Goal: Task Accomplishment & Management: Use online tool/utility

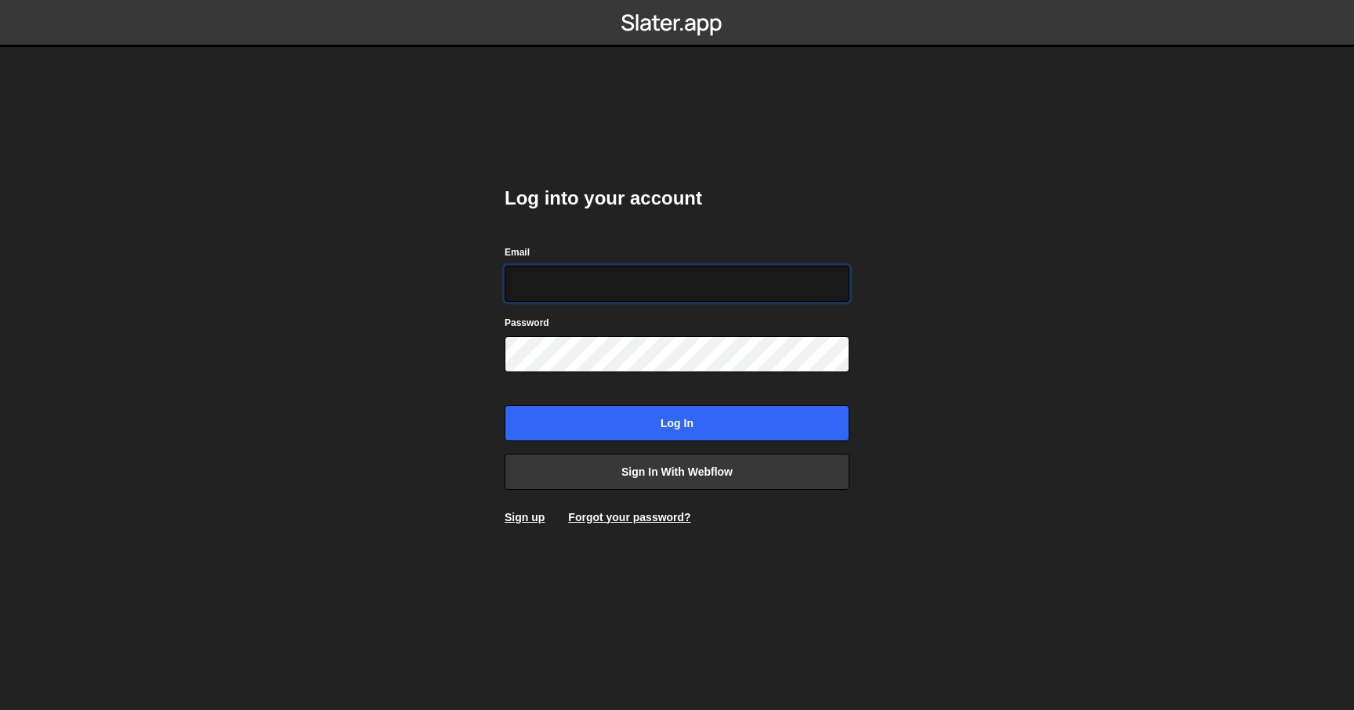
type input "[PERSON_NAME][EMAIL_ADDRESS][DOMAIN_NAME]"
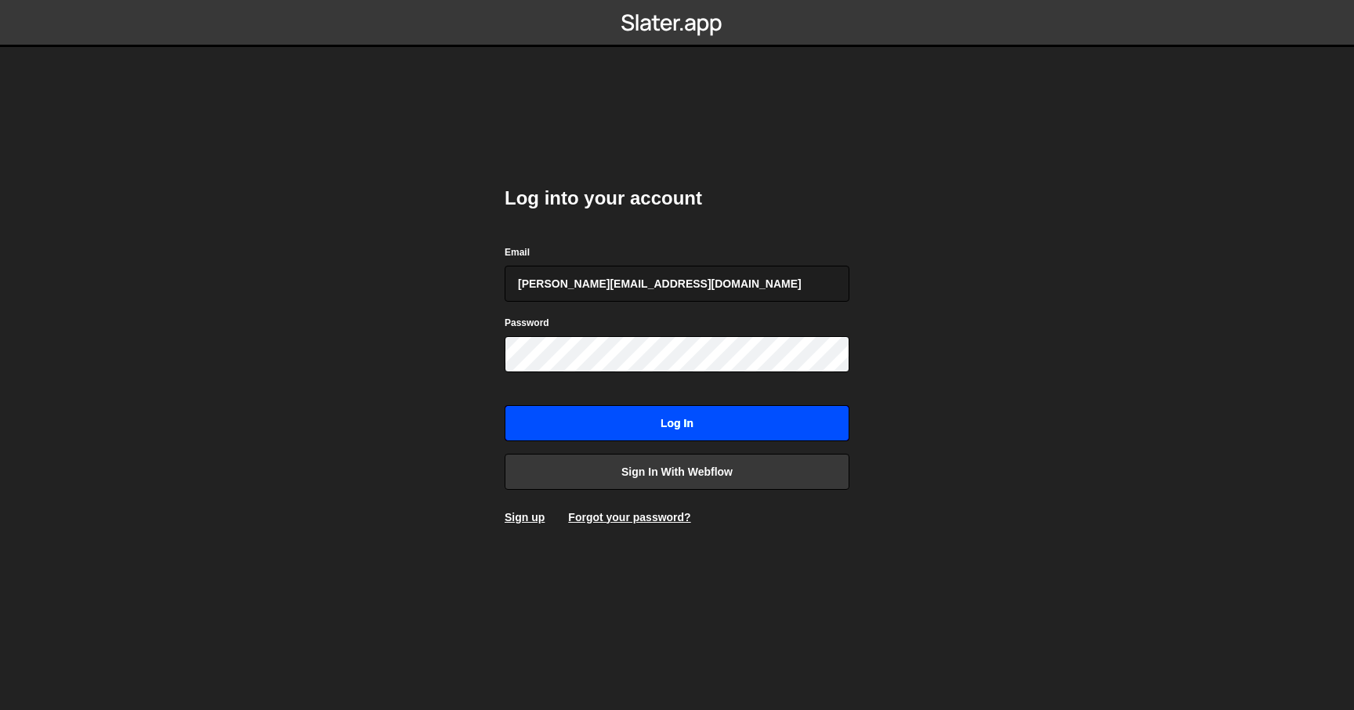
click at [660, 422] on input "Log in" at bounding box center [677, 423] width 345 height 36
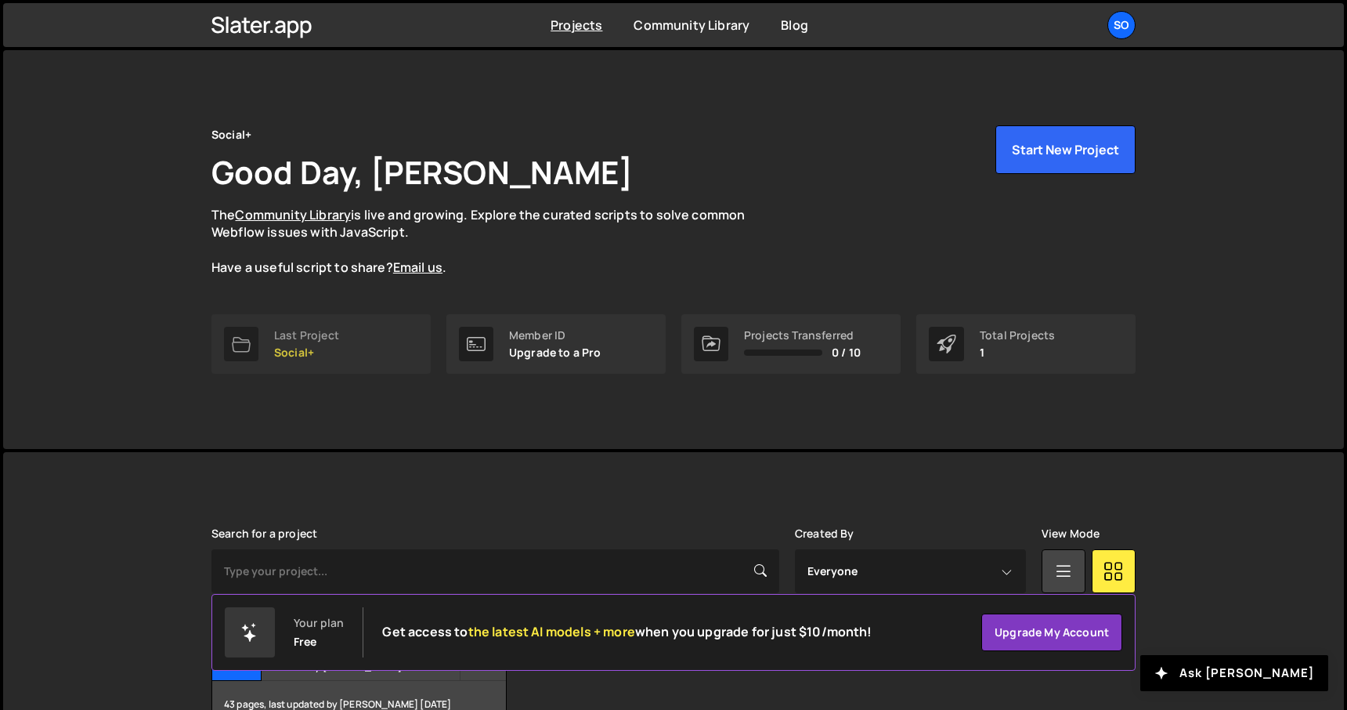
click at [356, 318] on link "Last Project Social+" at bounding box center [321, 344] width 219 height 60
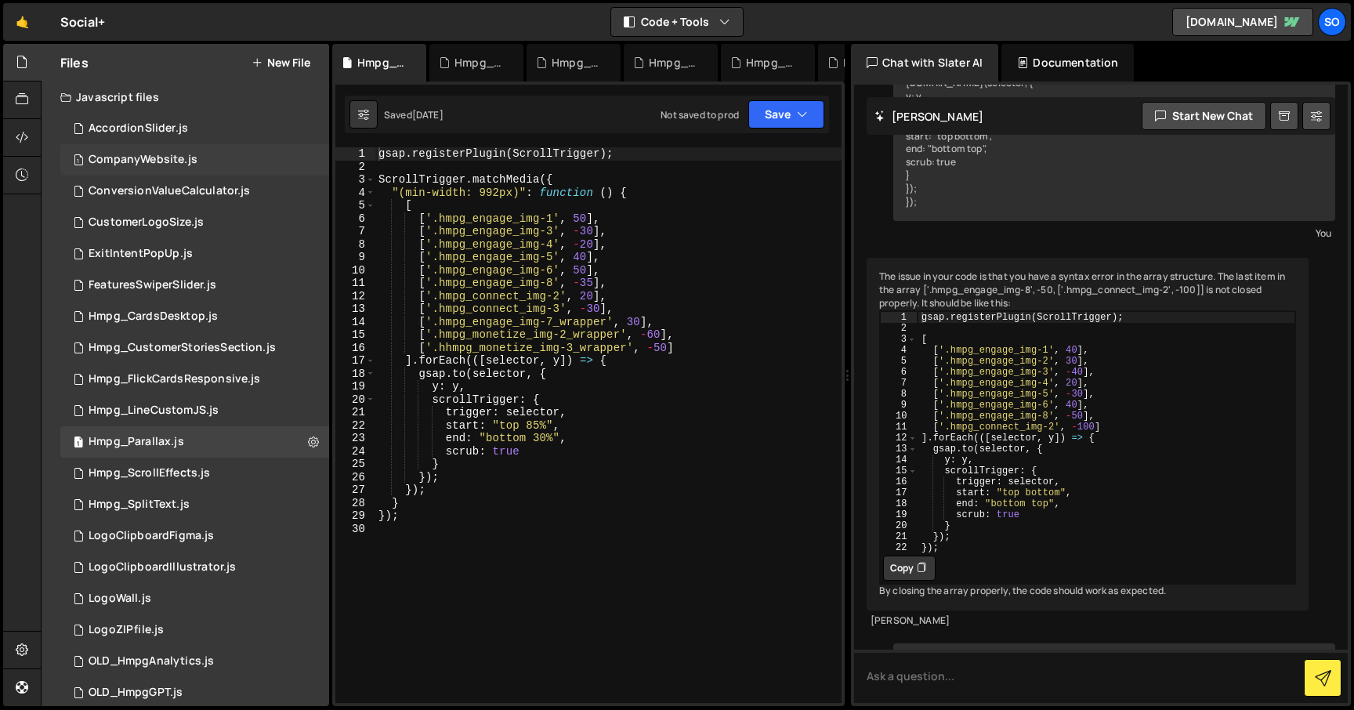
scroll to position [704, 0]
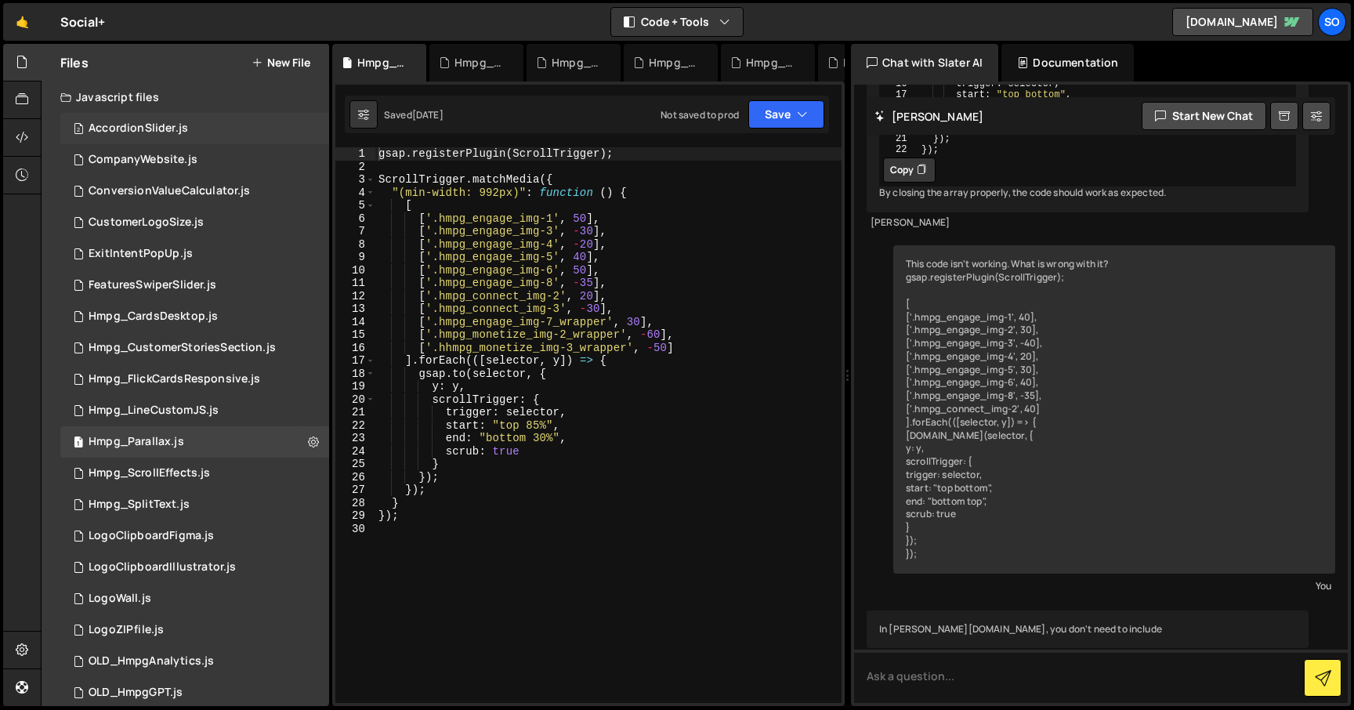
click at [308, 128] on div "2 AccordionSlider.js 0" at bounding box center [194, 128] width 269 height 31
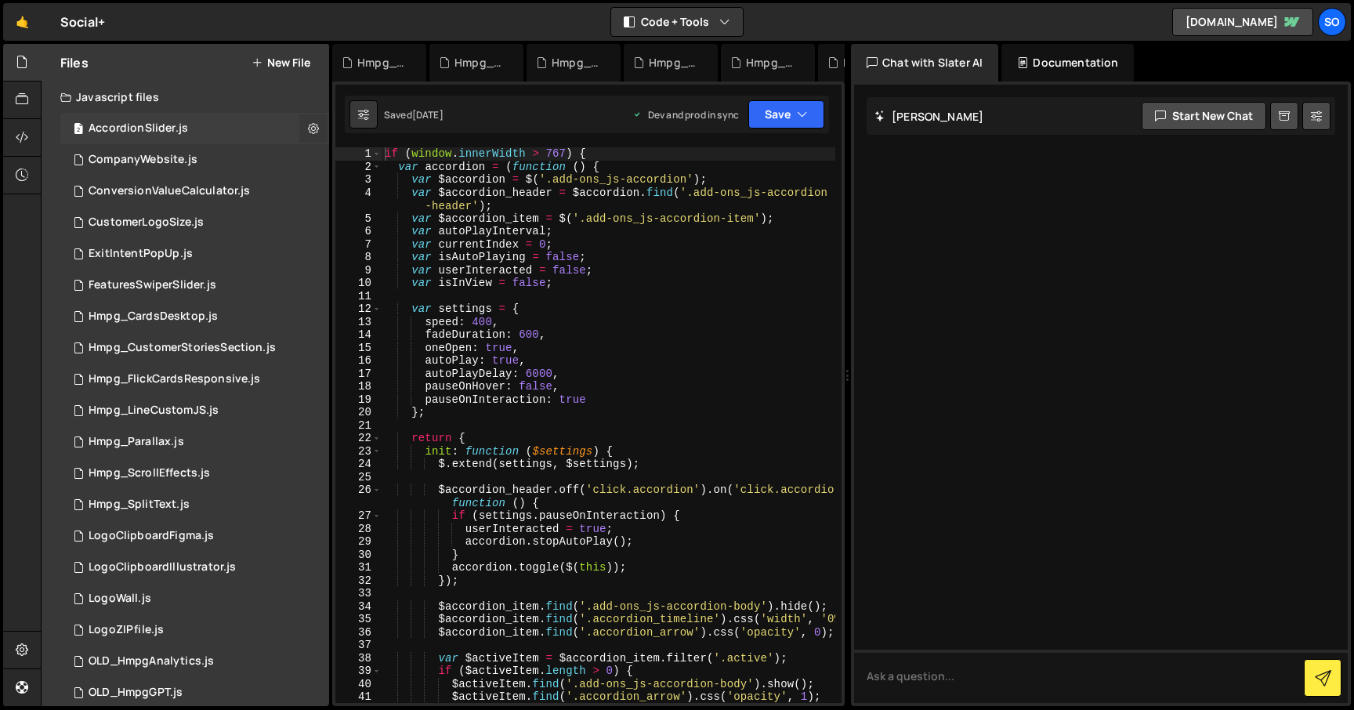
scroll to position [0, 0]
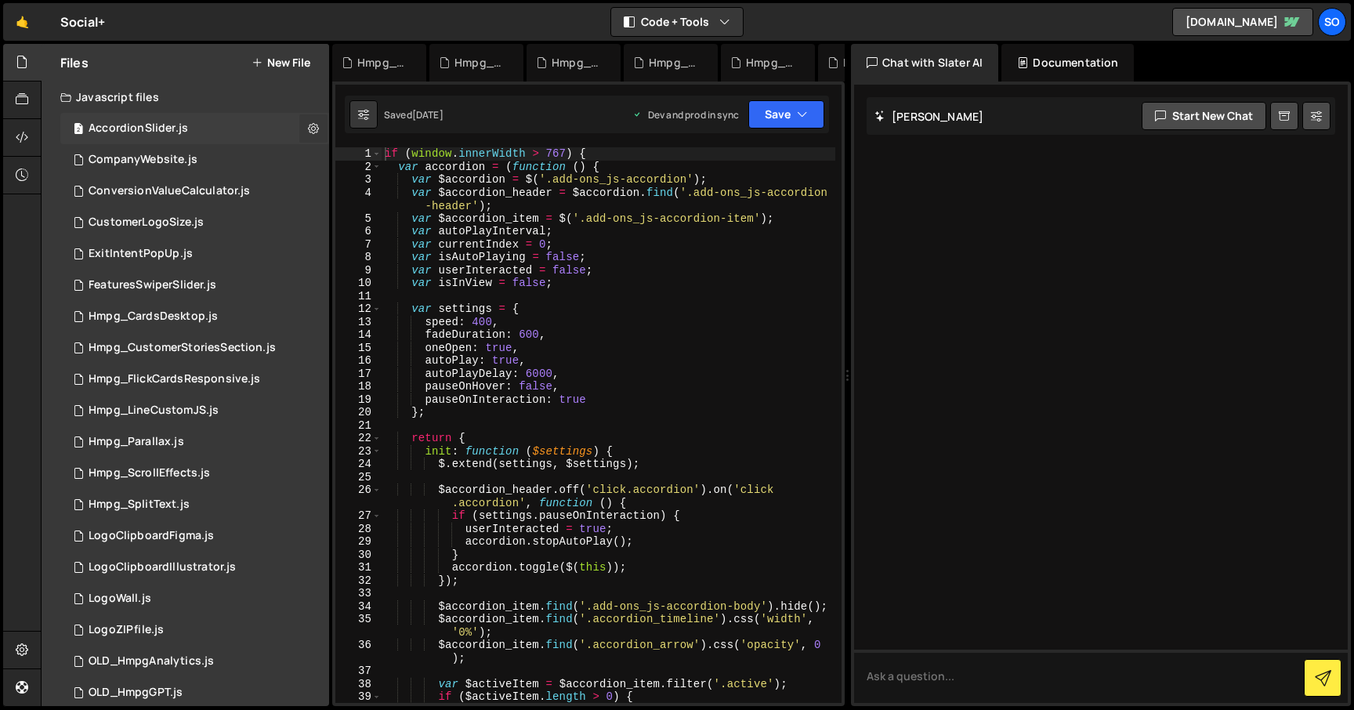
click at [308, 127] on icon at bounding box center [313, 128] width 11 height 15
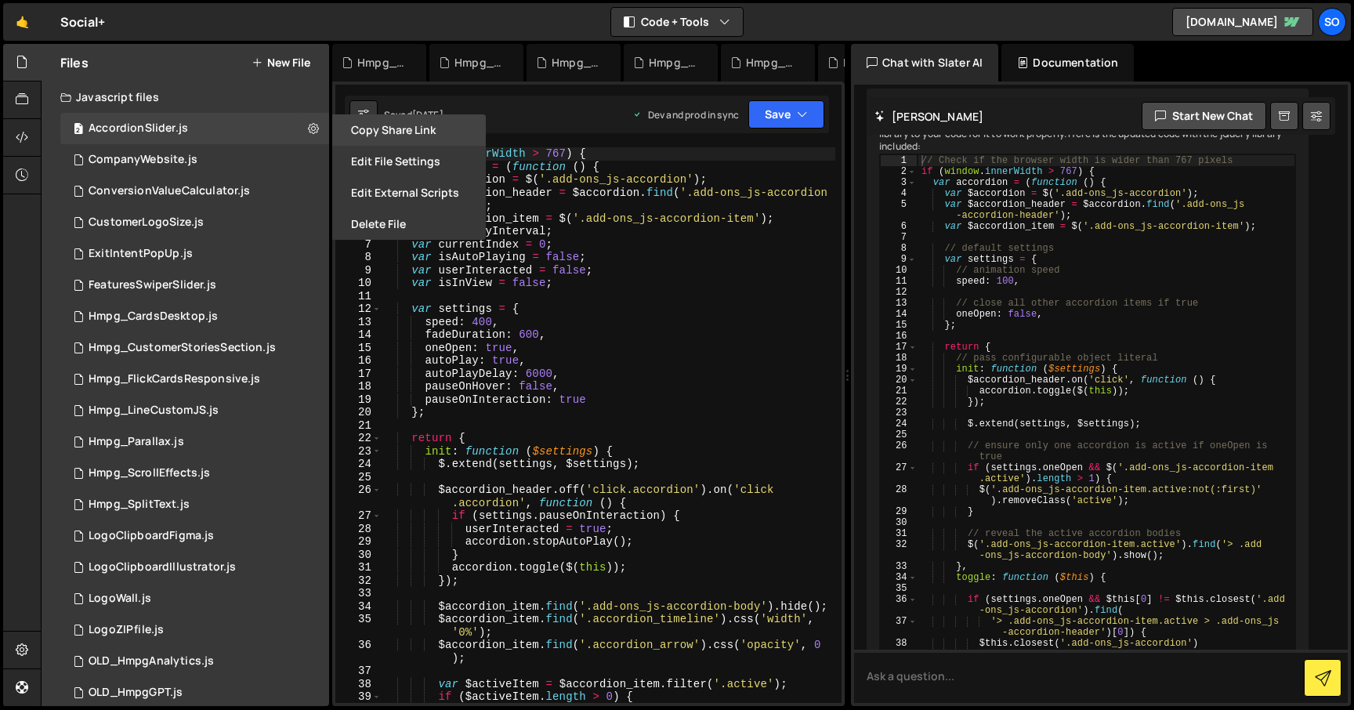
scroll to position [1181, 0]
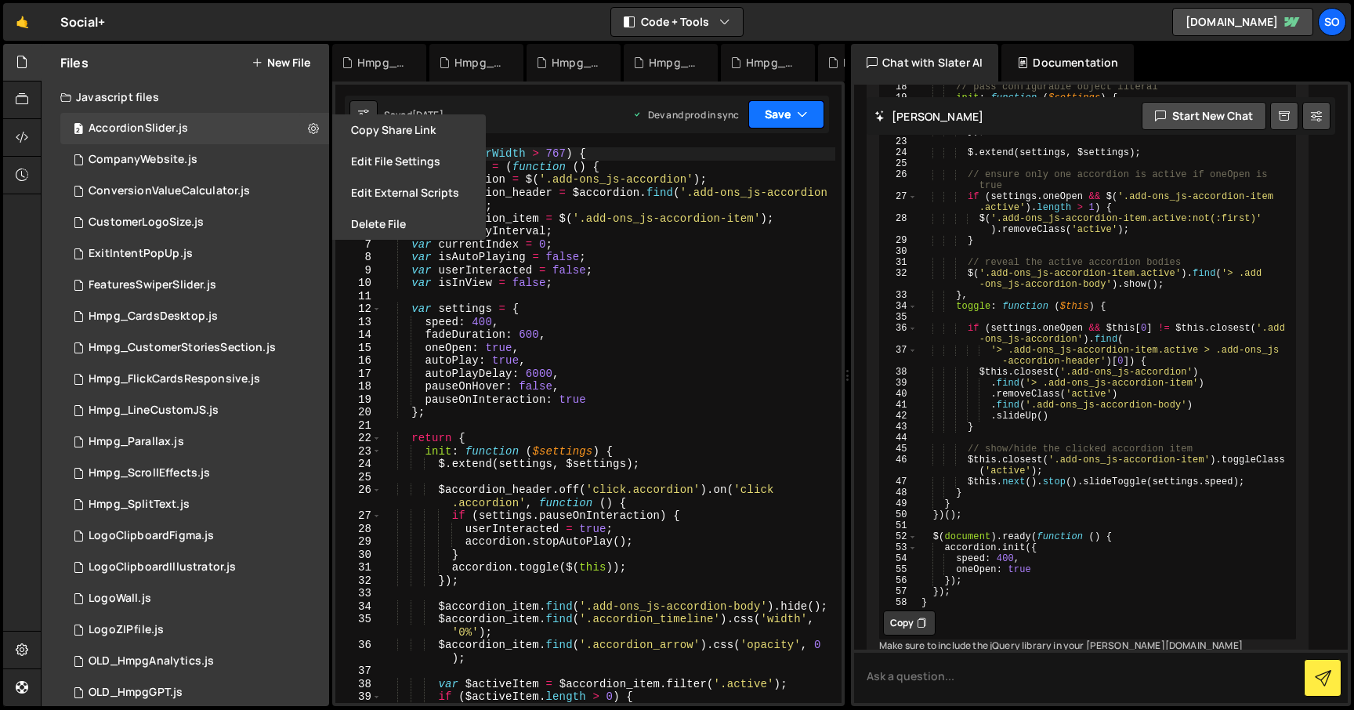
click at [797, 111] on icon "button" at bounding box center [802, 115] width 11 height 16
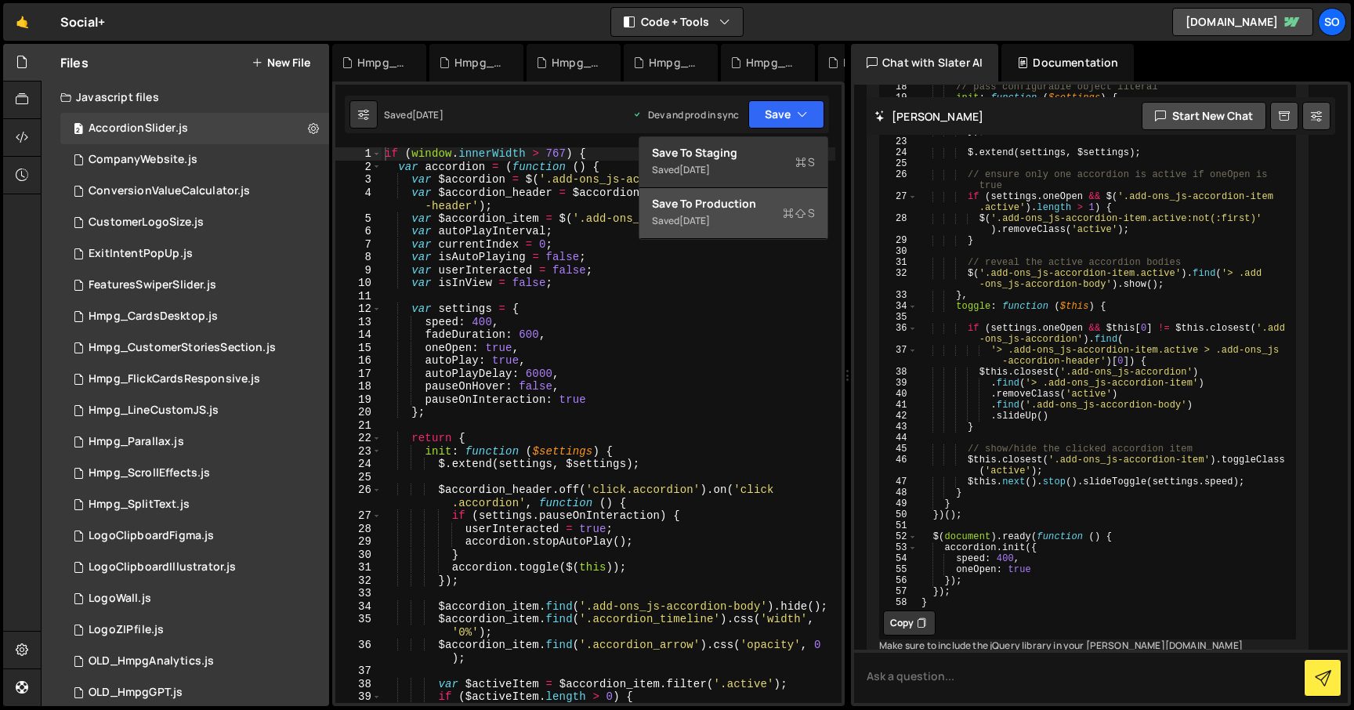
click at [740, 204] on div "Save to Production S" at bounding box center [733, 204] width 163 height 16
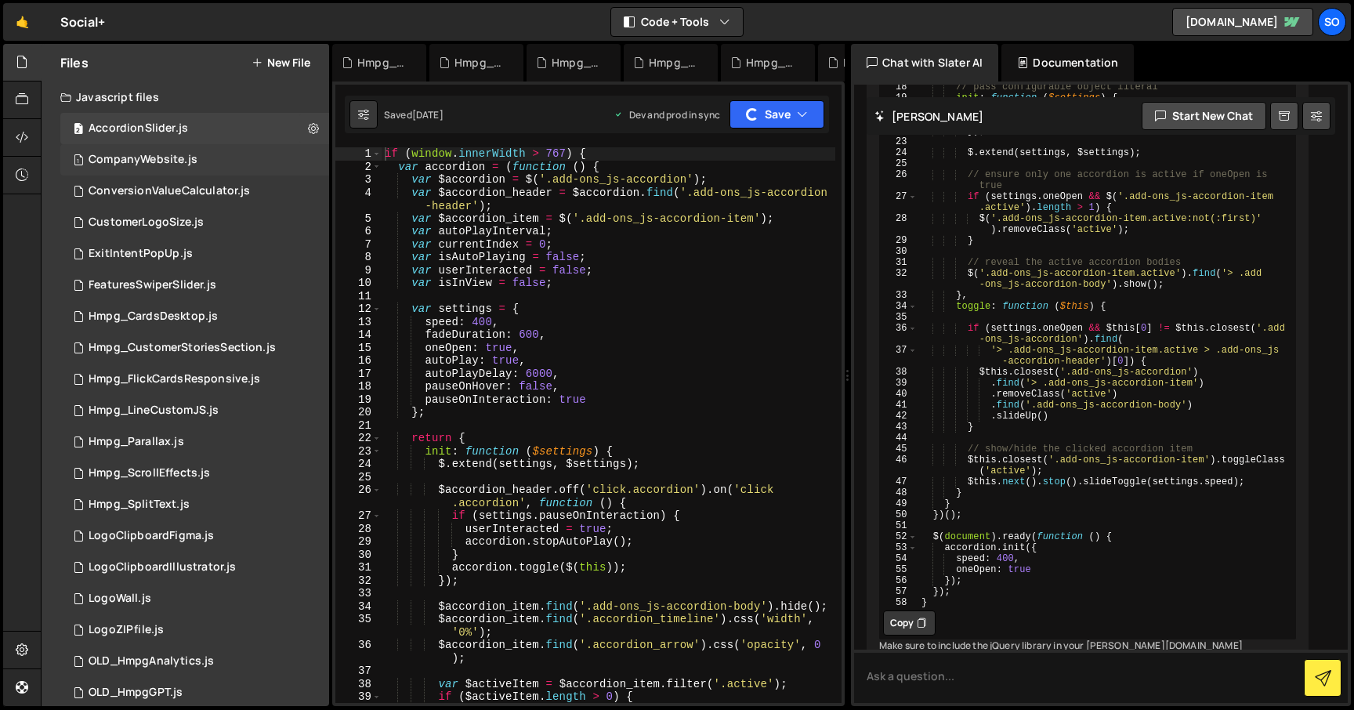
click at [307, 157] on div "1 CompanyWebsite.js 0" at bounding box center [194, 159] width 269 height 31
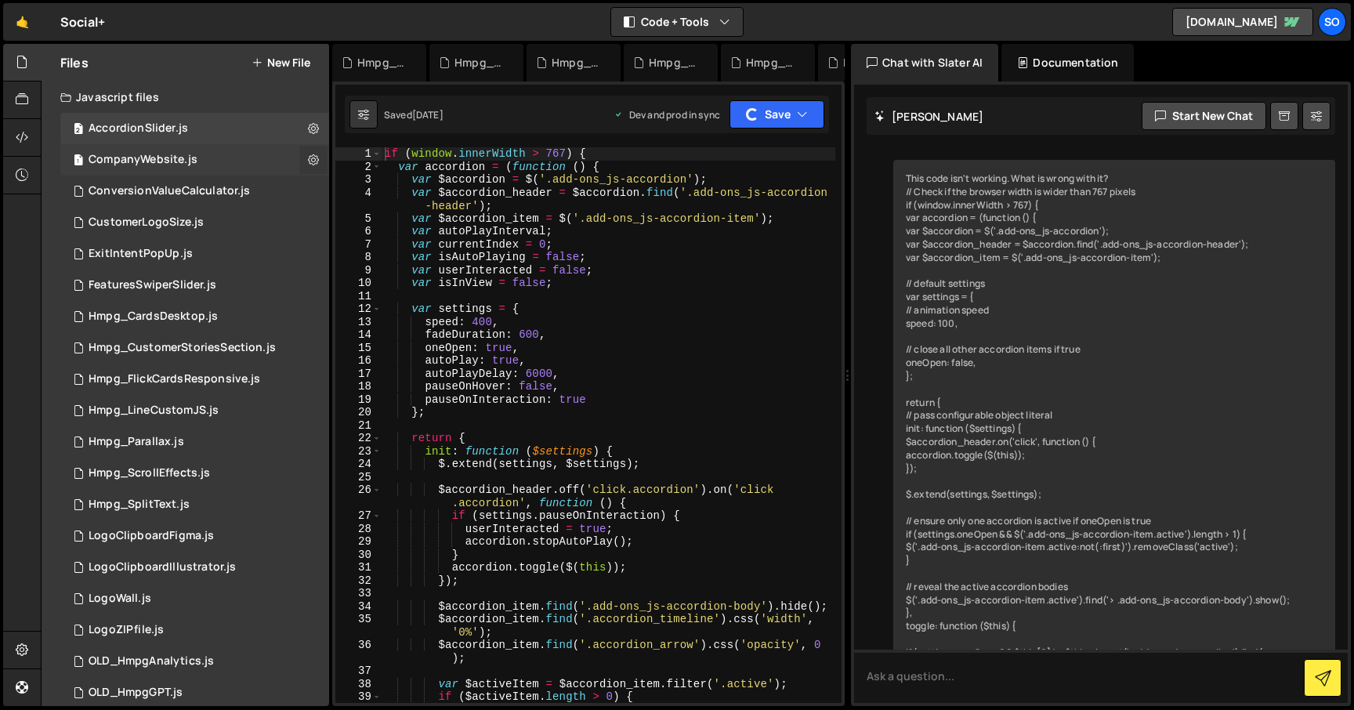
click at [308, 159] on icon at bounding box center [313, 159] width 11 height 15
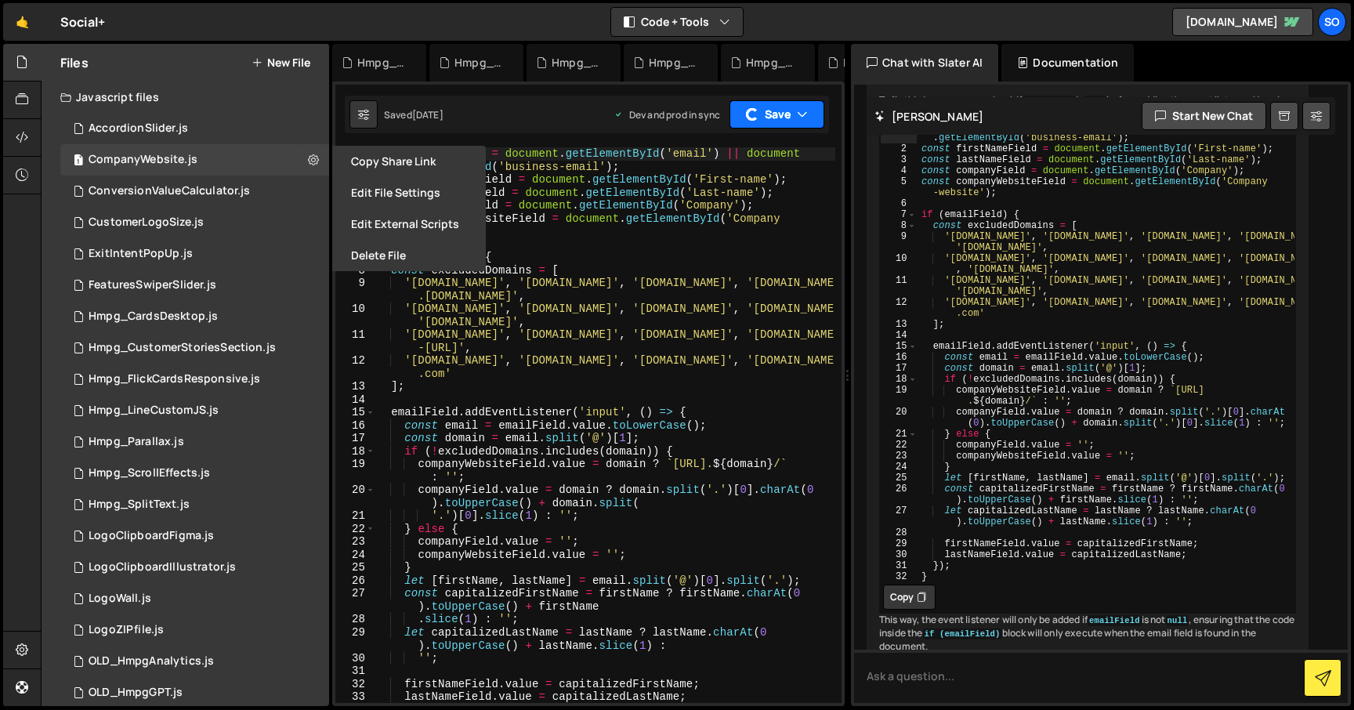
click at [772, 108] on button "Save" at bounding box center [776, 114] width 95 height 28
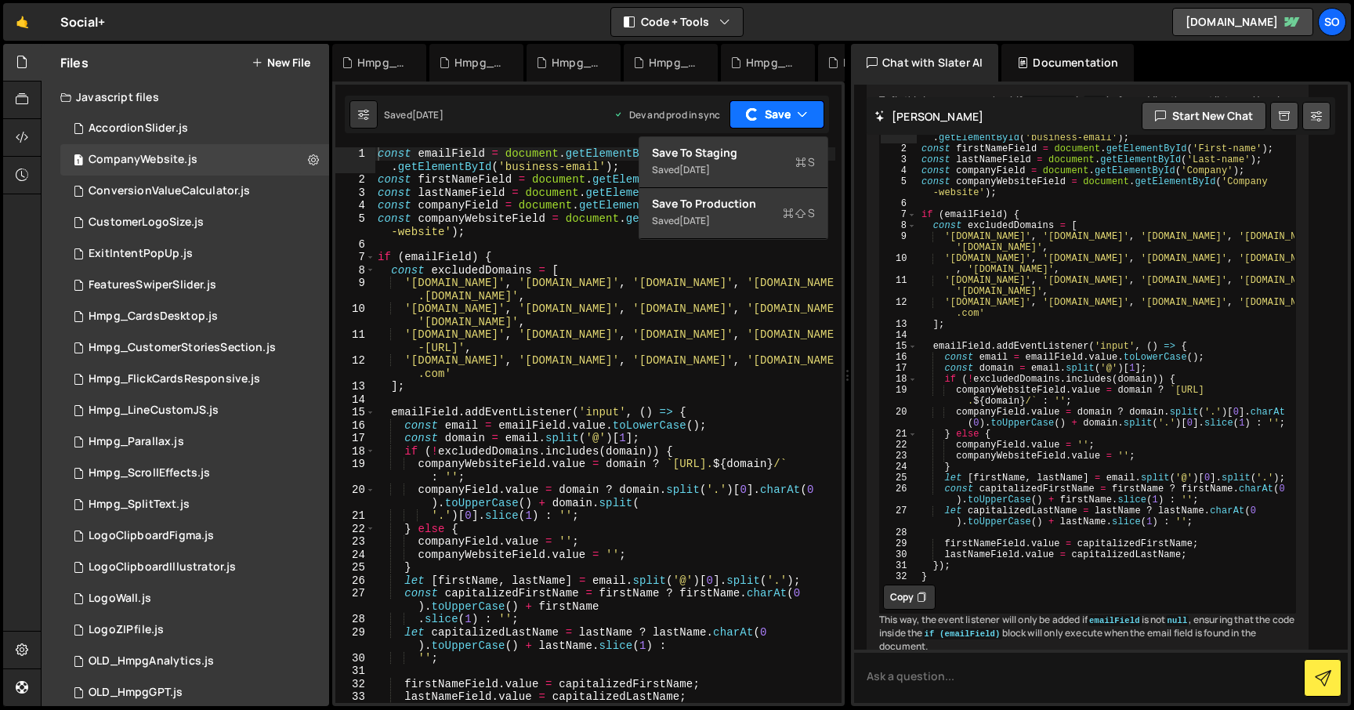
scroll to position [840, 0]
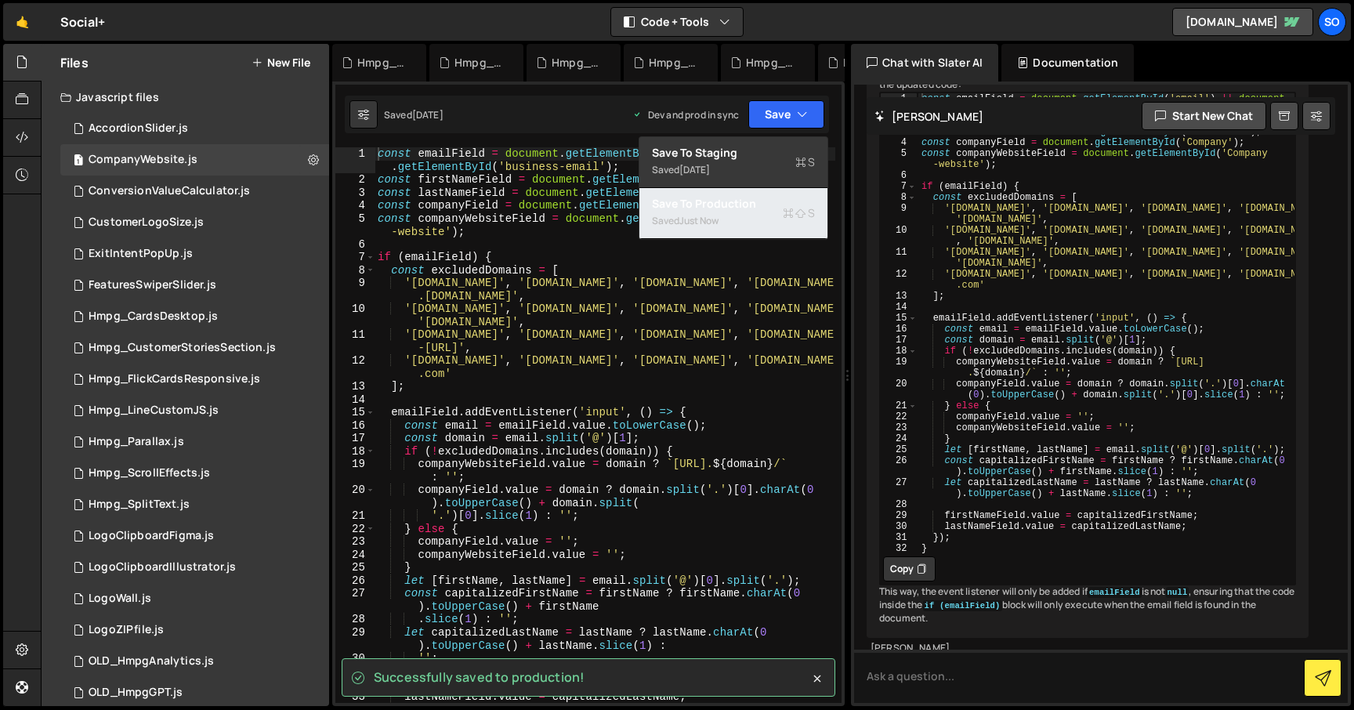
click at [735, 202] on div "Save to Production S" at bounding box center [733, 204] width 163 height 16
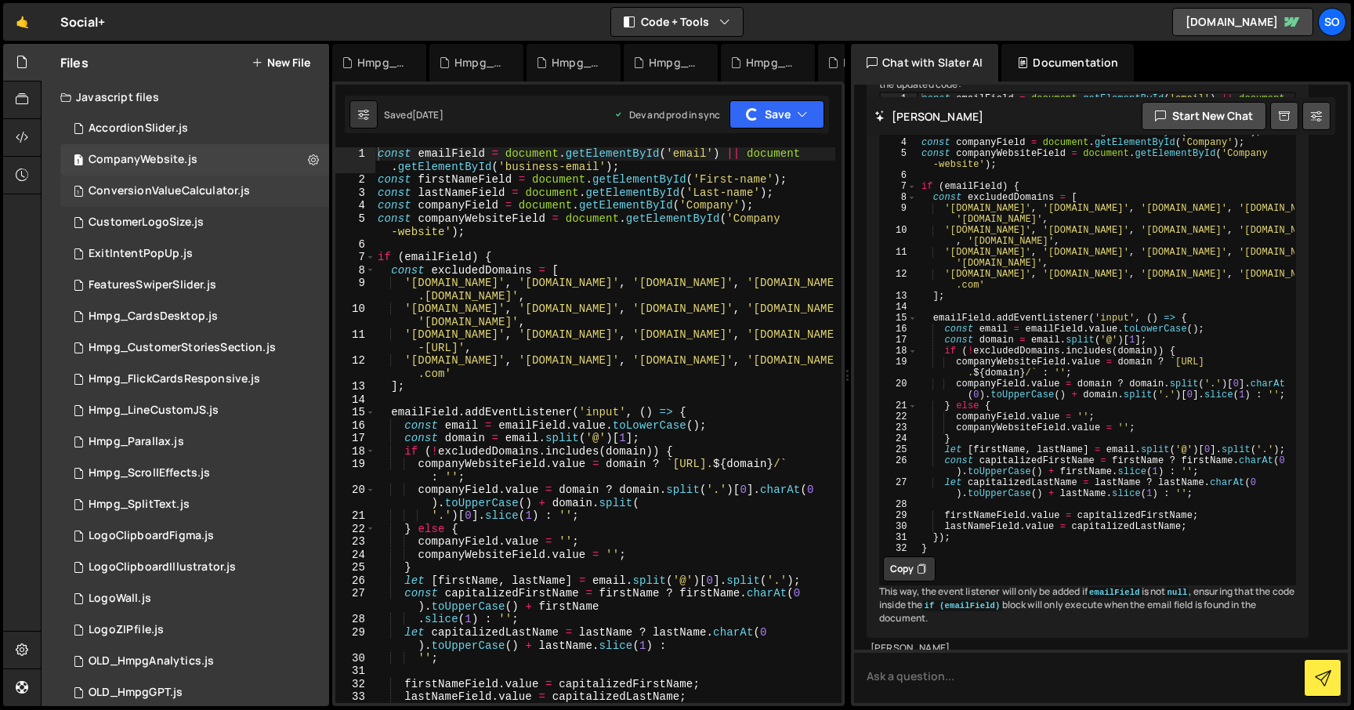
click at [309, 187] on div "1 ConversionValueCalculator.js 0" at bounding box center [194, 190] width 269 height 31
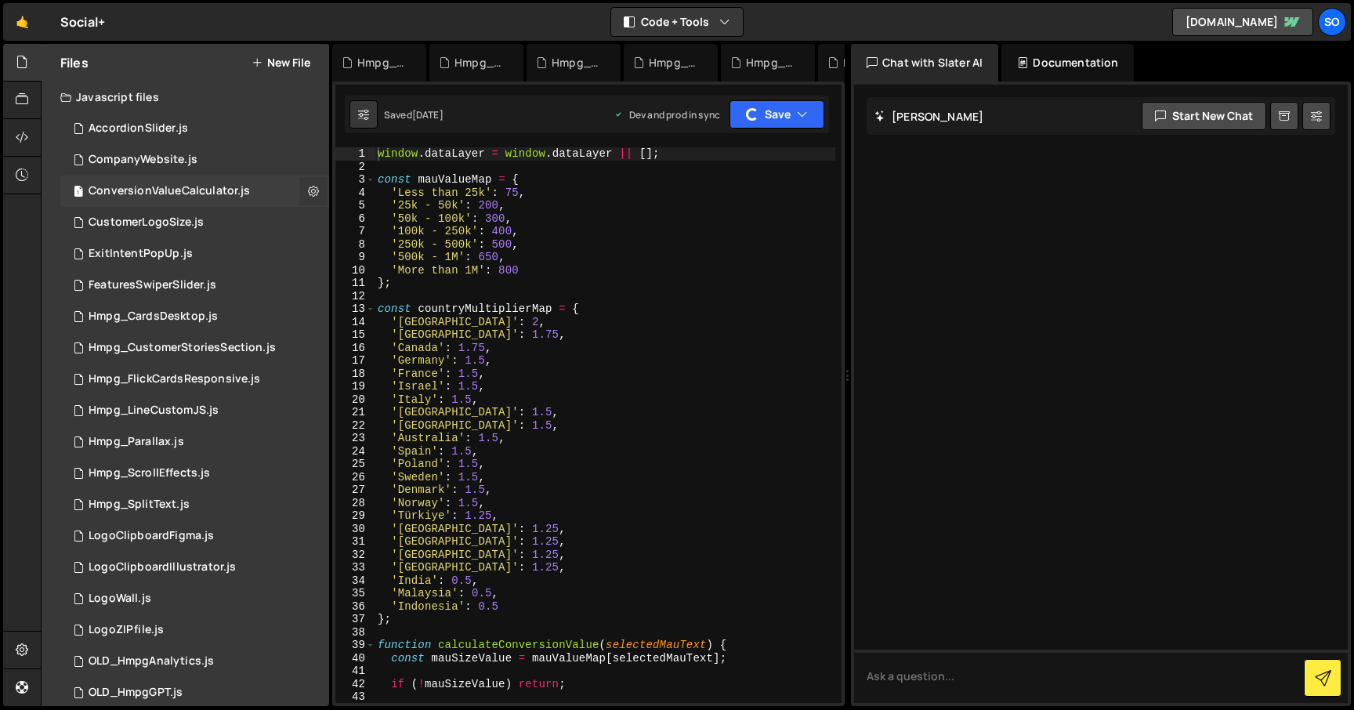
scroll to position [0, 0]
click at [308, 191] on icon at bounding box center [313, 190] width 11 height 15
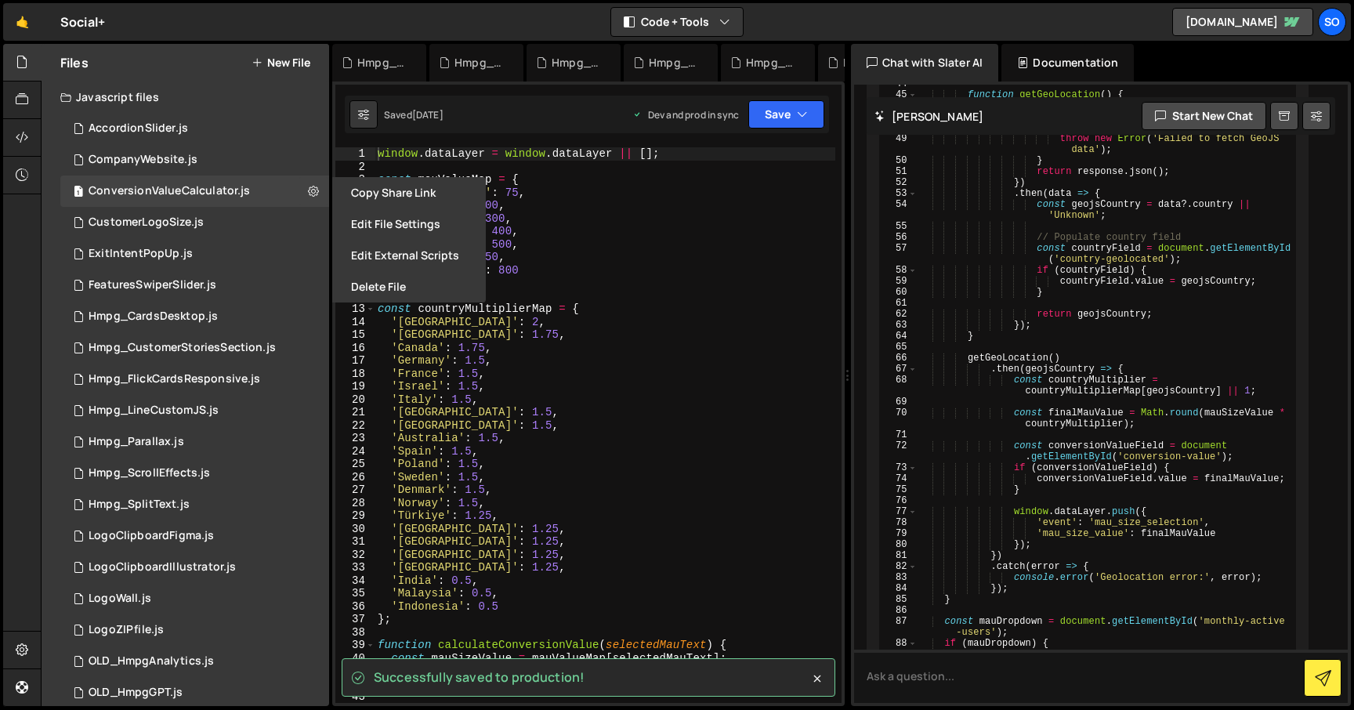
scroll to position [2392, 0]
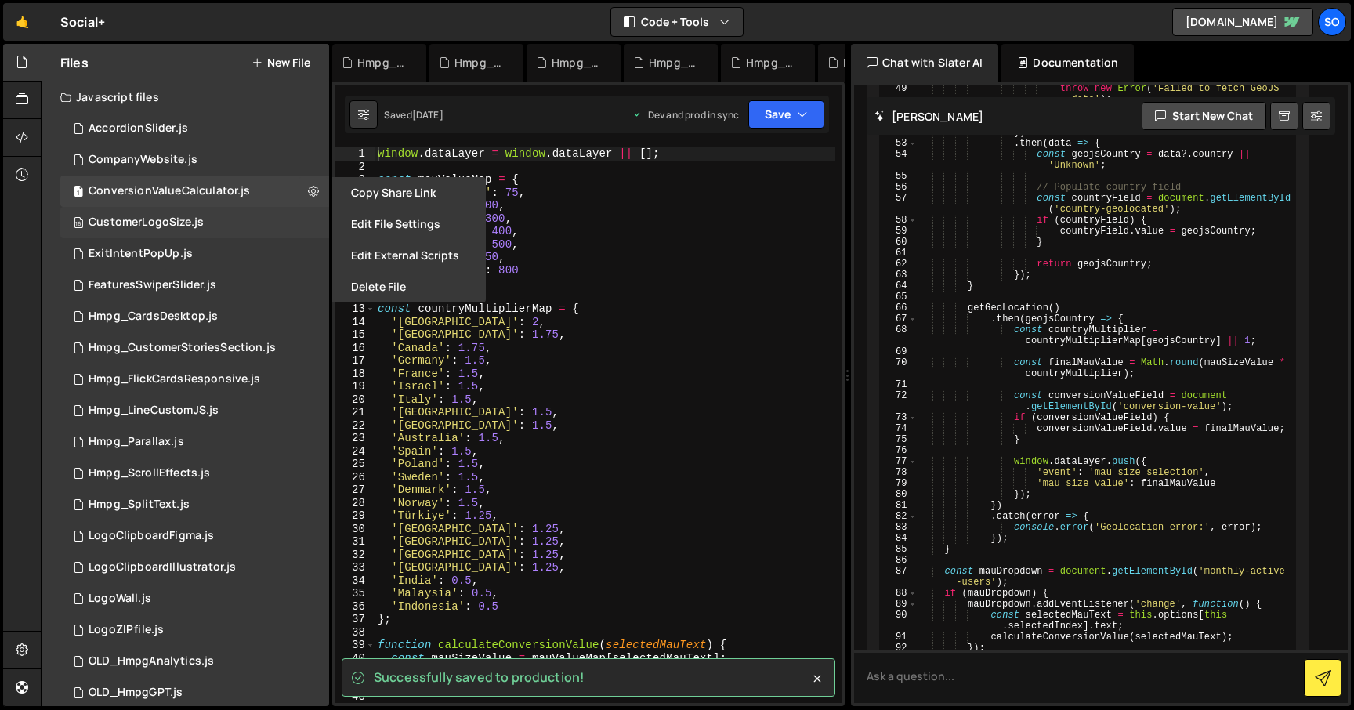
click at [307, 224] on div "16 CustomerLogoSize.js 0" at bounding box center [194, 222] width 269 height 31
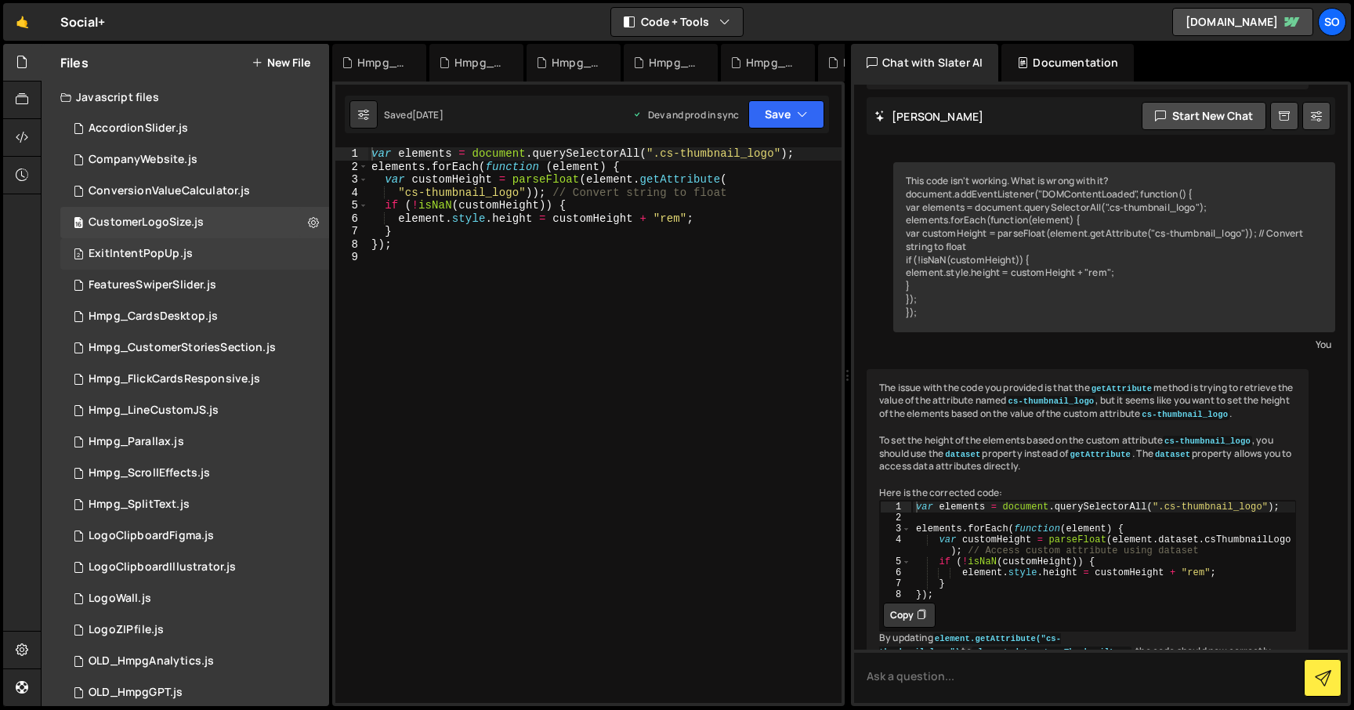
scroll to position [771, 0]
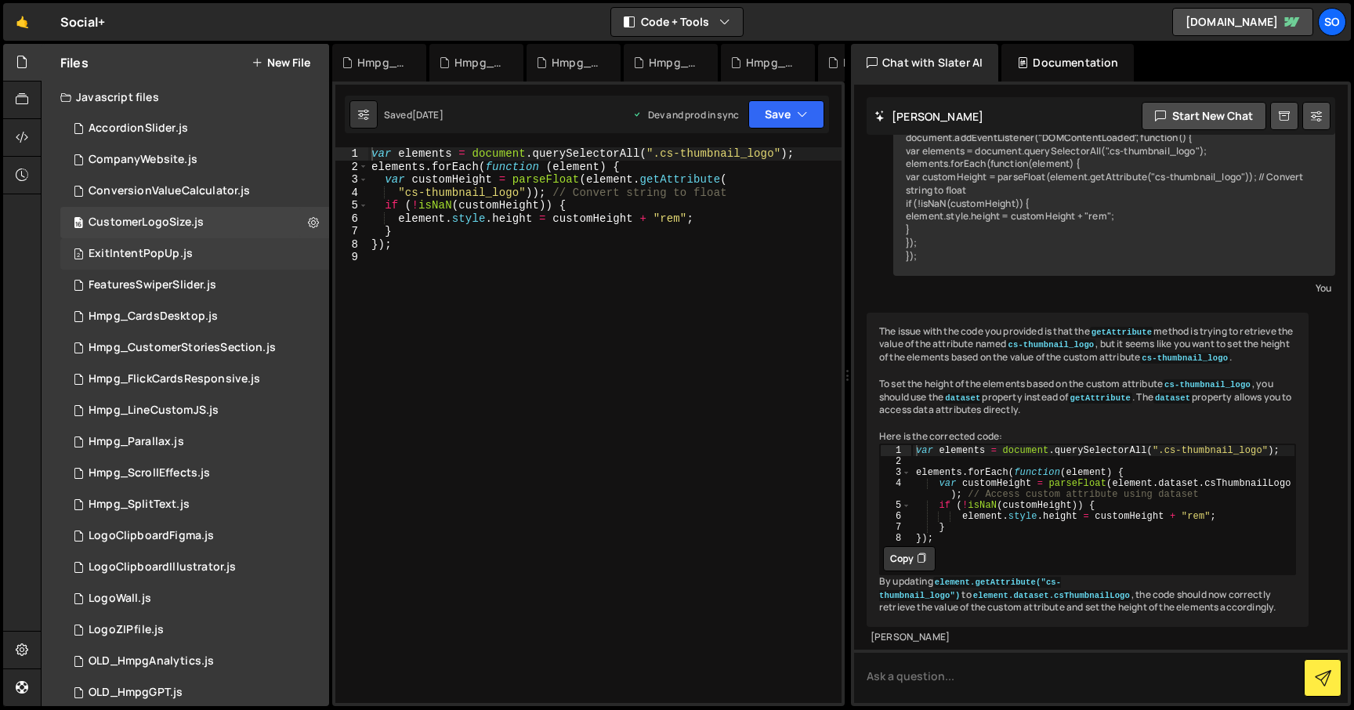
click at [307, 252] on div "2 ExitIntentPopUp.js 0" at bounding box center [194, 253] width 269 height 31
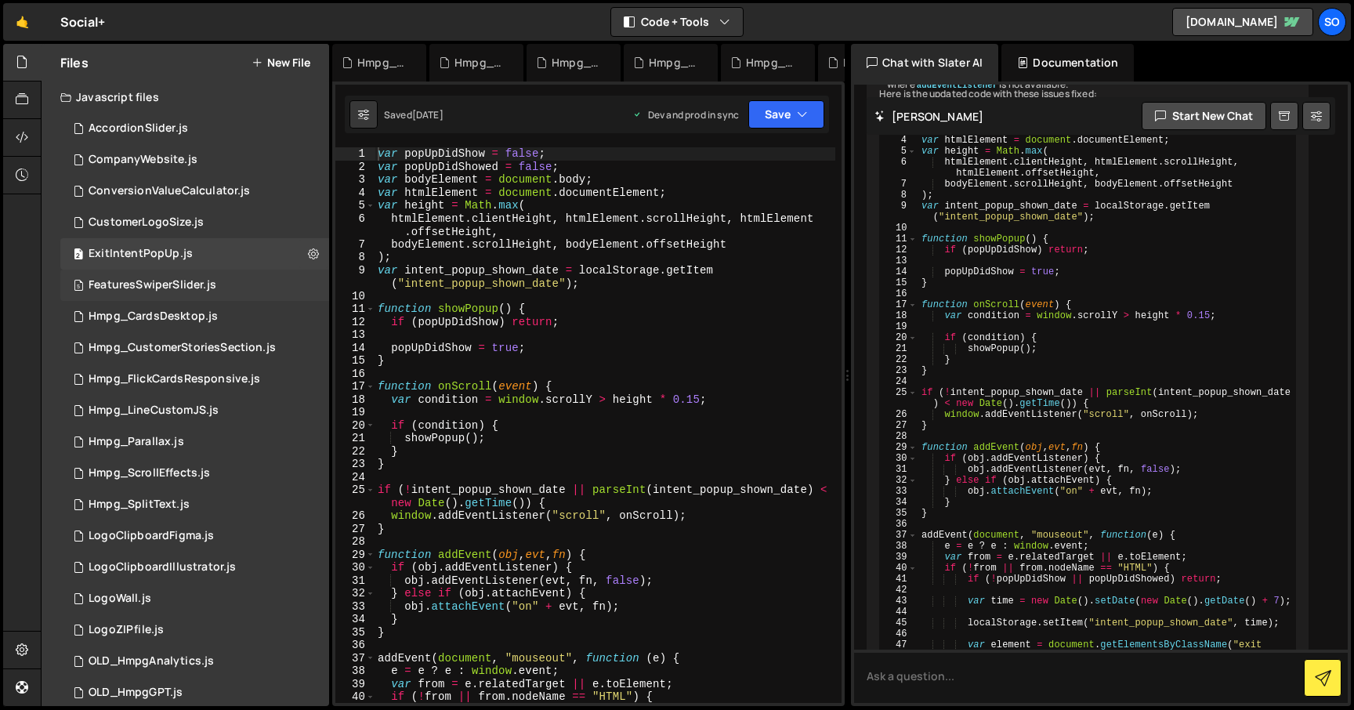
scroll to position [1331, 0]
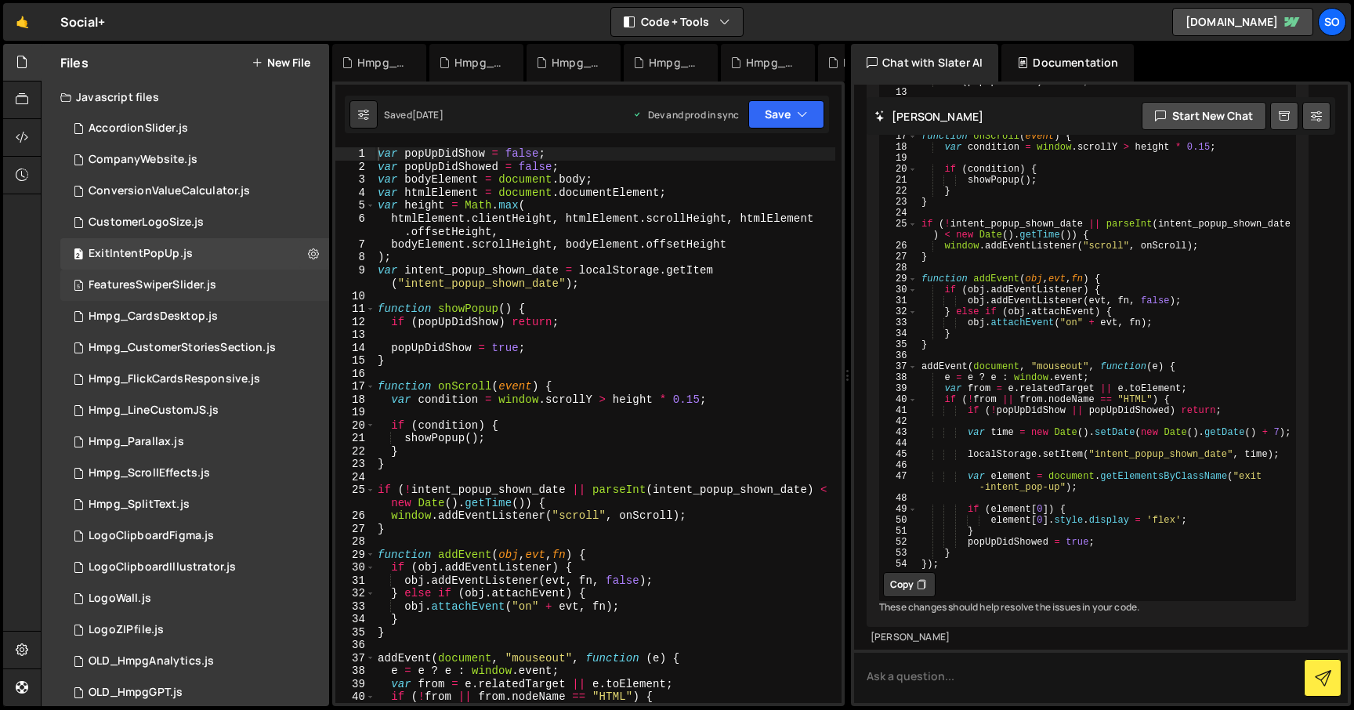
click at [306, 285] on div "5 FeaturesSwiperSlider.js 0" at bounding box center [194, 284] width 269 height 31
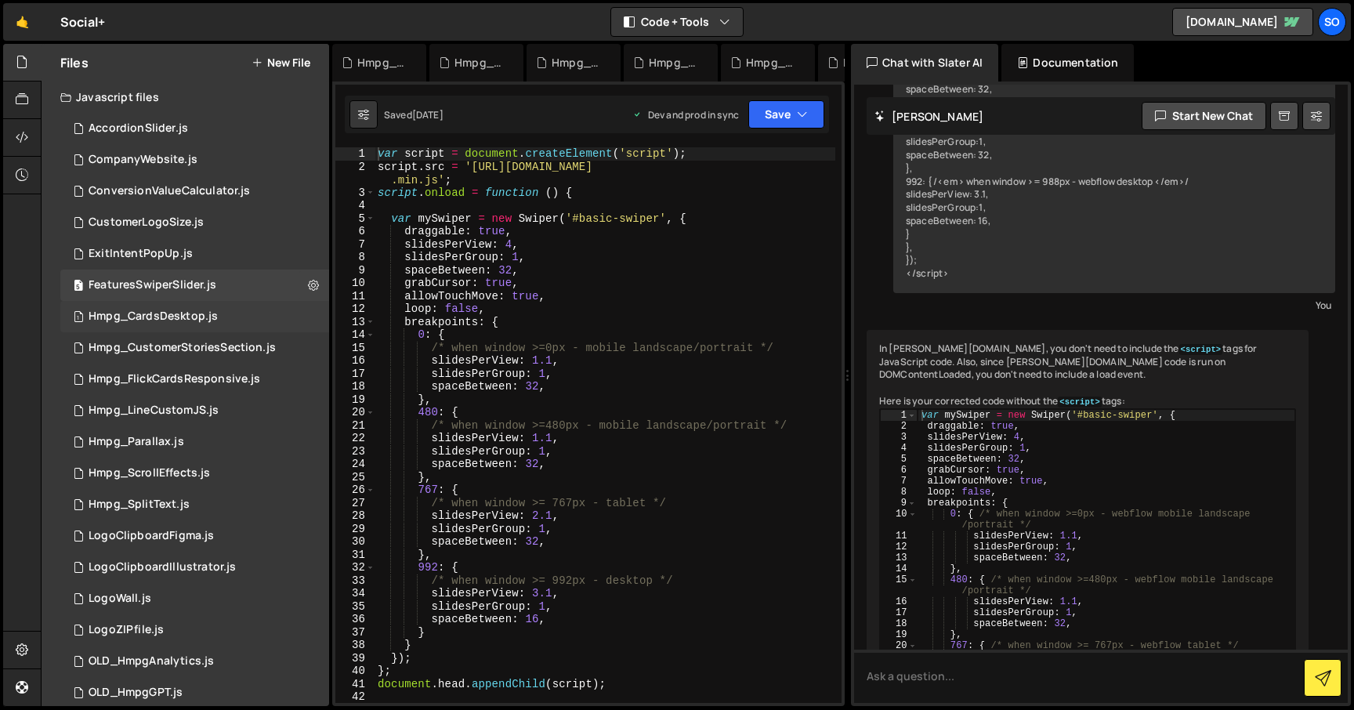
click at [306, 313] on div "1 Hmpg_CardsDesktop.js 0" at bounding box center [194, 316] width 269 height 31
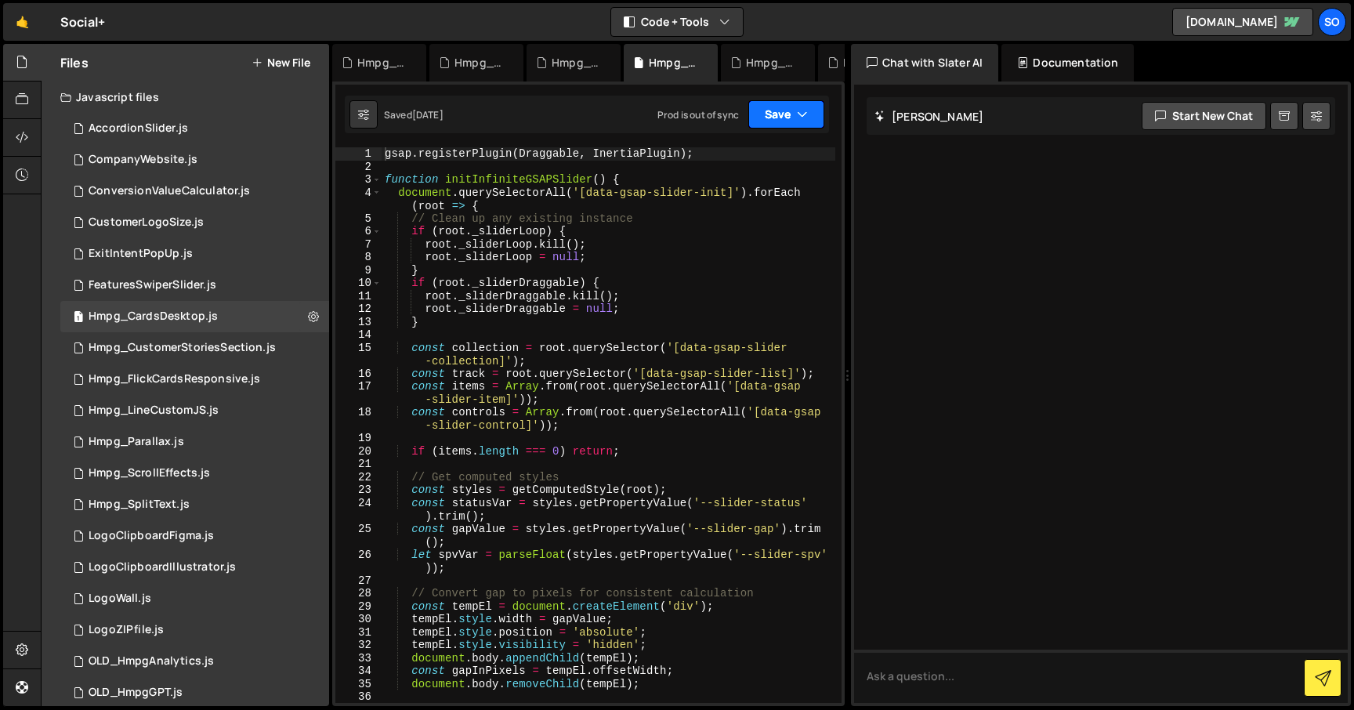
drag, startPoint x: 779, startPoint y: 117, endPoint x: 766, endPoint y: 167, distance: 51.7
click at [779, 117] on button "Save" at bounding box center [786, 114] width 76 height 28
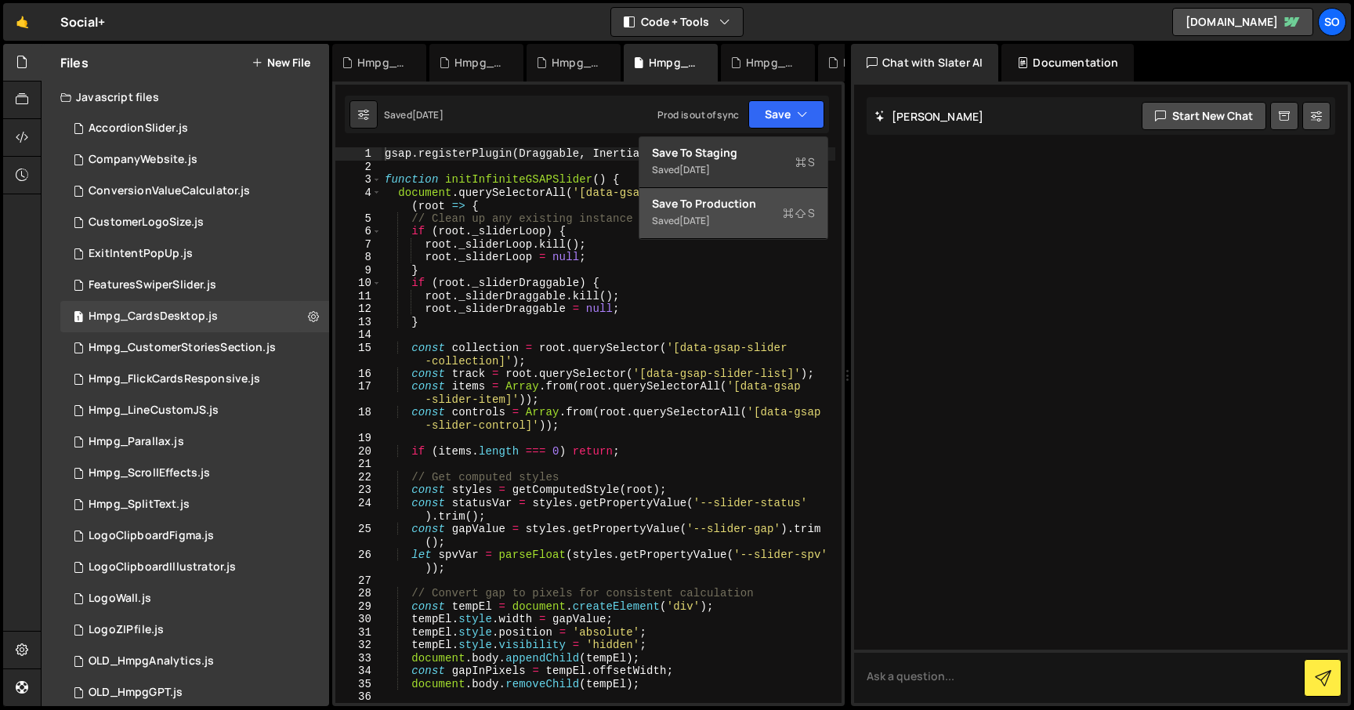
click at [737, 209] on div "Save to Production S" at bounding box center [733, 204] width 163 height 16
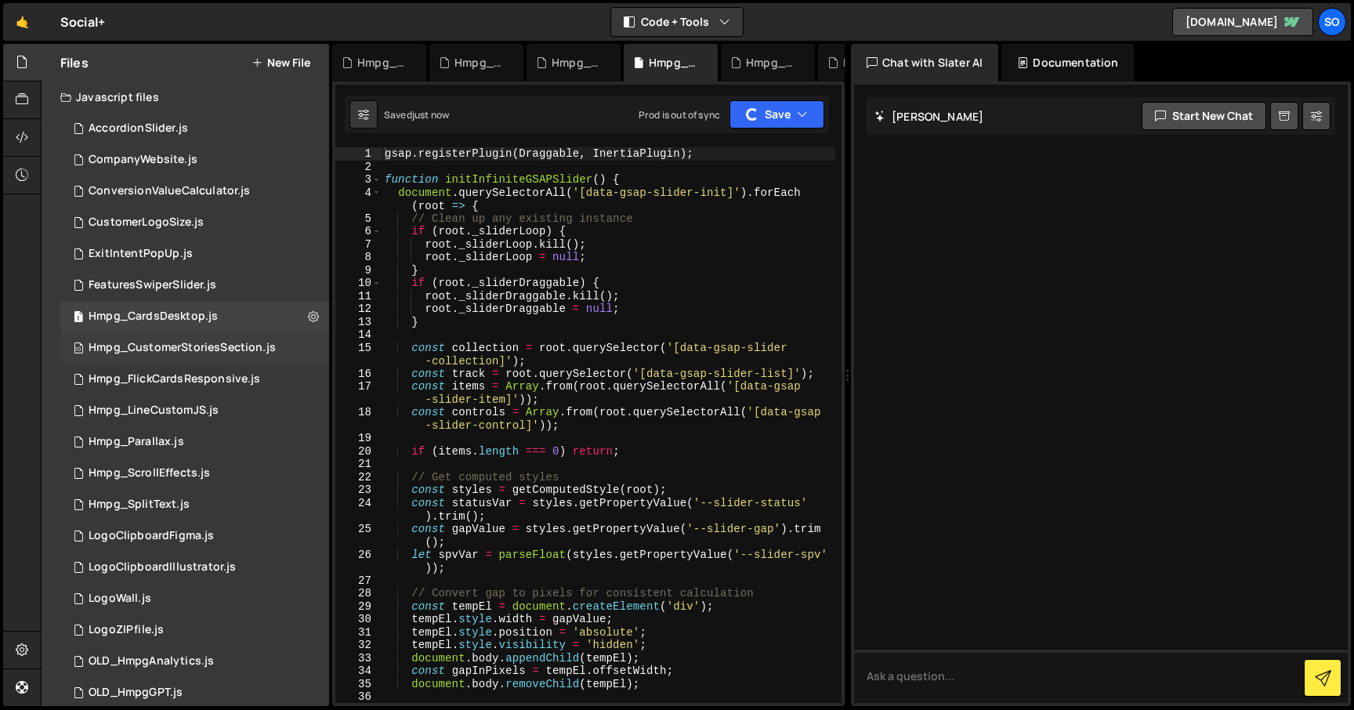
click at [307, 345] on div "10 Hmpg_CustomerStoriesSection.js 0" at bounding box center [194, 347] width 269 height 31
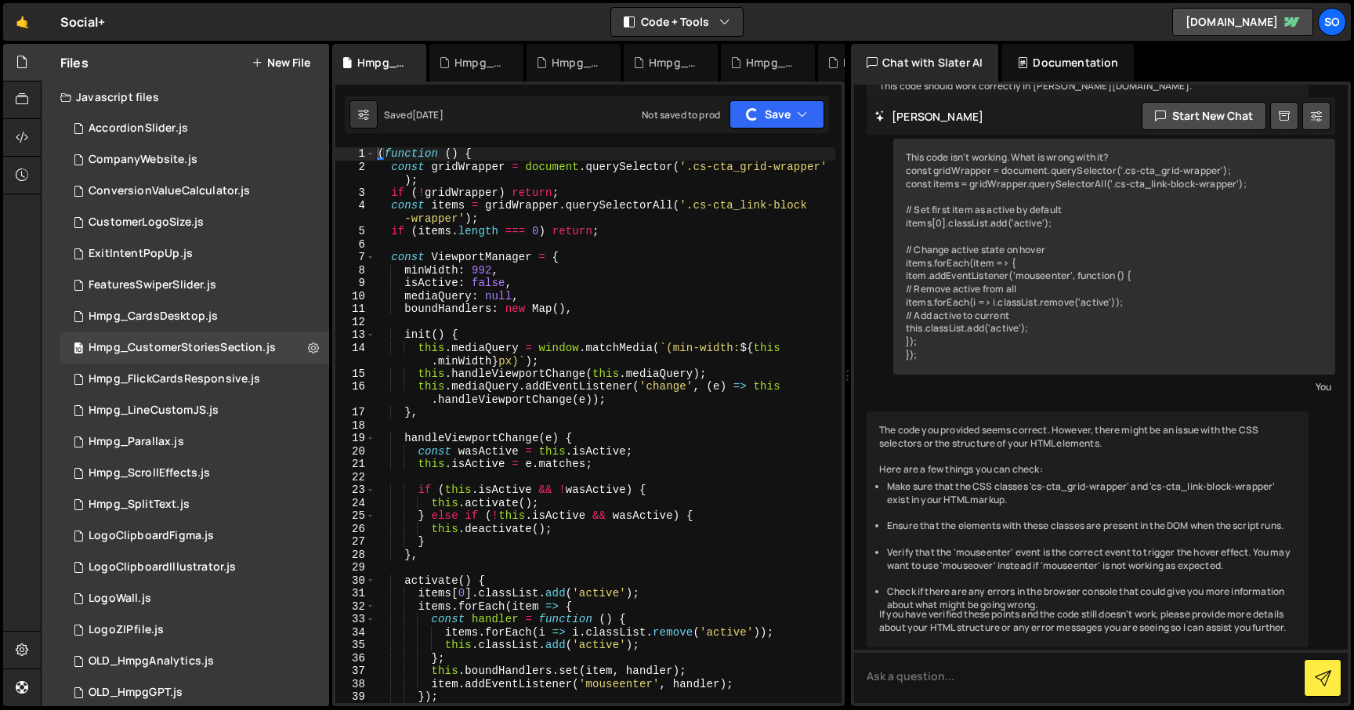
scroll to position [790, 0]
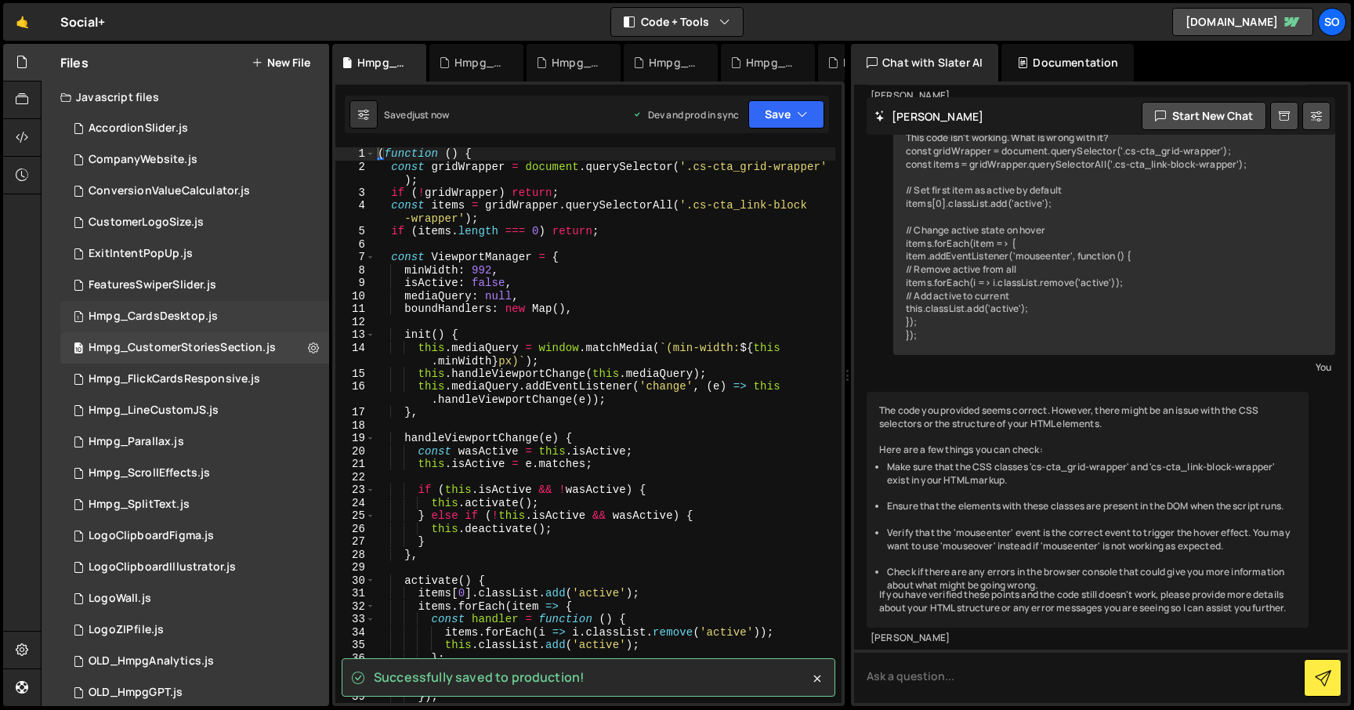
click at [301, 314] on div "1 Hmpg_CardsDesktop.js 0" at bounding box center [194, 316] width 269 height 31
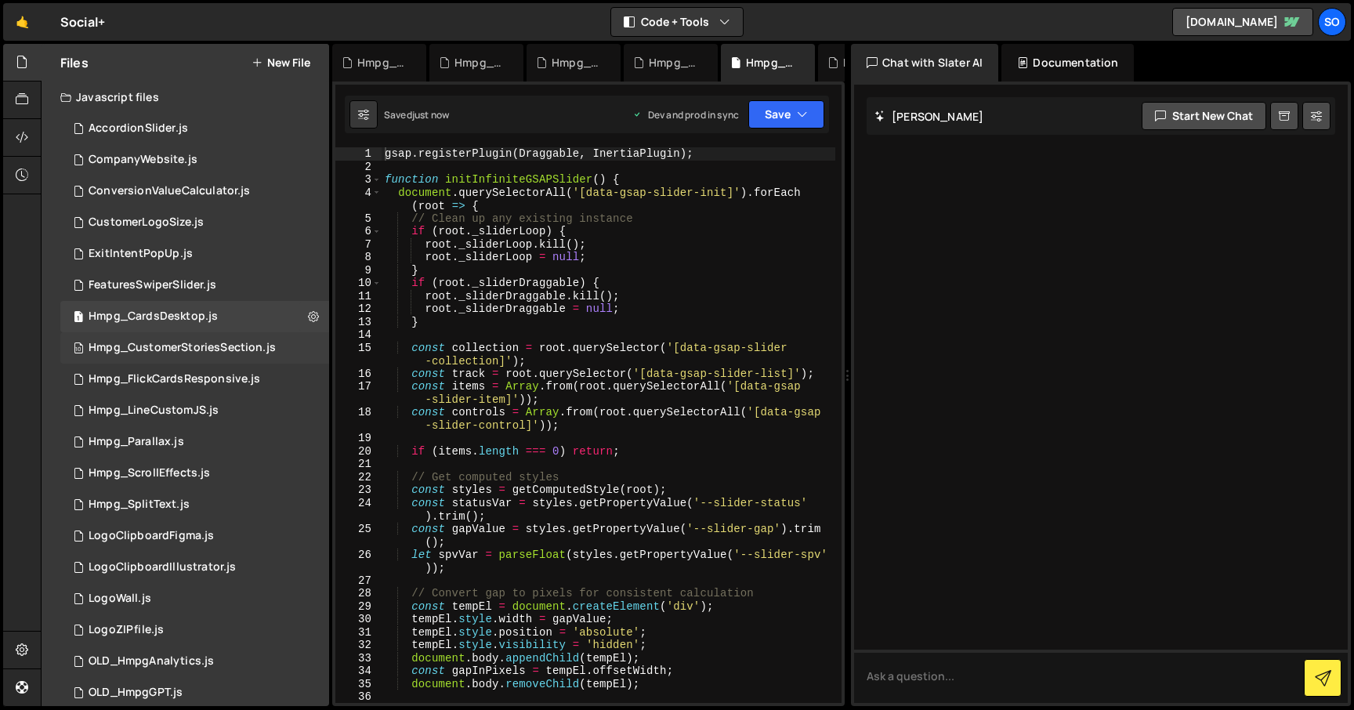
click at [297, 348] on div "10 Hmpg_CustomerStoriesSection.js 0" at bounding box center [194, 347] width 269 height 31
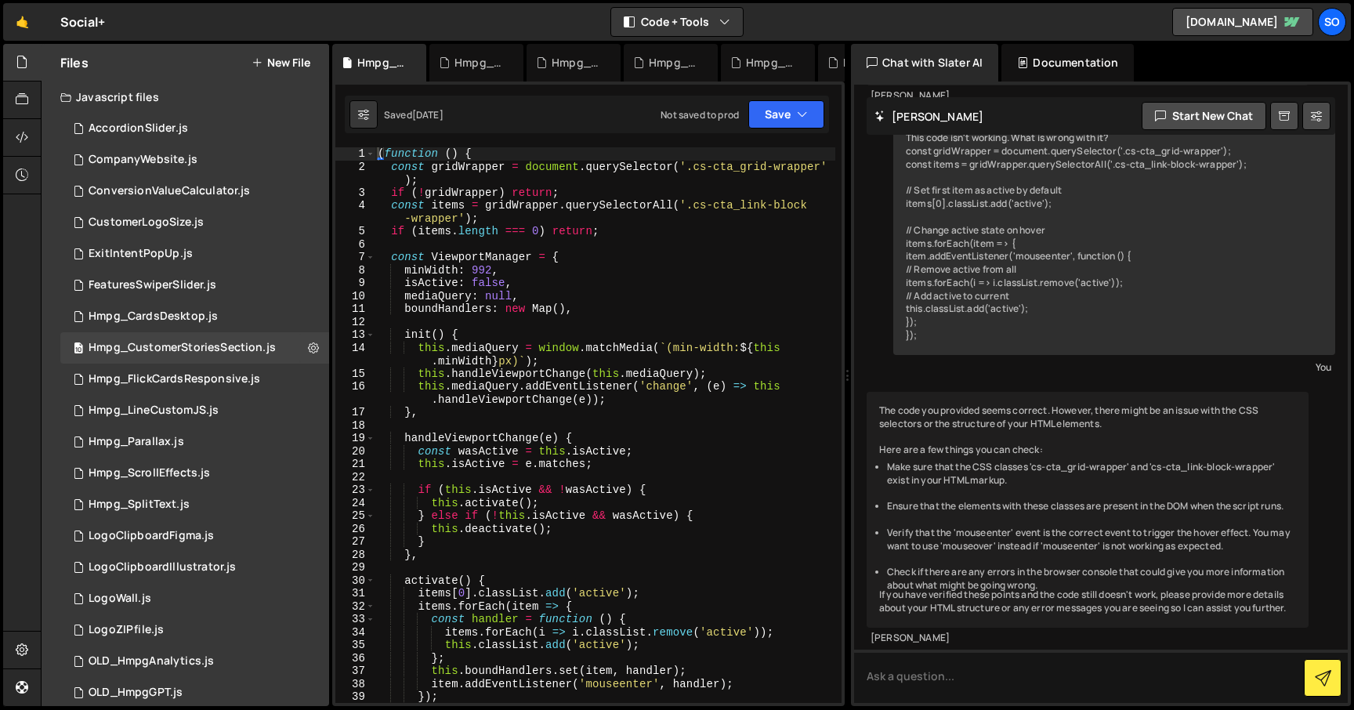
scroll to position [790, 0]
click at [801, 124] on button "Save" at bounding box center [786, 114] width 76 height 28
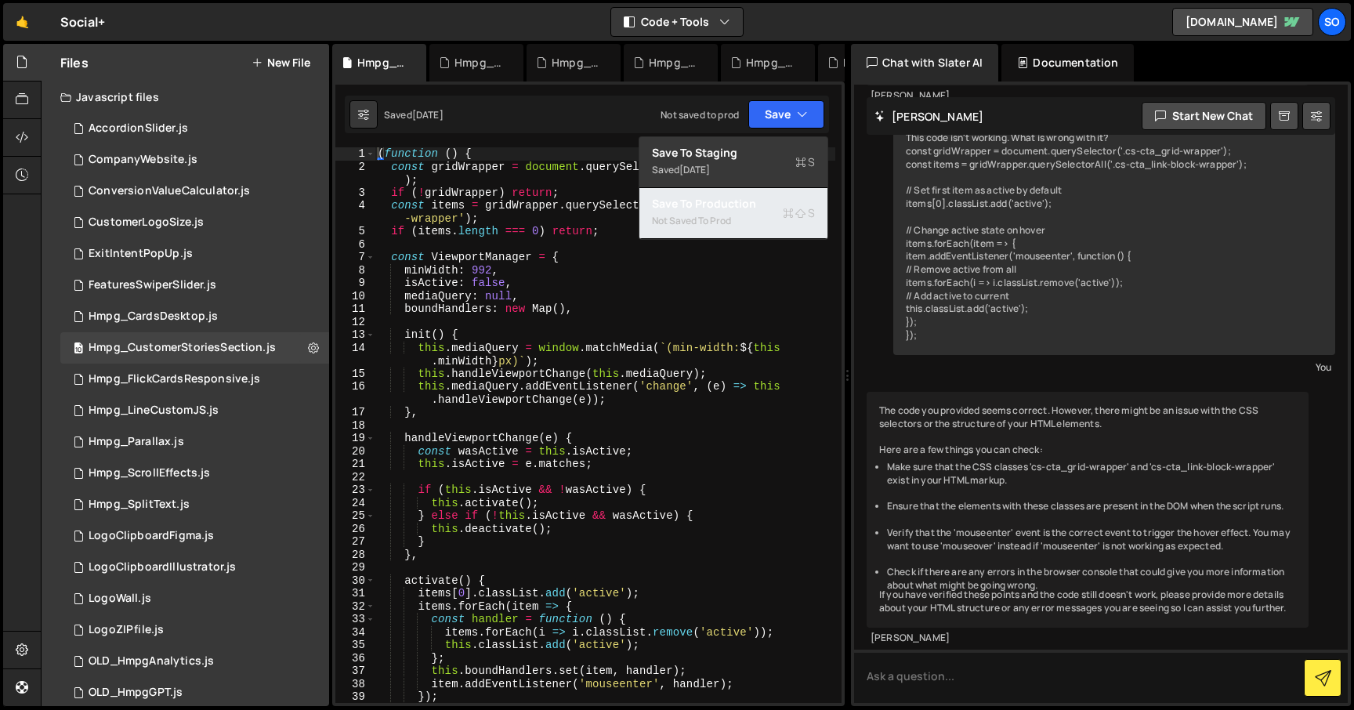
click at [747, 207] on div "Save to Production S" at bounding box center [733, 204] width 163 height 16
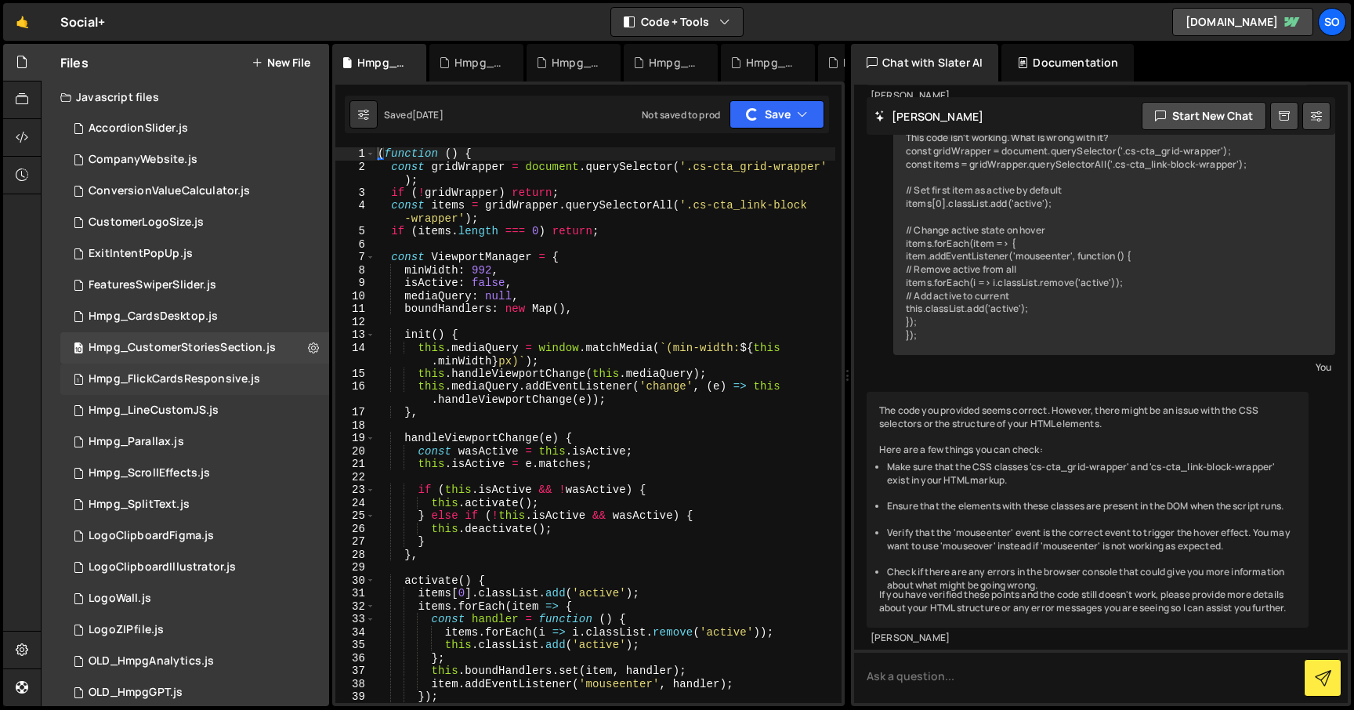
click at [308, 378] on div "1 Hmpg_FlickCardsResponsive.js 0" at bounding box center [194, 379] width 269 height 31
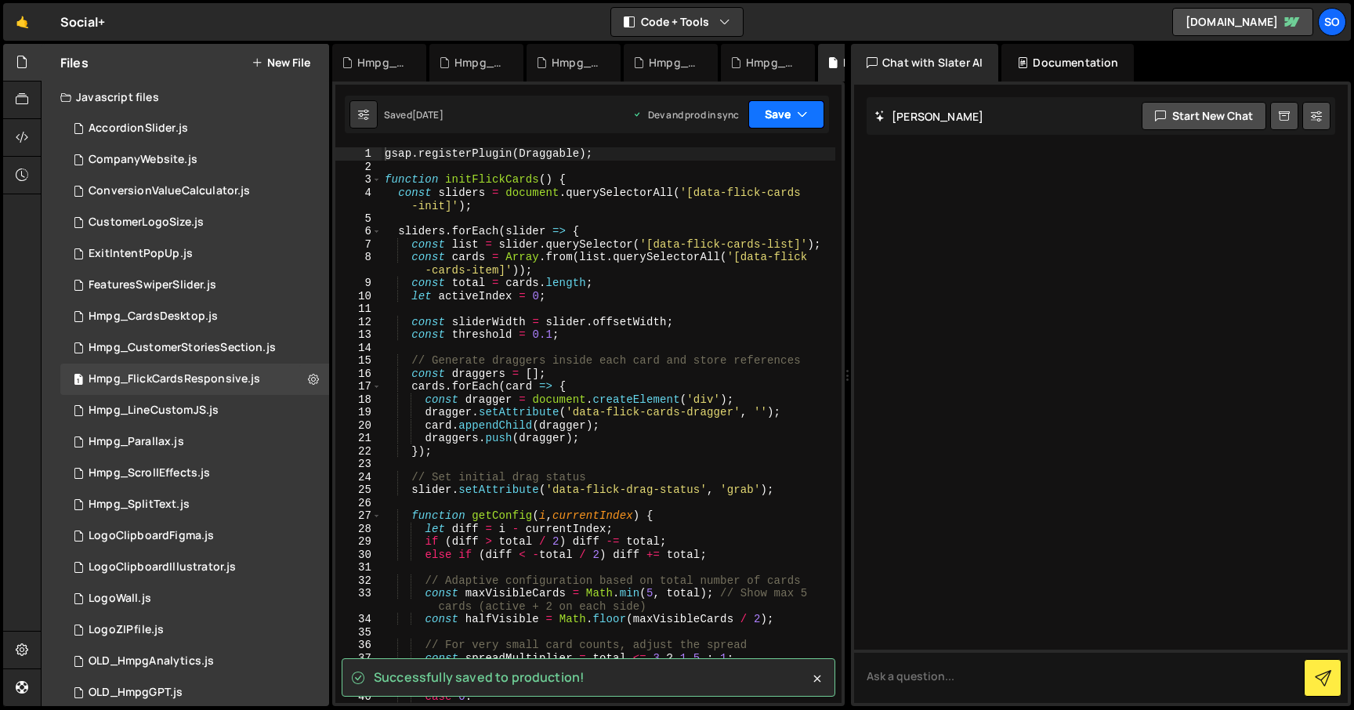
click at [787, 112] on button "Save" at bounding box center [786, 114] width 76 height 28
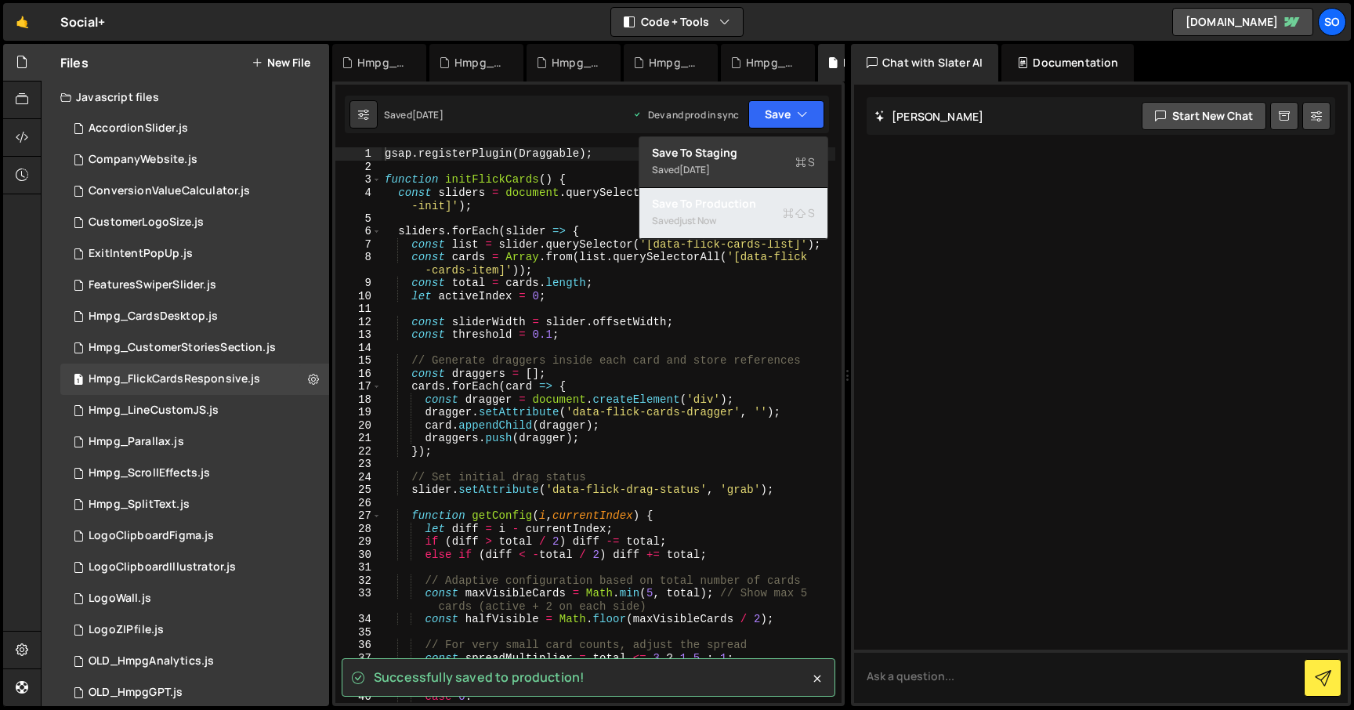
drag, startPoint x: 718, startPoint y: 204, endPoint x: 569, endPoint y: 249, distance: 155.4
click at [718, 204] on div "Save to Production S" at bounding box center [733, 204] width 163 height 16
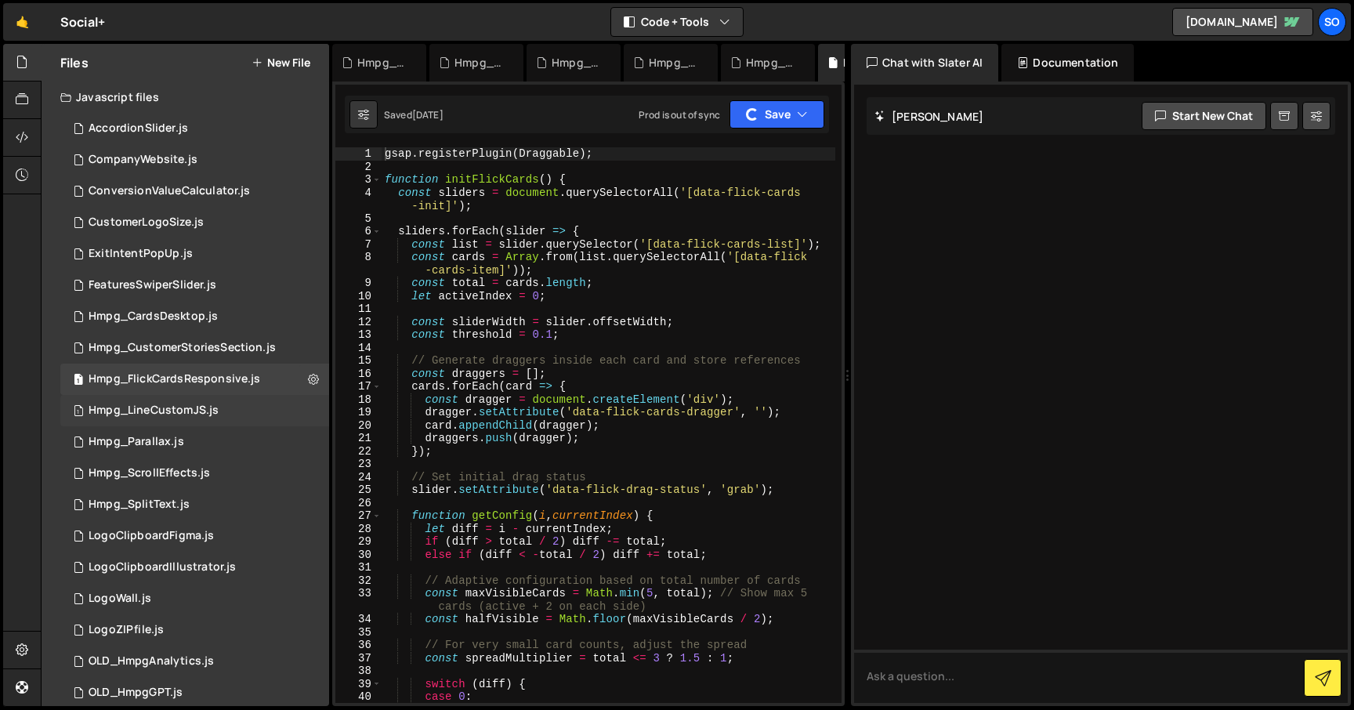
click at [304, 409] on div "1 Hmpg_LineCustomJS.js 0" at bounding box center [194, 410] width 269 height 31
click at [308, 411] on icon at bounding box center [313, 410] width 11 height 15
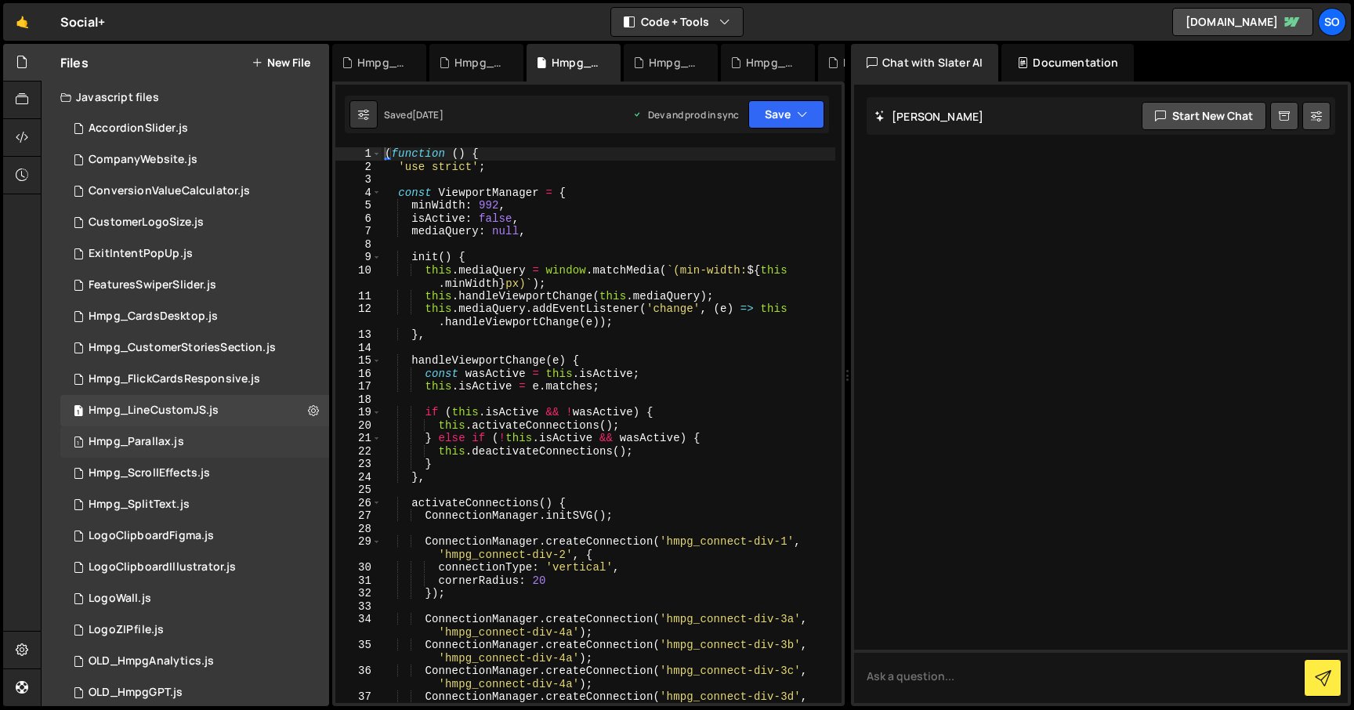
click at [255, 448] on div "1 Hmpg_Parallax.js 0" at bounding box center [194, 441] width 269 height 31
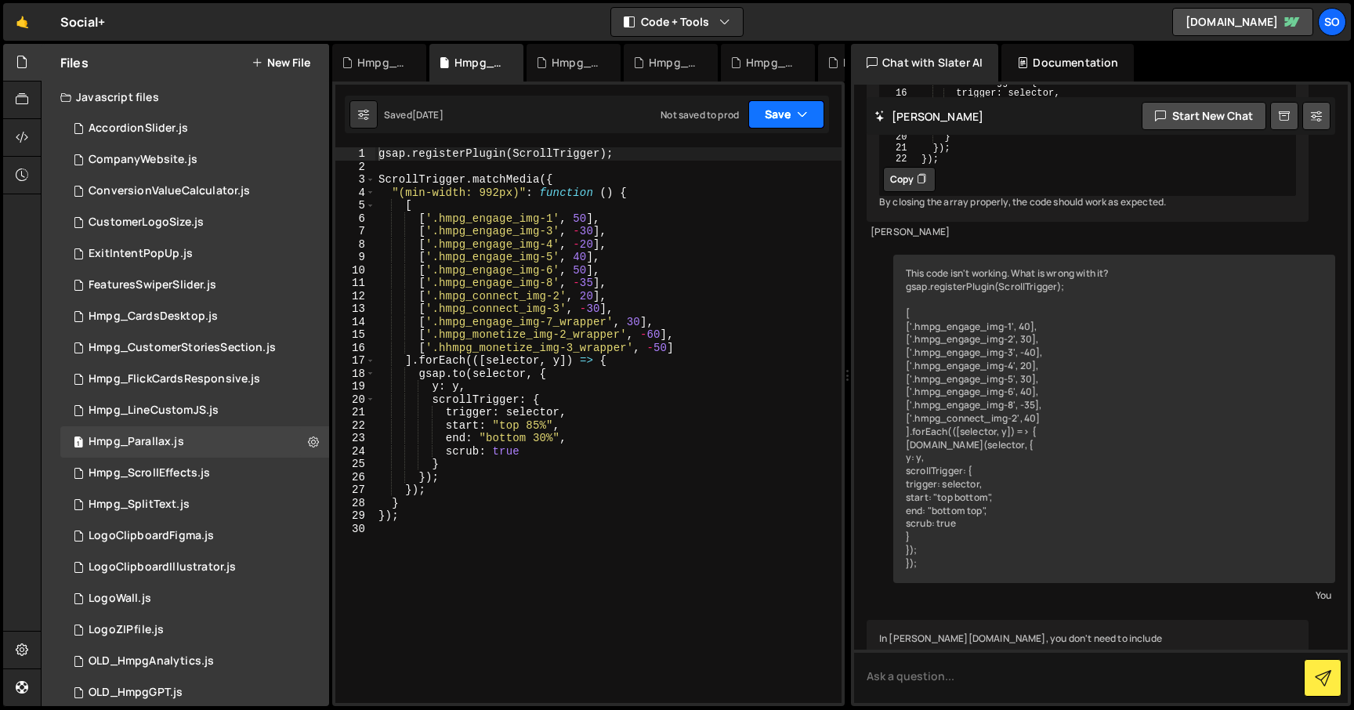
scroll to position [704, 0]
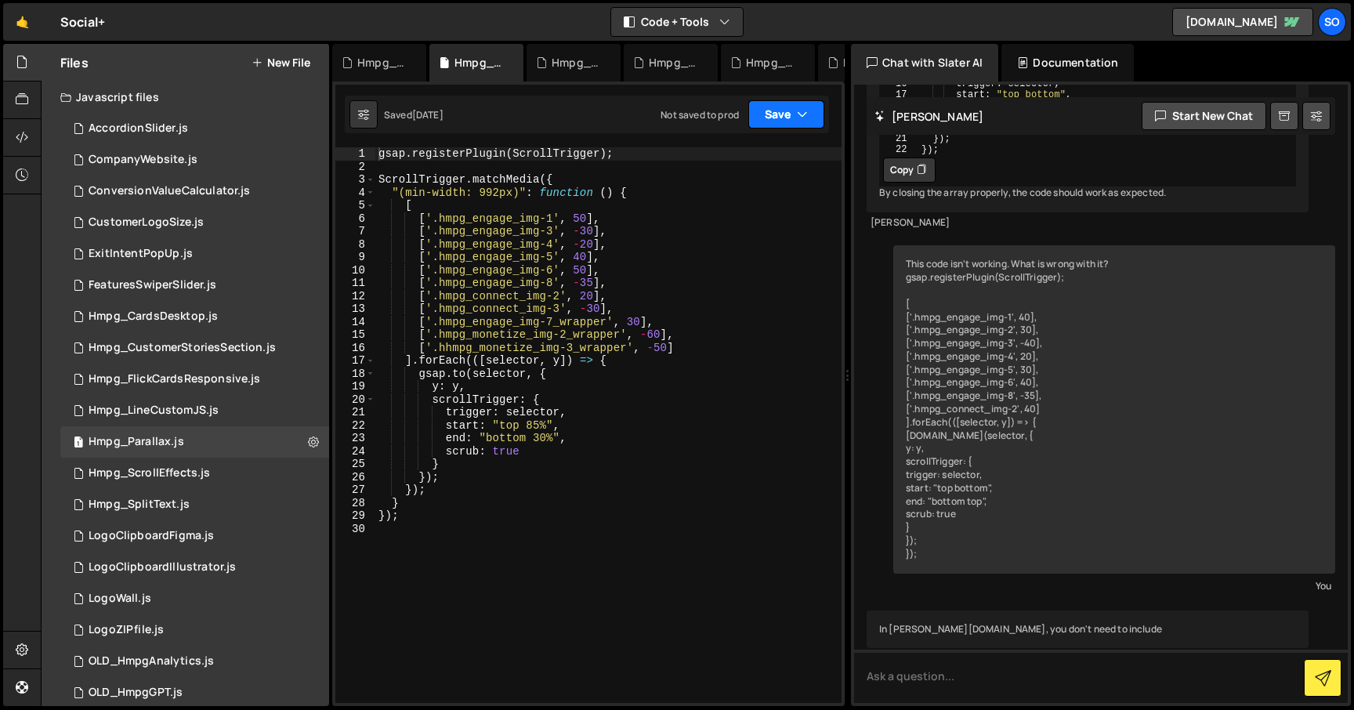
click at [775, 113] on button "Save" at bounding box center [786, 114] width 76 height 28
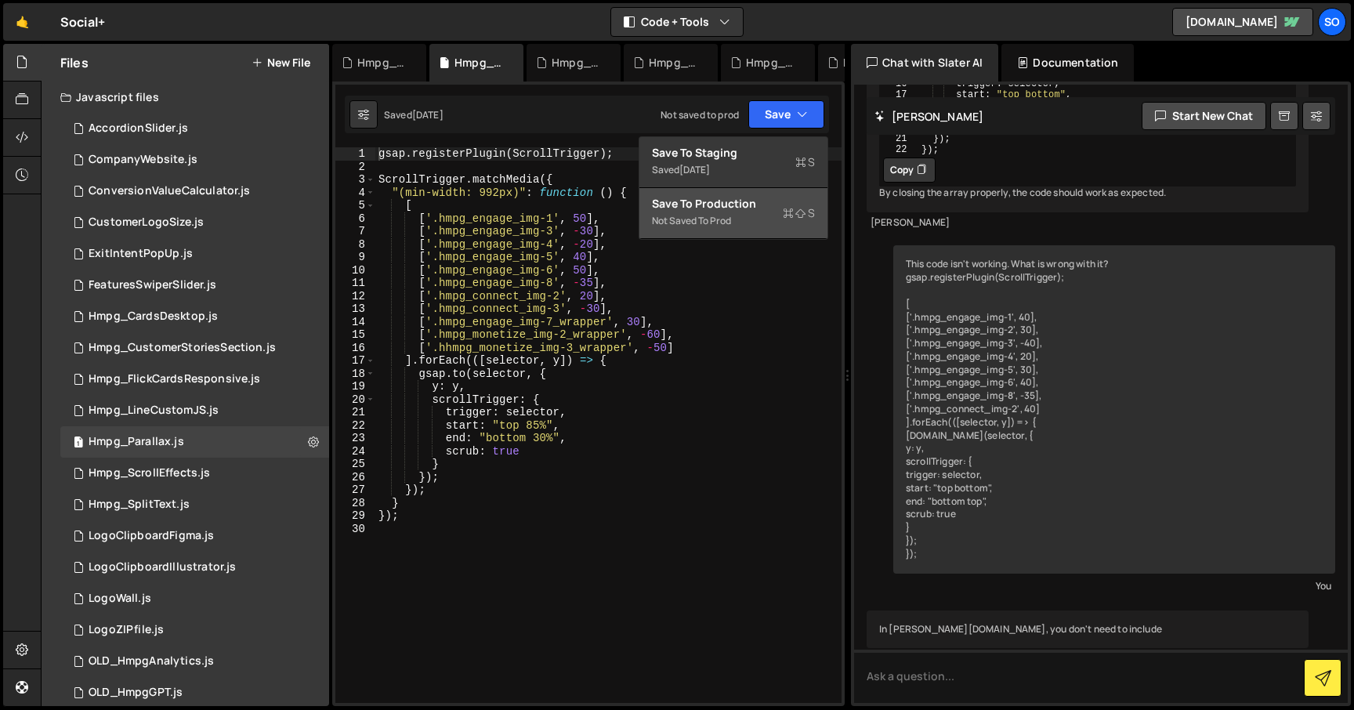
click at [732, 203] on div "Save to Production S" at bounding box center [733, 204] width 163 height 16
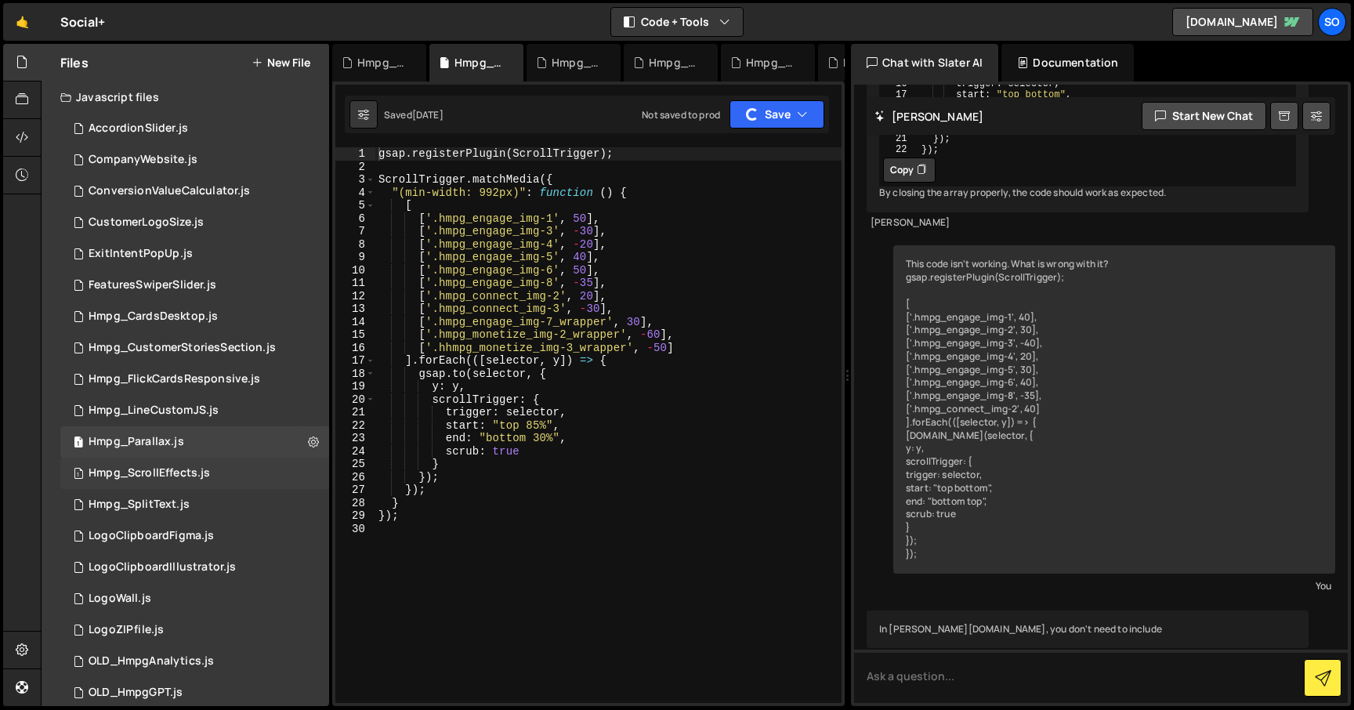
click at [306, 476] on div "1 Hmpg_ScrollEffects.js 0" at bounding box center [194, 473] width 269 height 31
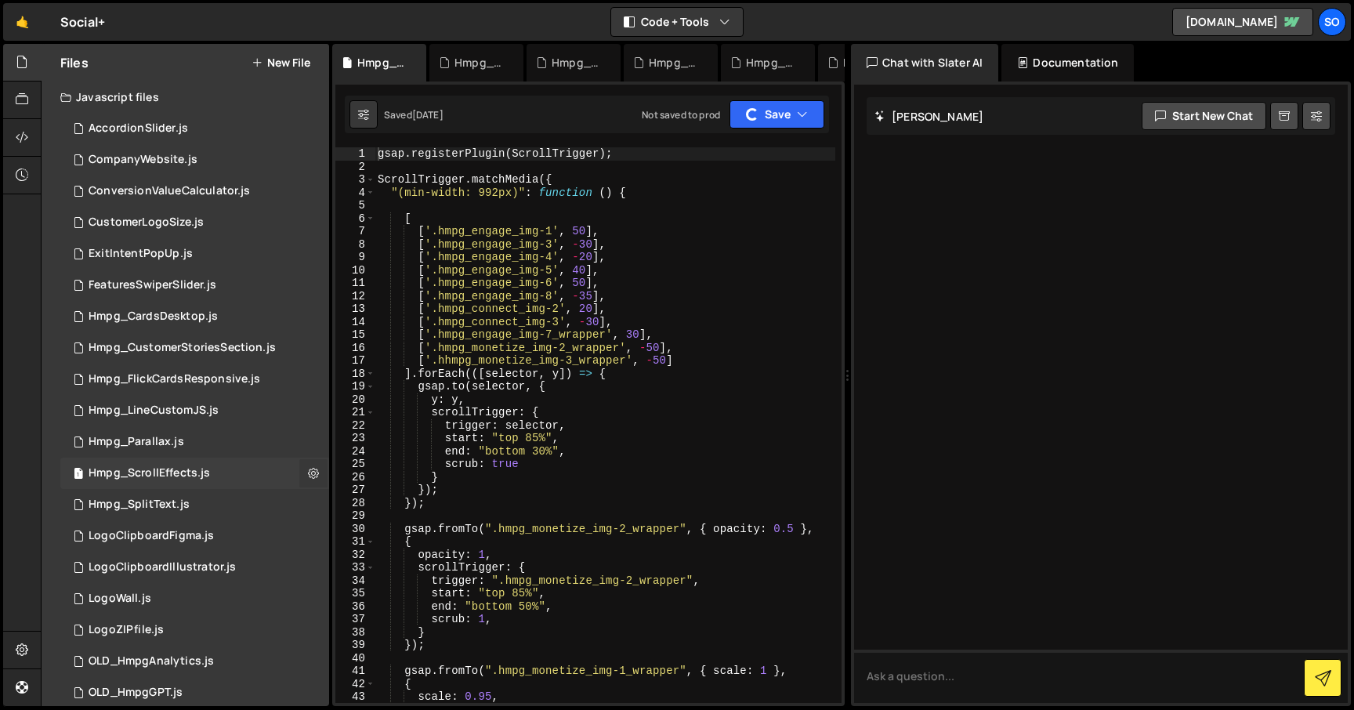
click at [308, 474] on icon at bounding box center [313, 472] width 11 height 15
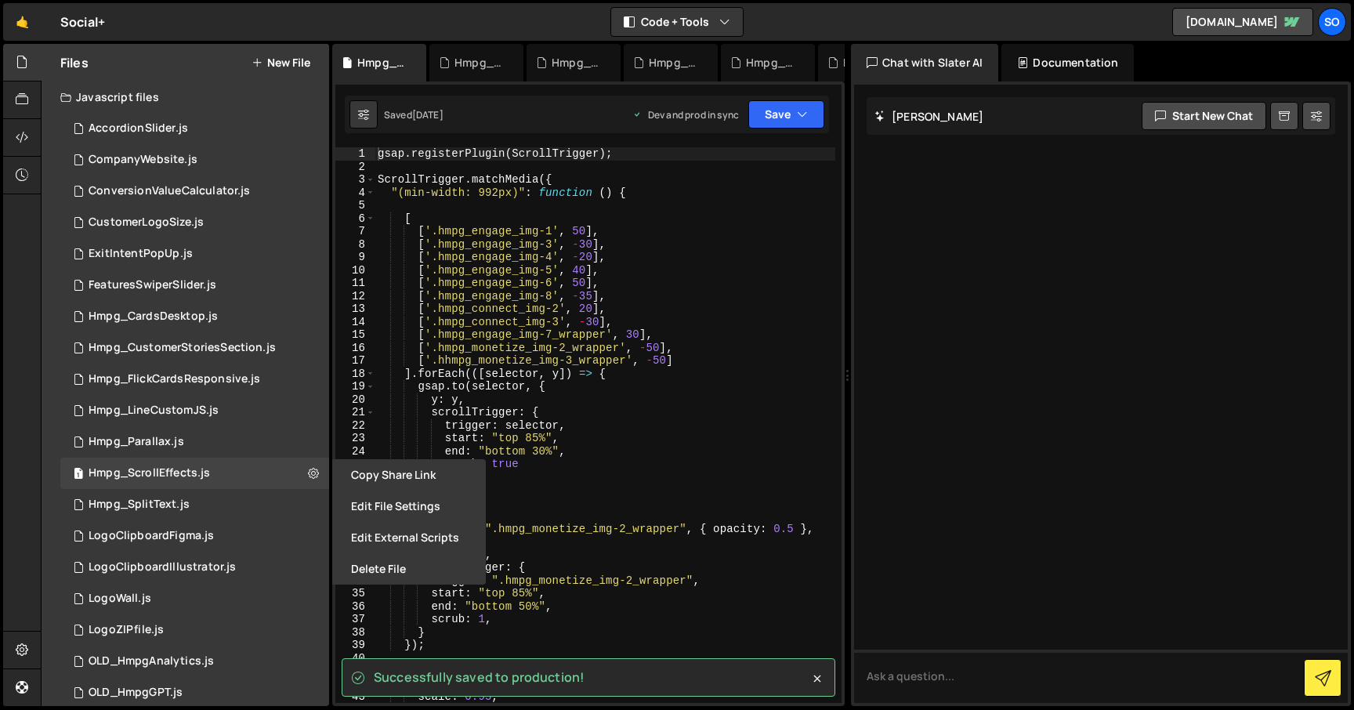
click at [551, 114] on div "Saved [DATE] Dev and prod in sync Upgrade to Edit Save Save to Staging S Saved …" at bounding box center [587, 115] width 484 height 38
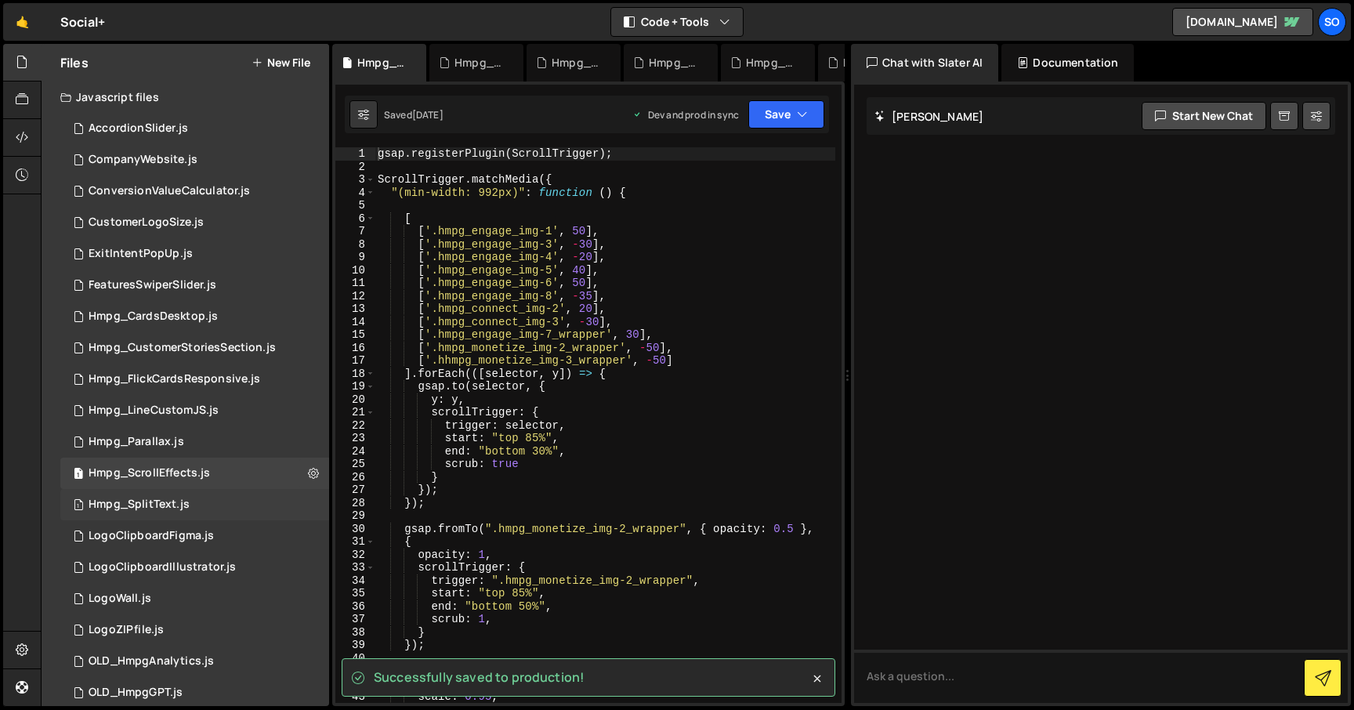
click at [307, 507] on div "1 Hmpg_SplitText.js 0" at bounding box center [194, 504] width 269 height 31
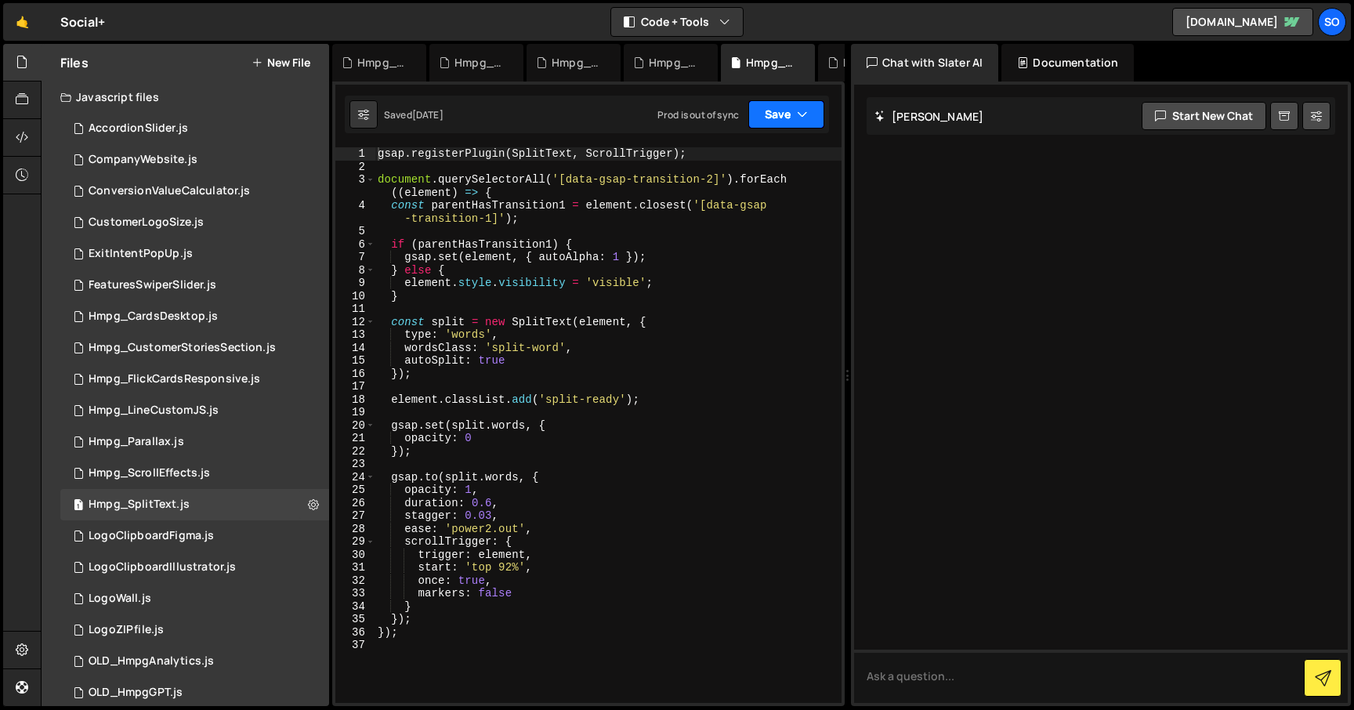
click at [812, 113] on button "Save" at bounding box center [786, 114] width 76 height 28
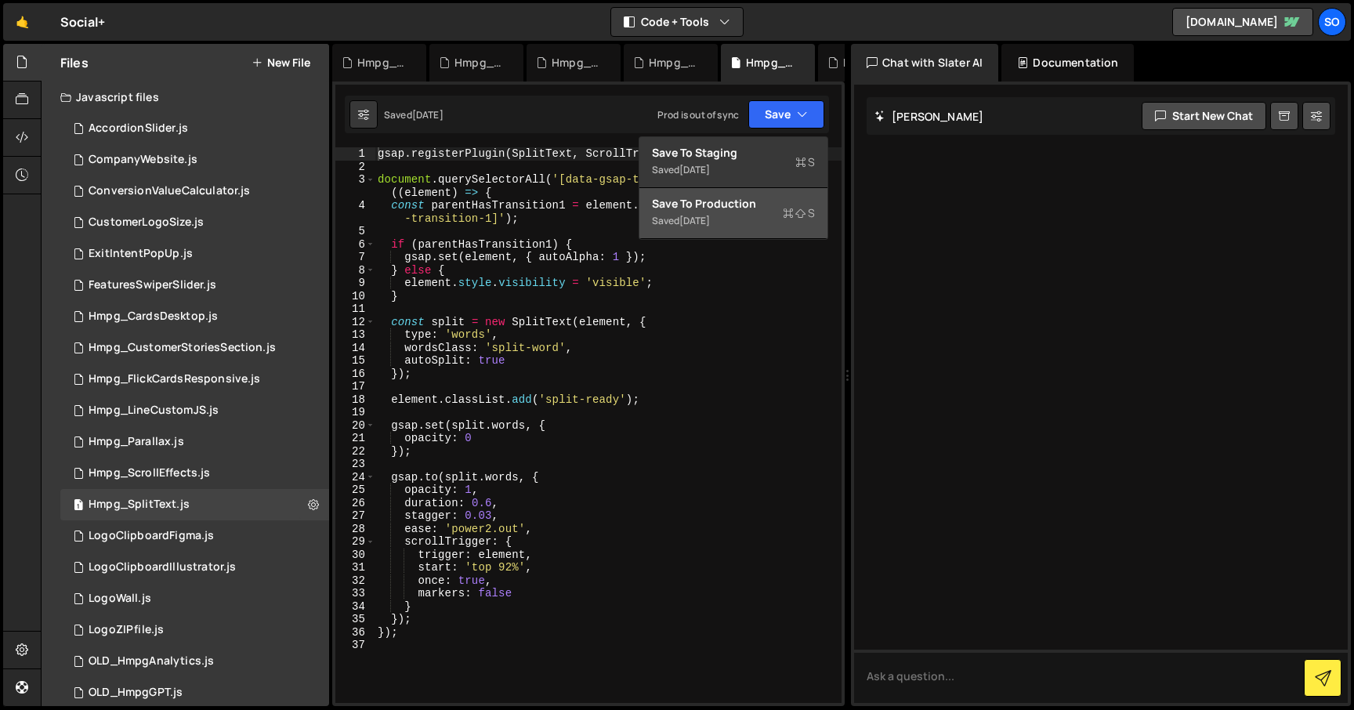
click at [749, 189] on button "Save to Production S Saved [DATE]" at bounding box center [733, 213] width 188 height 51
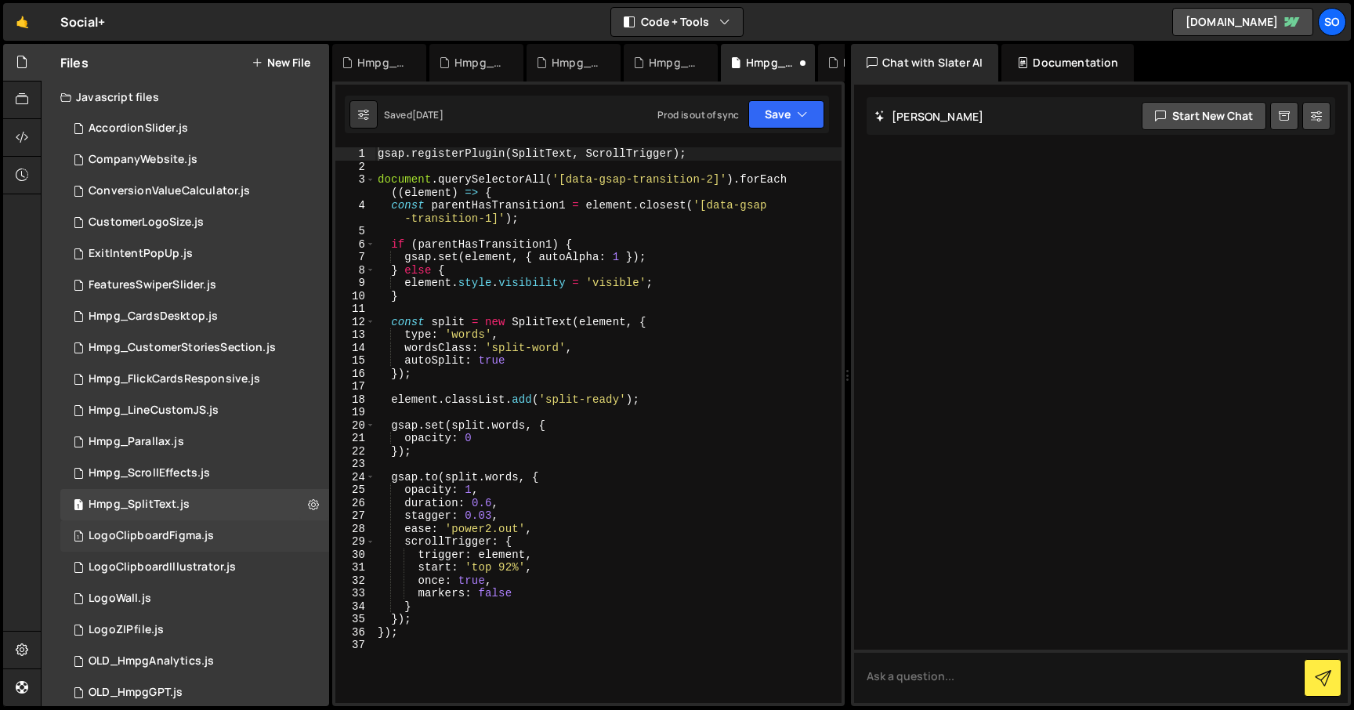
click at [306, 536] on div "1 LogoClipboardFigma.js 0" at bounding box center [194, 535] width 269 height 31
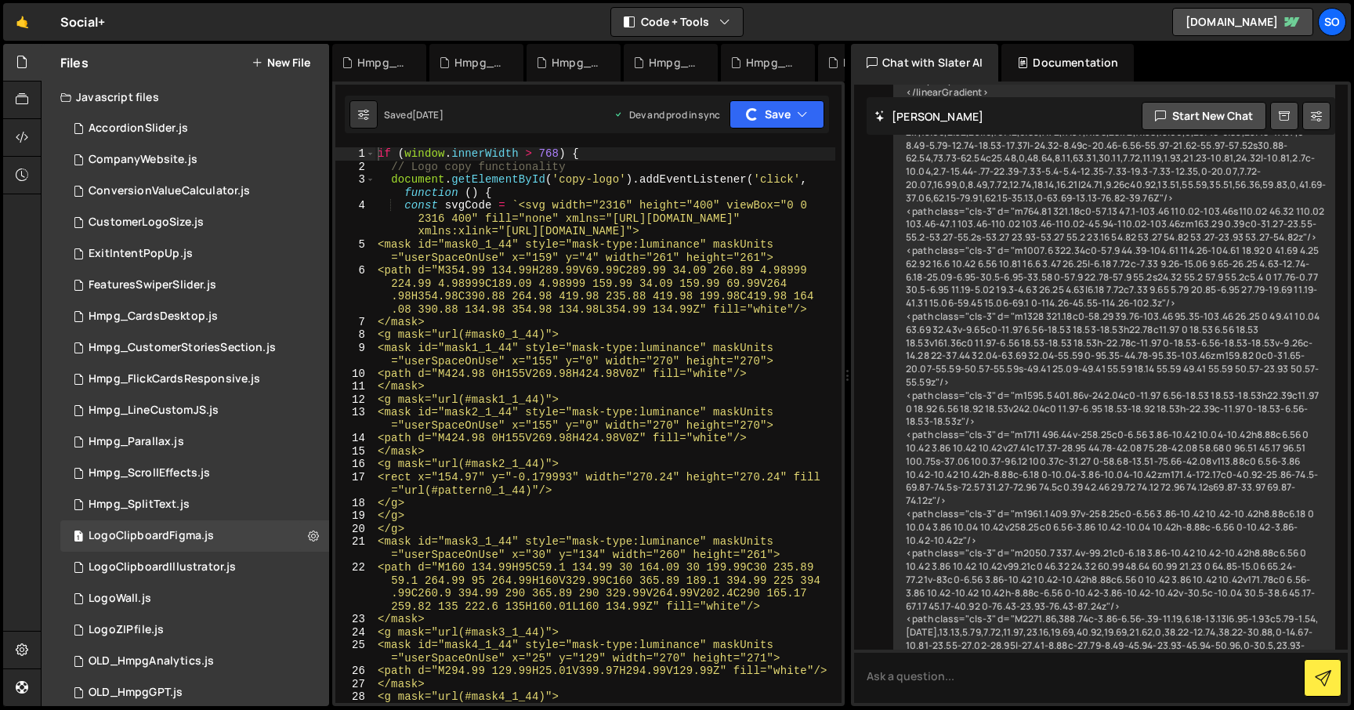
scroll to position [1794, 0]
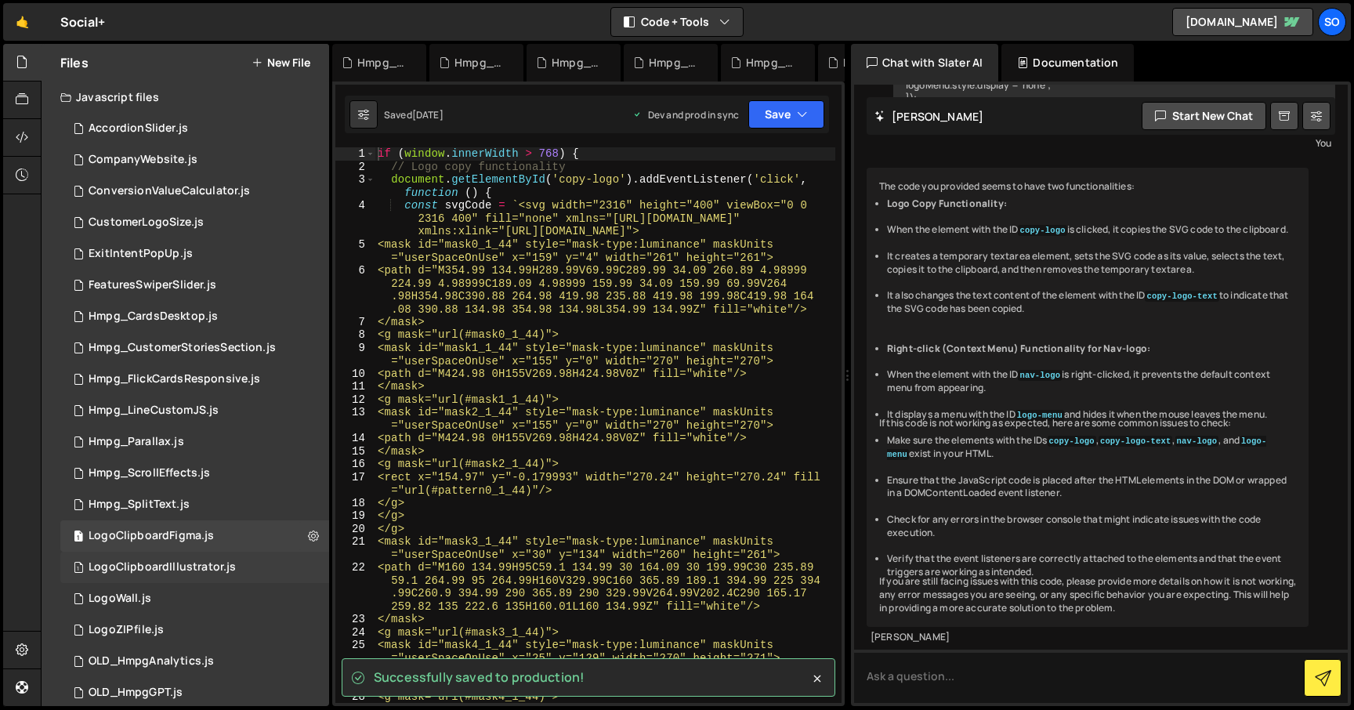
click at [303, 570] on div "1 LogoClipboardIllustrator.js 0" at bounding box center [194, 567] width 269 height 31
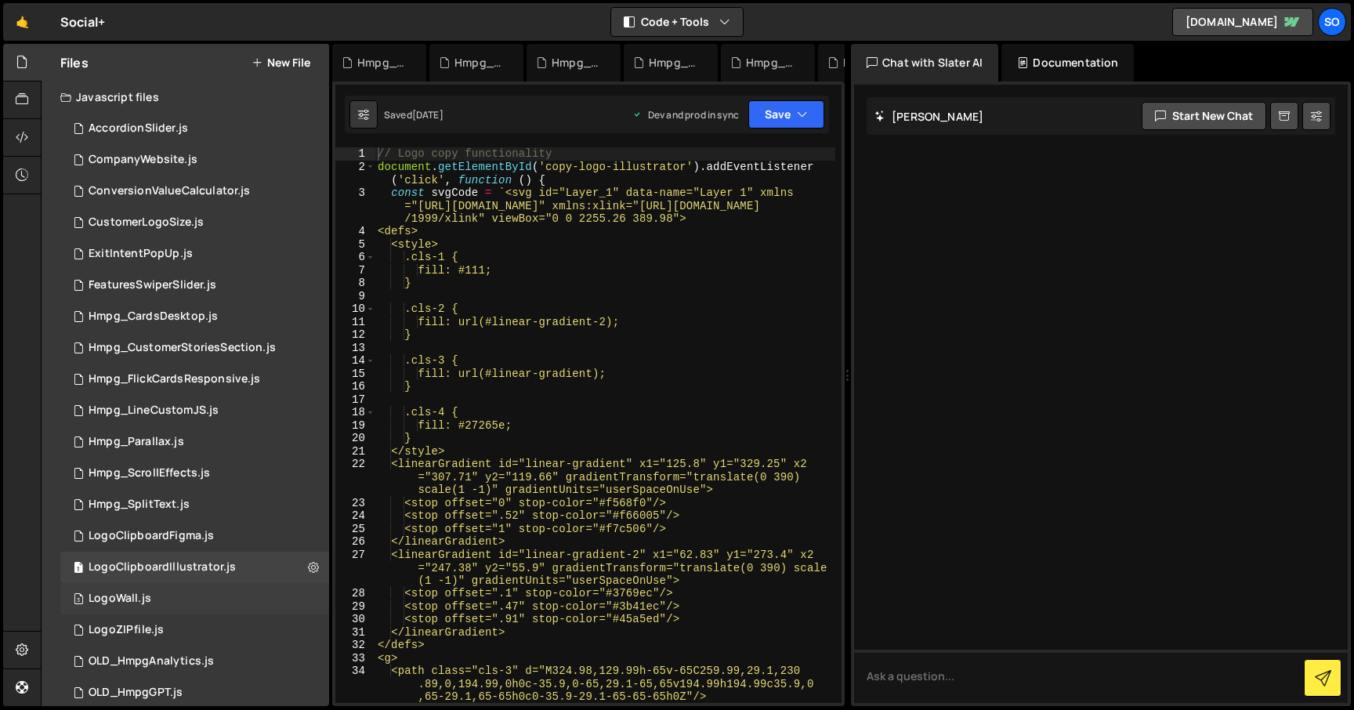
scroll to position [0, 0]
click at [308, 613] on div "3 LogoWall.js 0" at bounding box center [194, 598] width 269 height 31
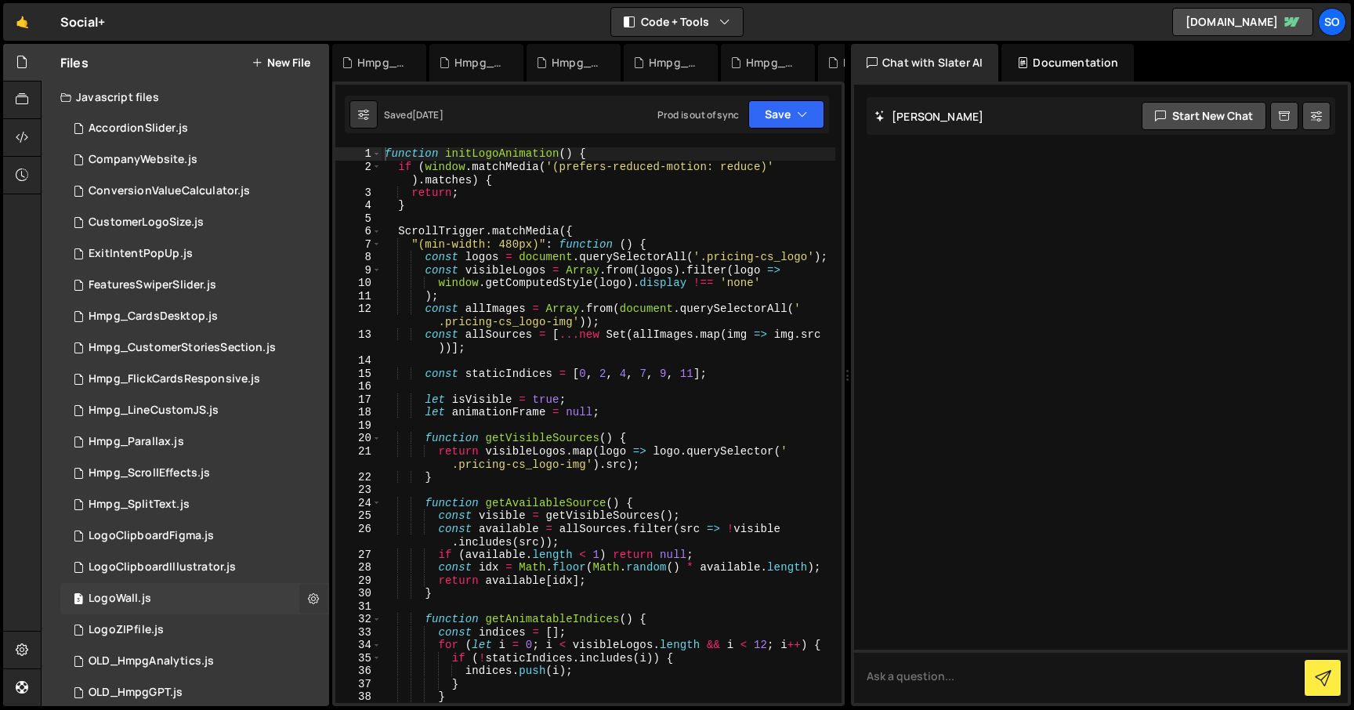
click at [308, 601] on icon at bounding box center [313, 598] width 11 height 15
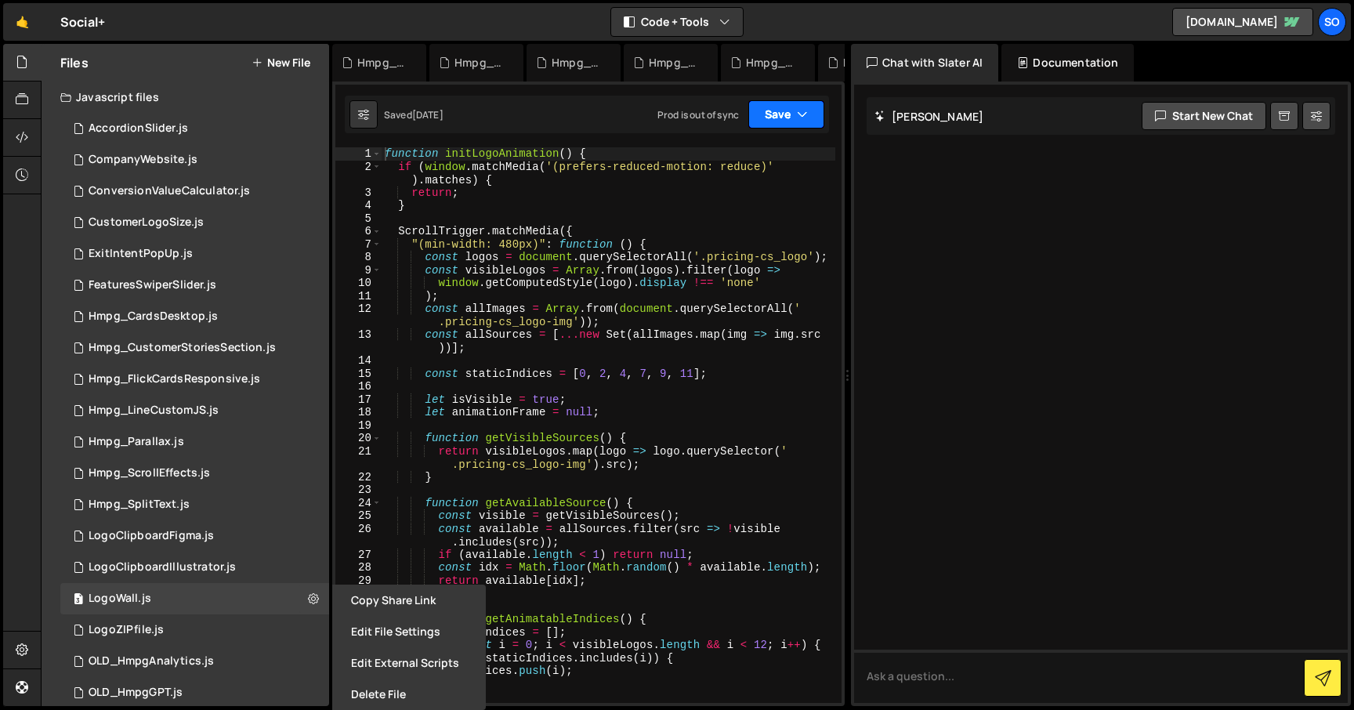
click at [779, 109] on button "Save" at bounding box center [786, 114] width 76 height 28
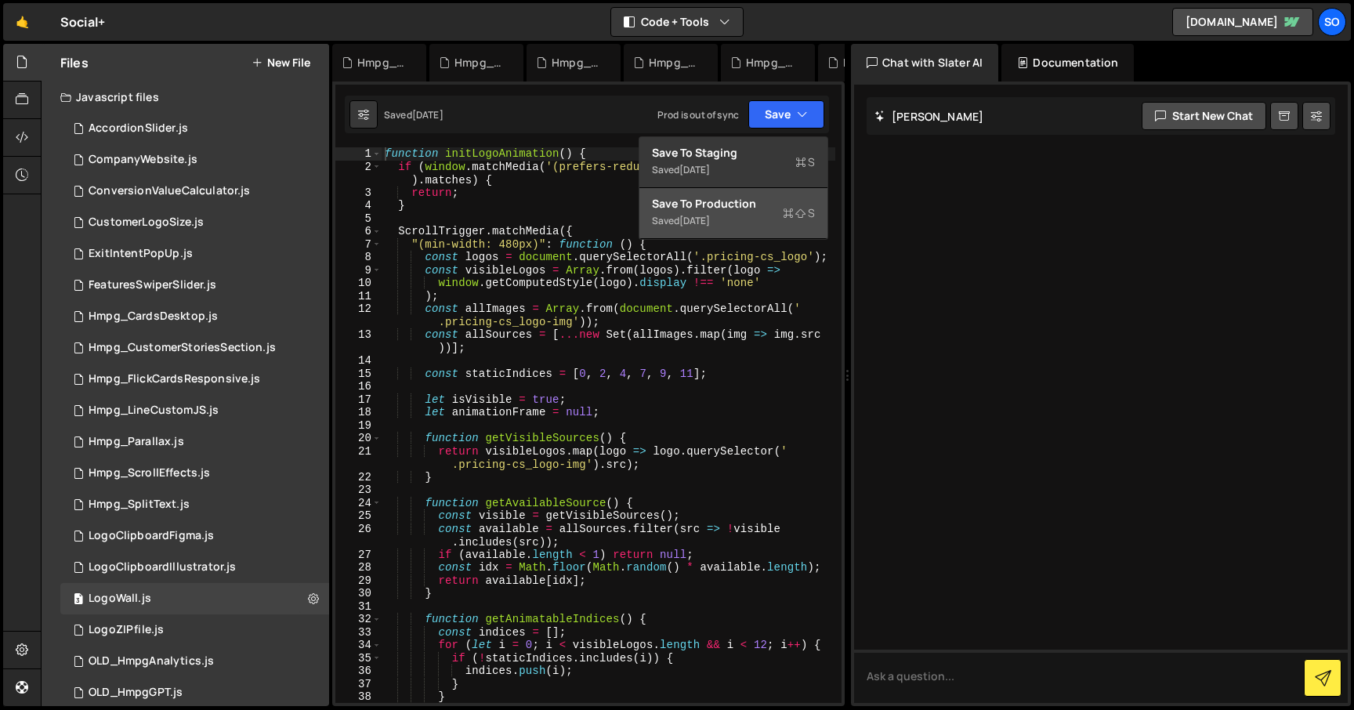
click at [729, 201] on div "Save to Production S" at bounding box center [733, 204] width 163 height 16
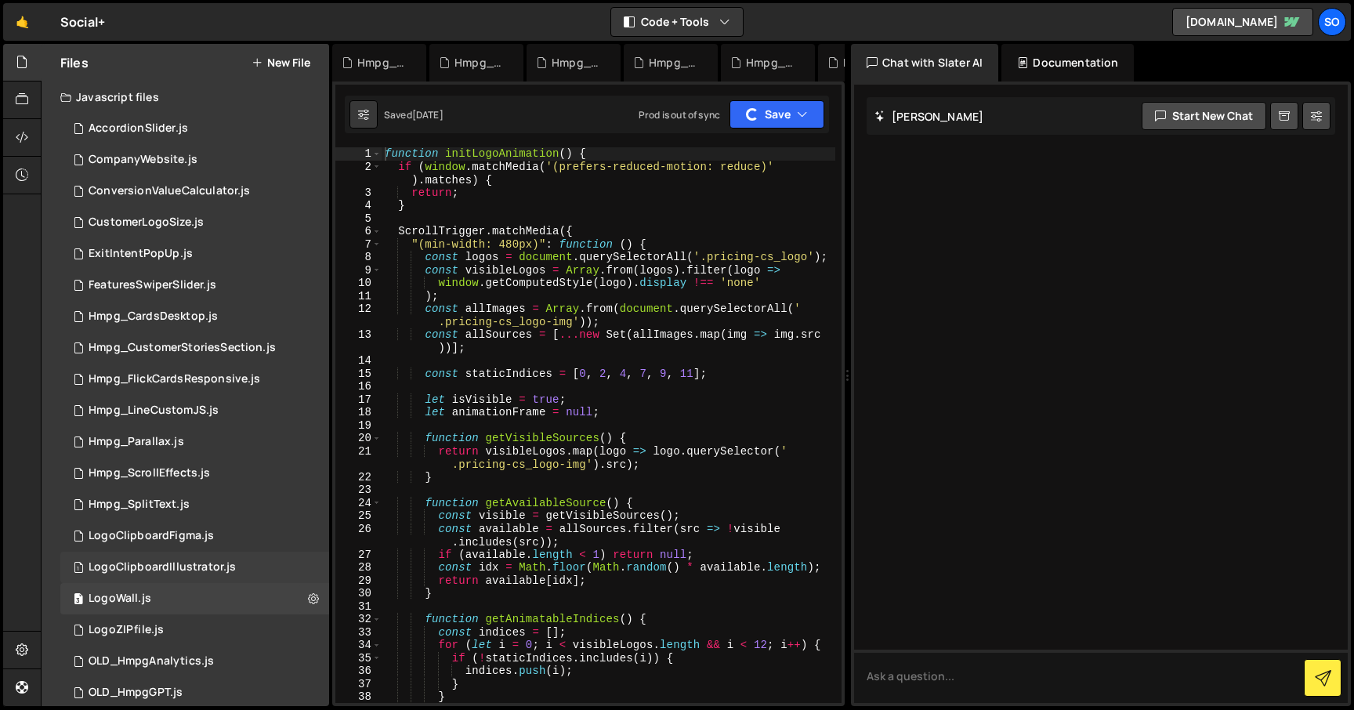
click at [303, 567] on div "1 LogoClipboardIllustrator.js 0" at bounding box center [194, 567] width 269 height 31
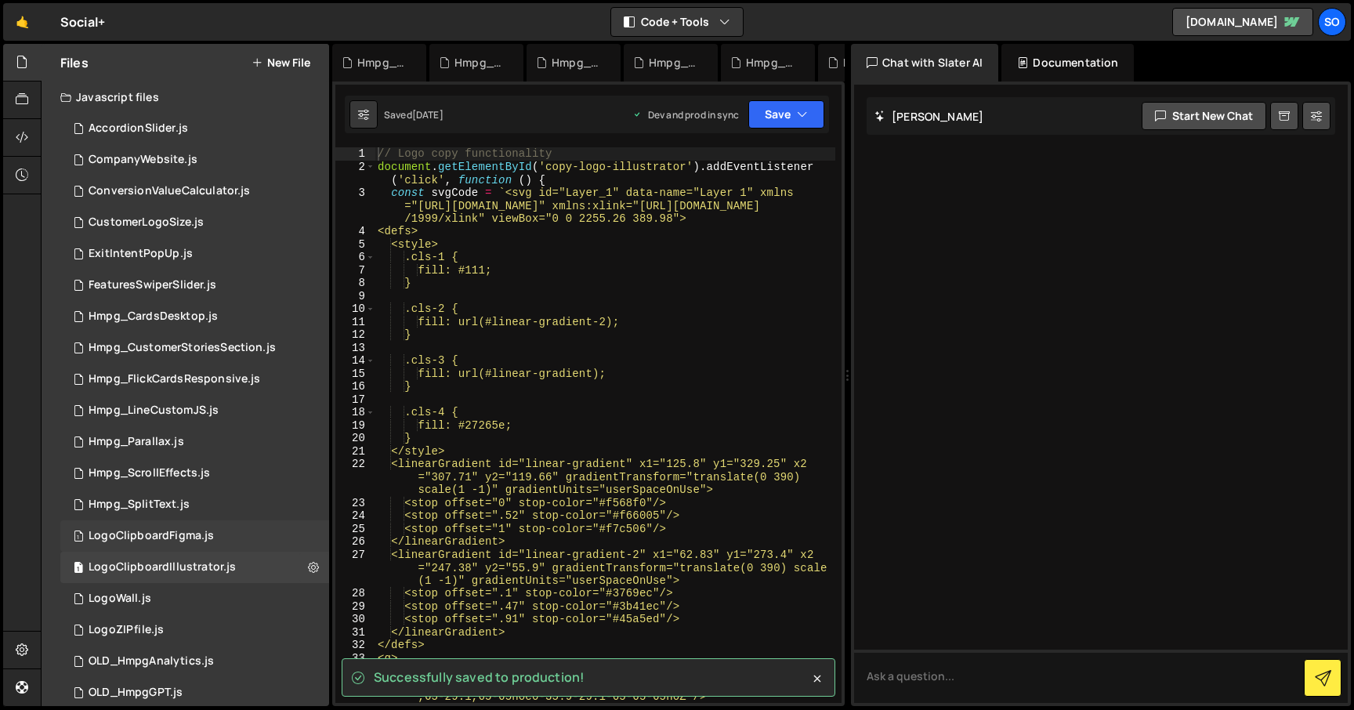
click at [304, 536] on div "1 LogoClipboardFigma.js 0" at bounding box center [194, 535] width 269 height 31
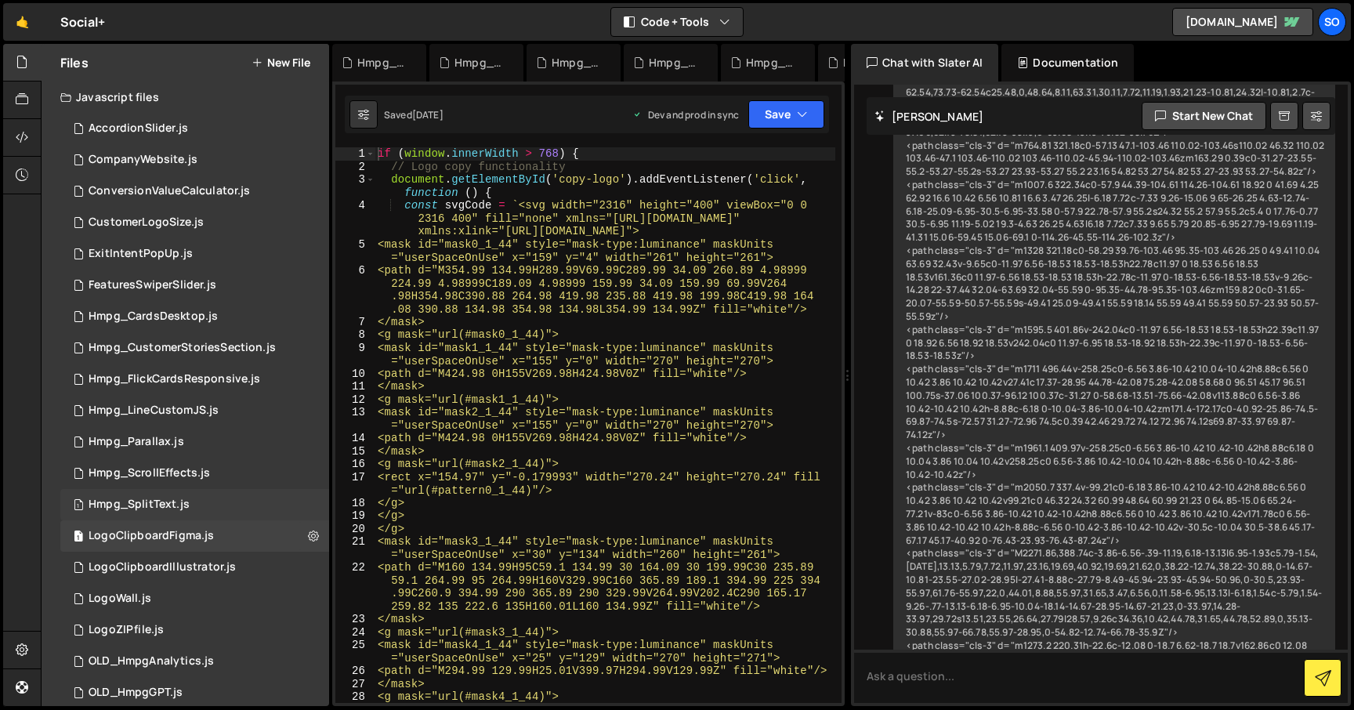
scroll to position [1794, 0]
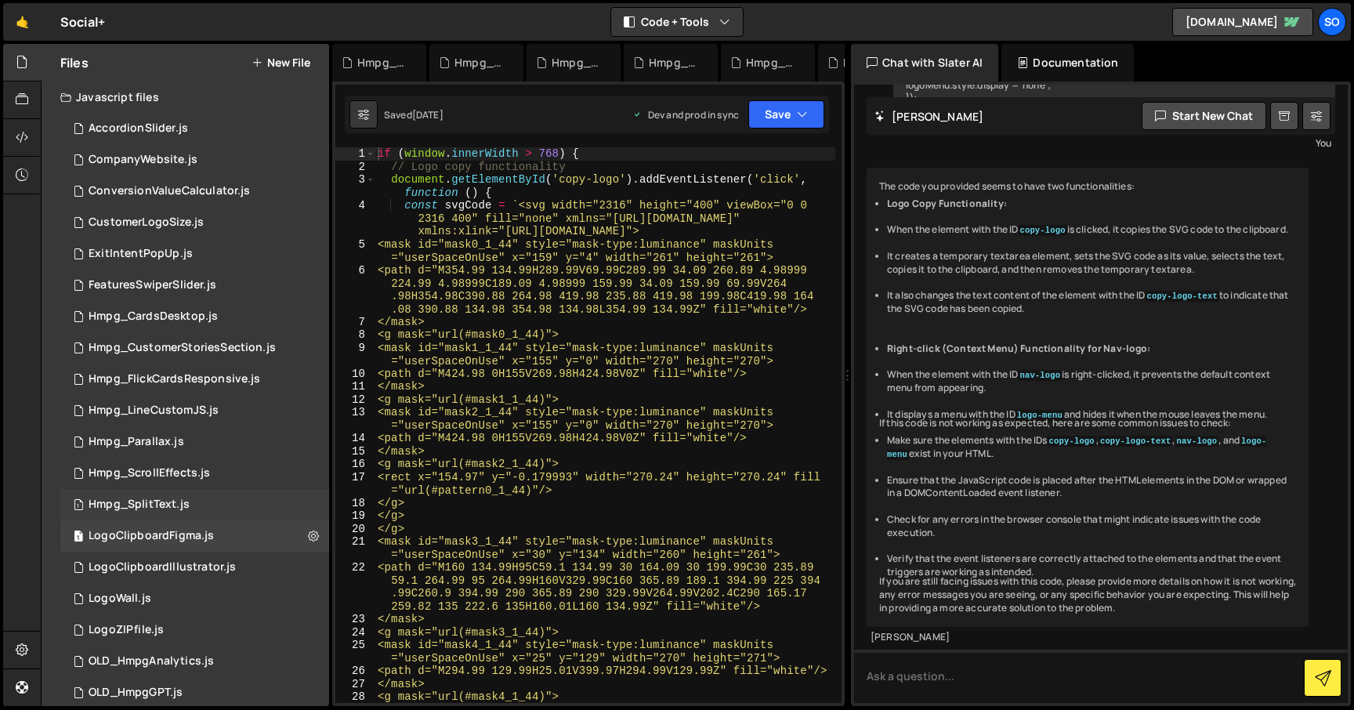
click at [306, 503] on div "1 Hmpg_SplitText.js 0" at bounding box center [194, 504] width 269 height 31
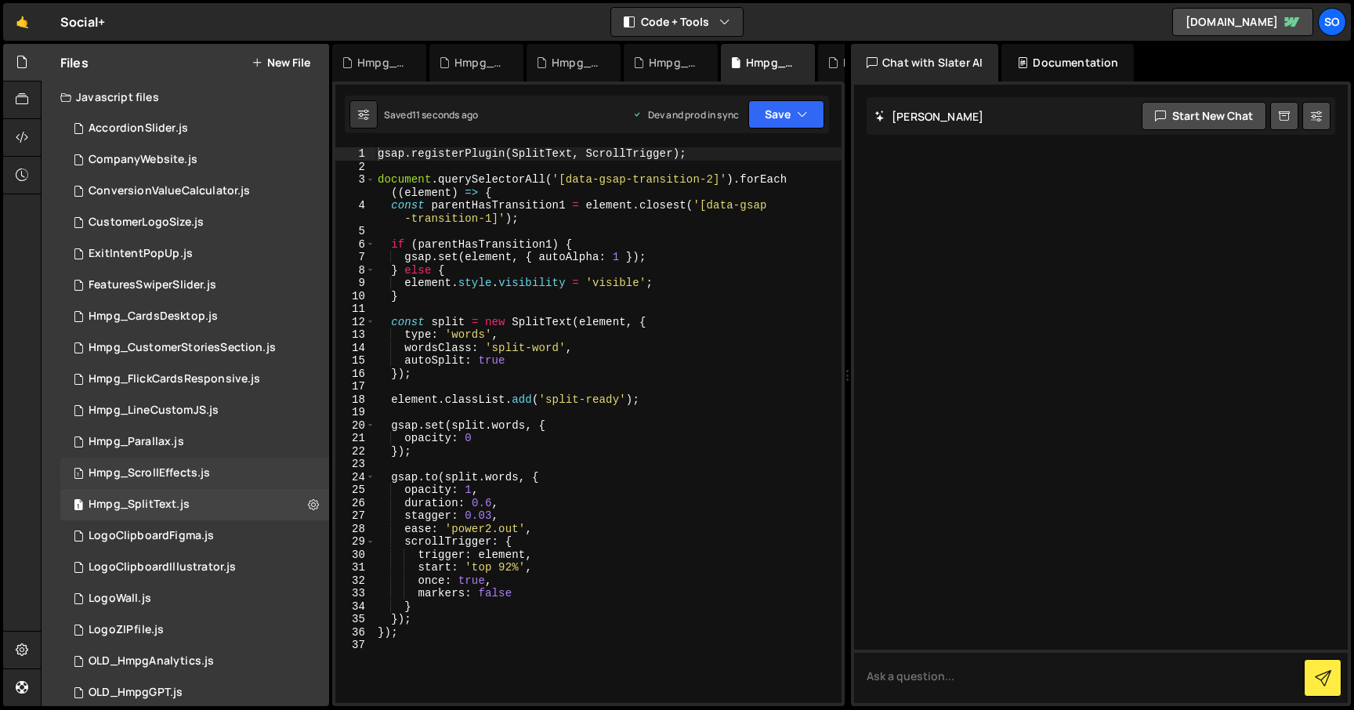
click at [304, 482] on div "1 Hmpg_ScrollEffects.js 0" at bounding box center [194, 473] width 269 height 31
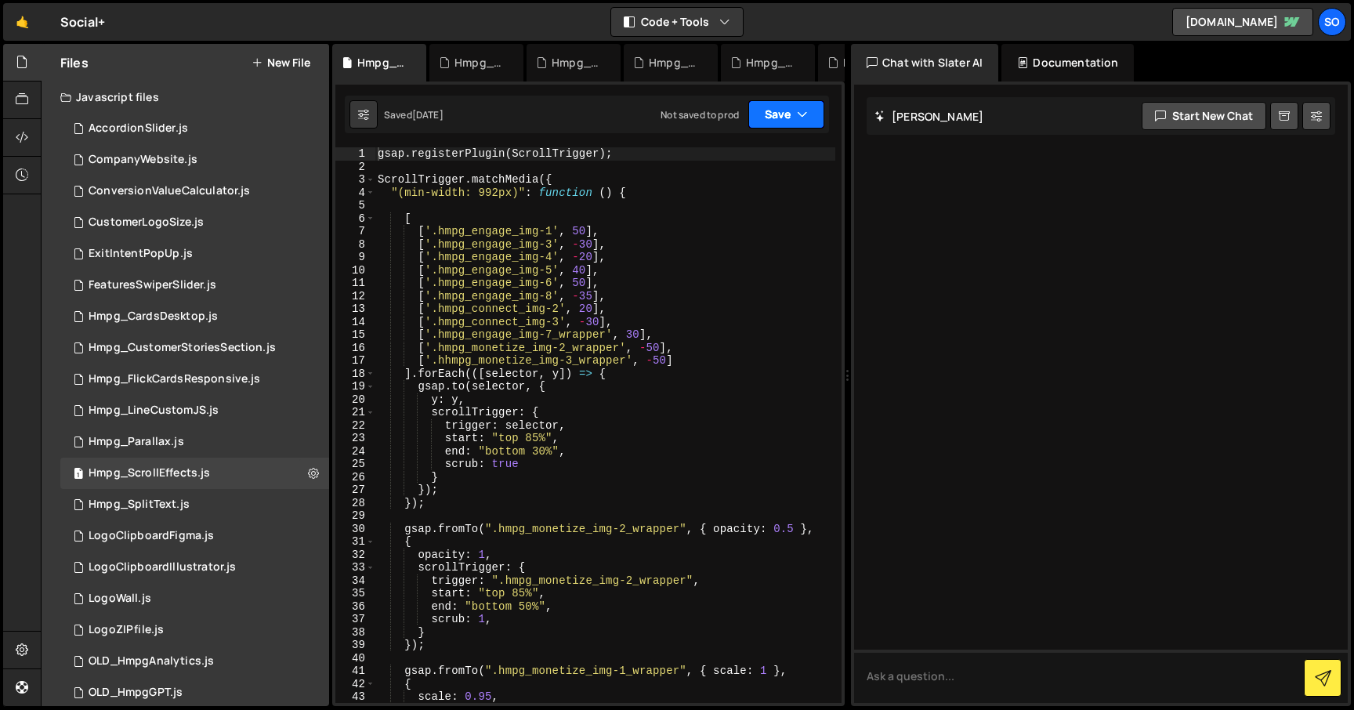
click at [775, 111] on button "Save" at bounding box center [786, 114] width 76 height 28
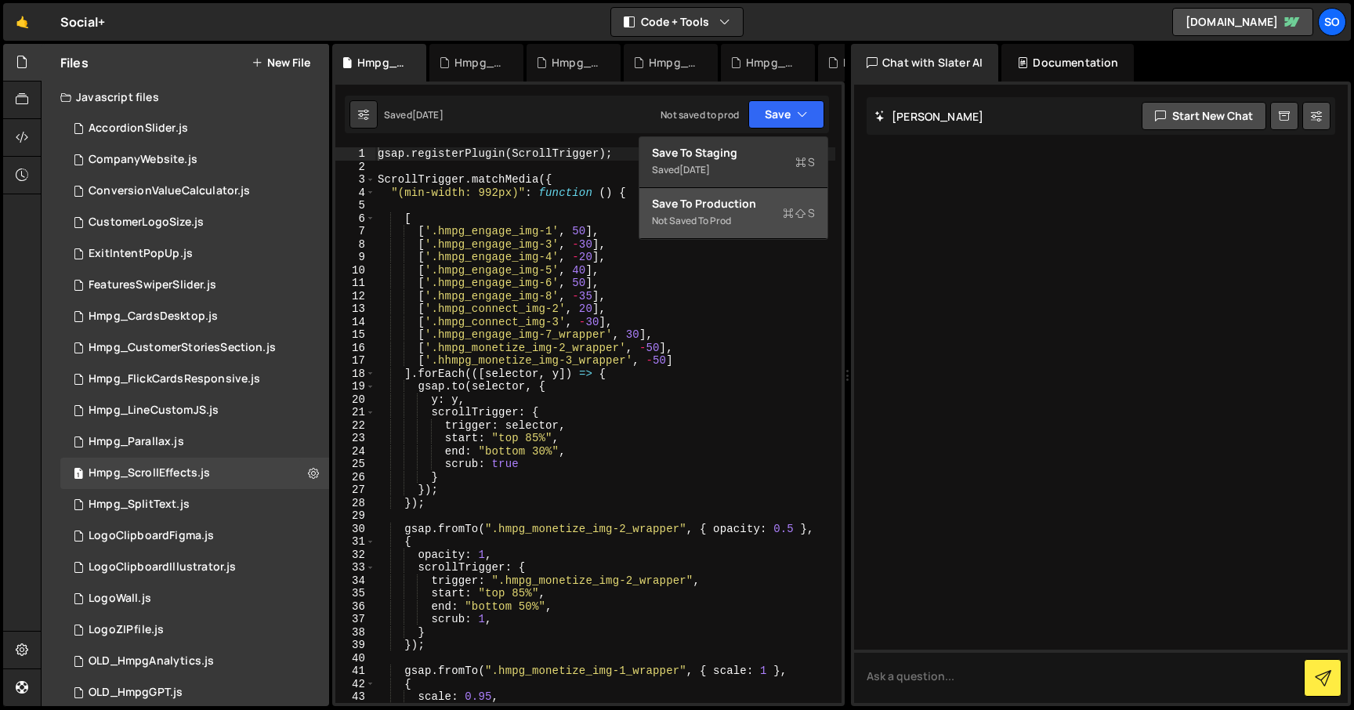
click at [710, 208] on div "Save to Production S" at bounding box center [733, 204] width 163 height 16
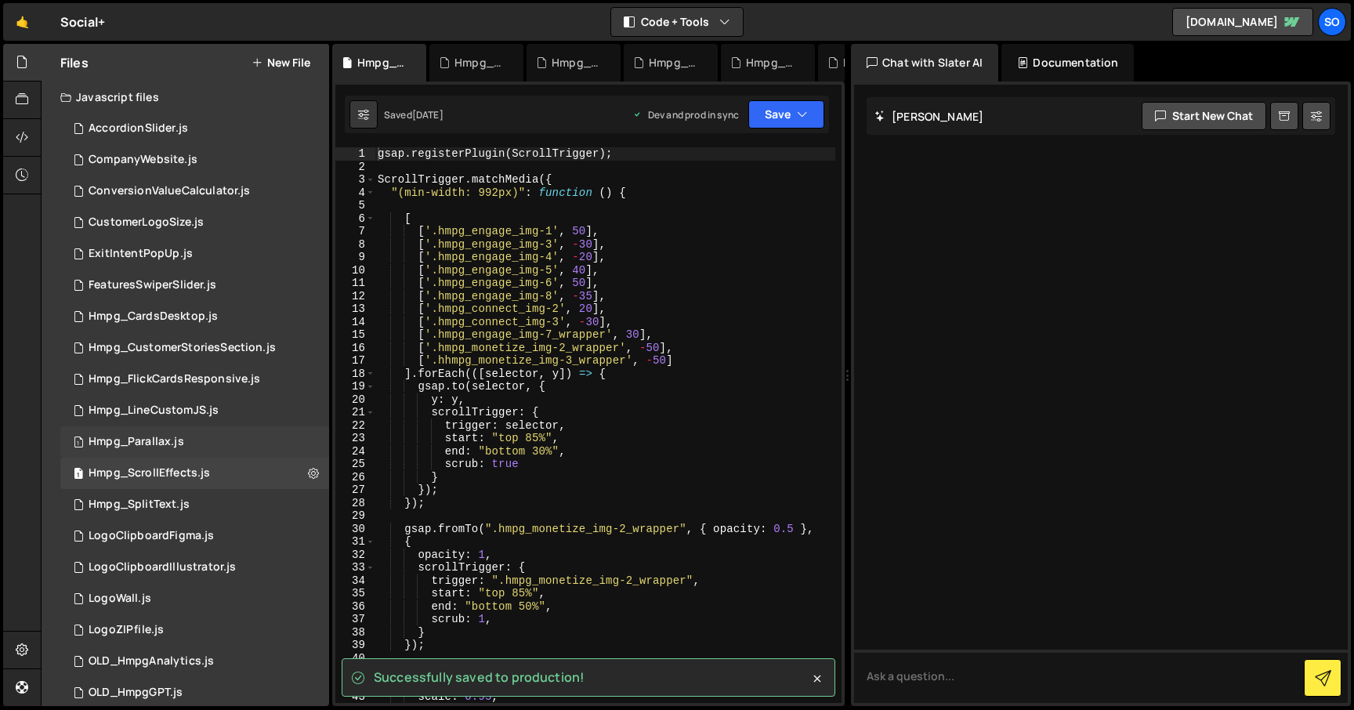
click at [305, 443] on div "1 Hmpg_Parallax.js 0" at bounding box center [194, 441] width 269 height 31
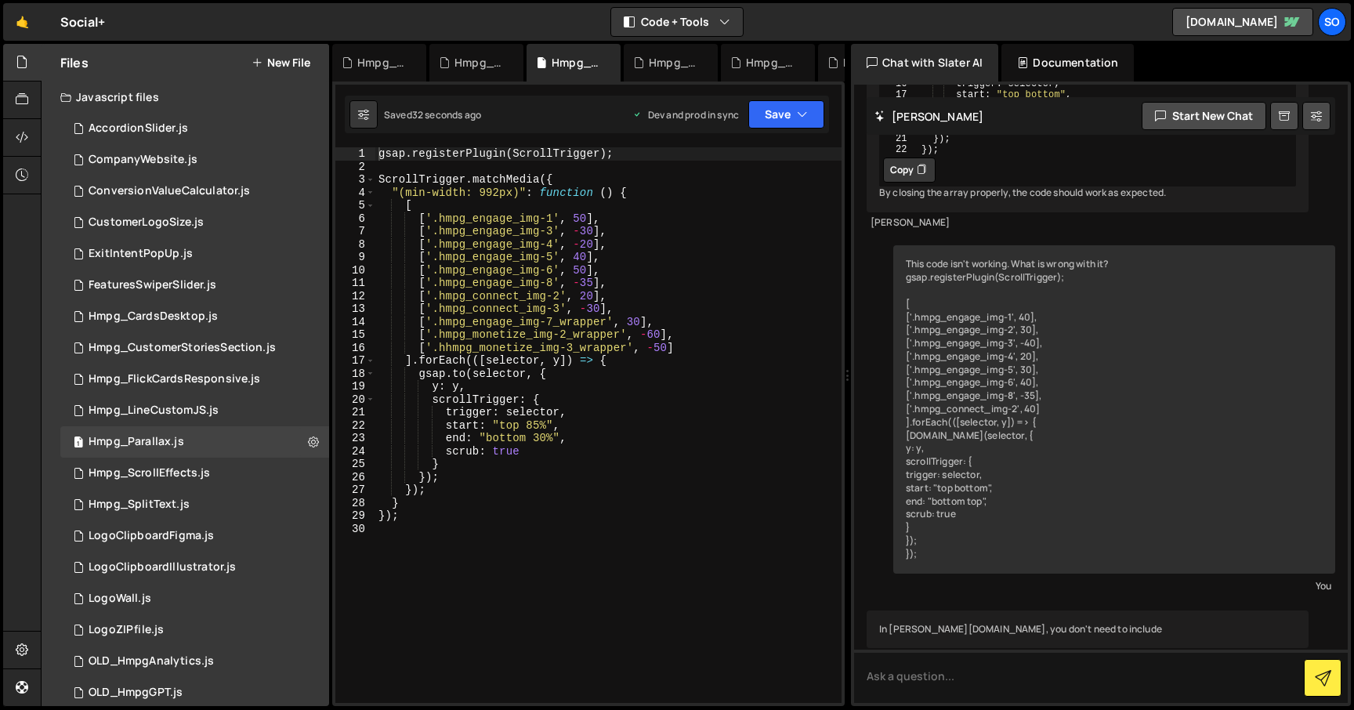
scroll to position [704, 0]
click at [305, 129] on div "2 AccordionSlider.js 0" at bounding box center [194, 128] width 269 height 31
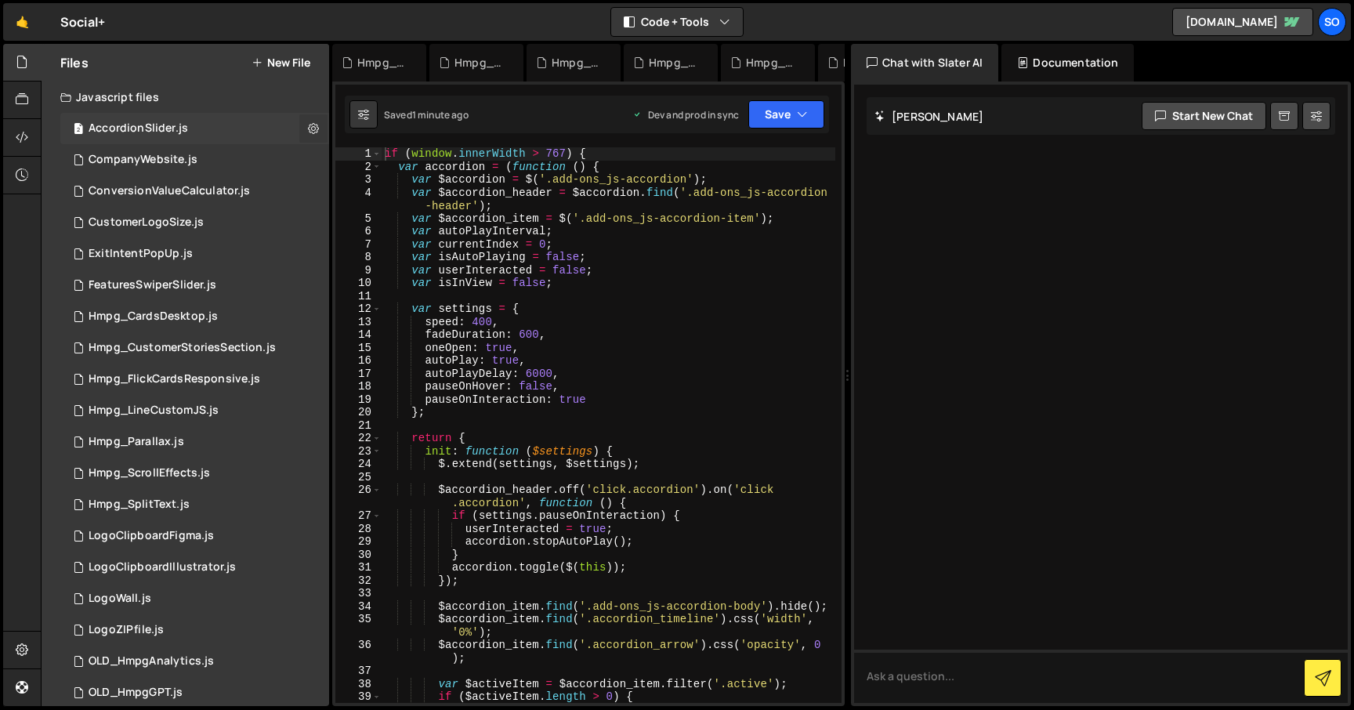
scroll to position [0, 0]
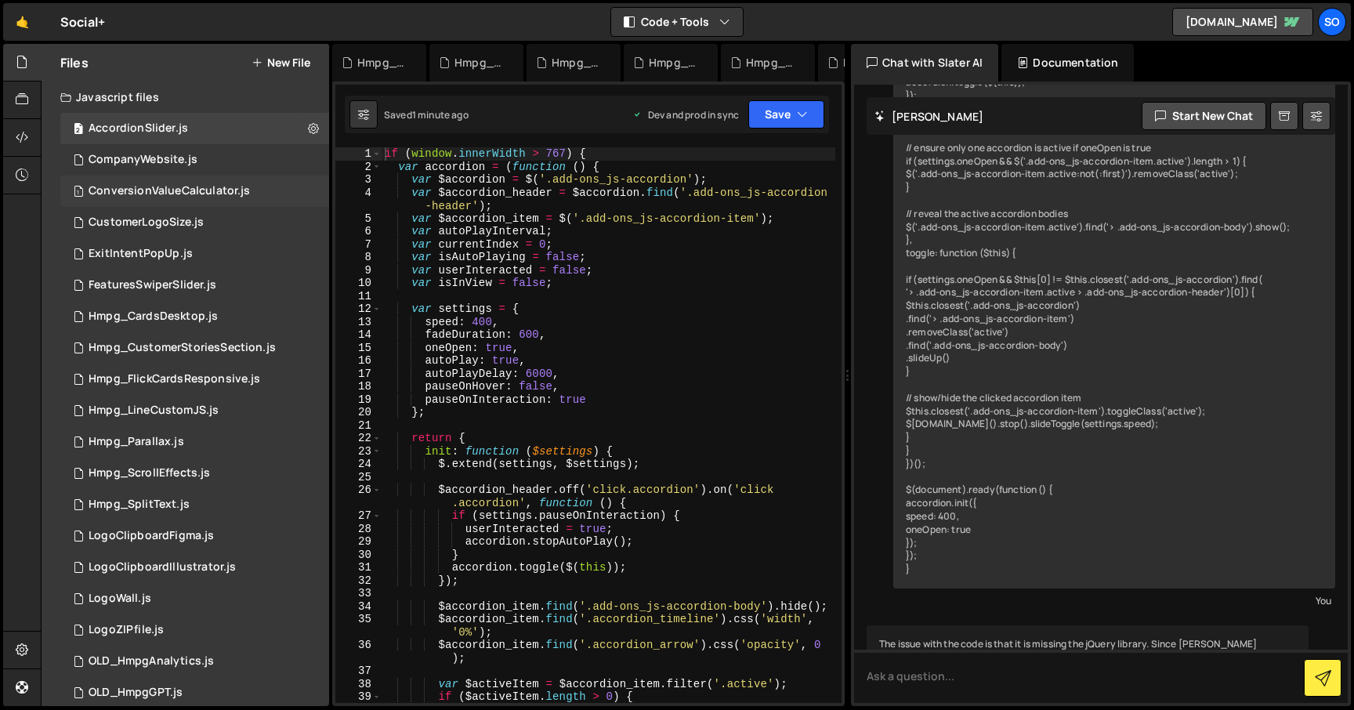
click at [303, 175] on div "1 ConversionValueCalculator.js 0" at bounding box center [194, 190] width 269 height 31
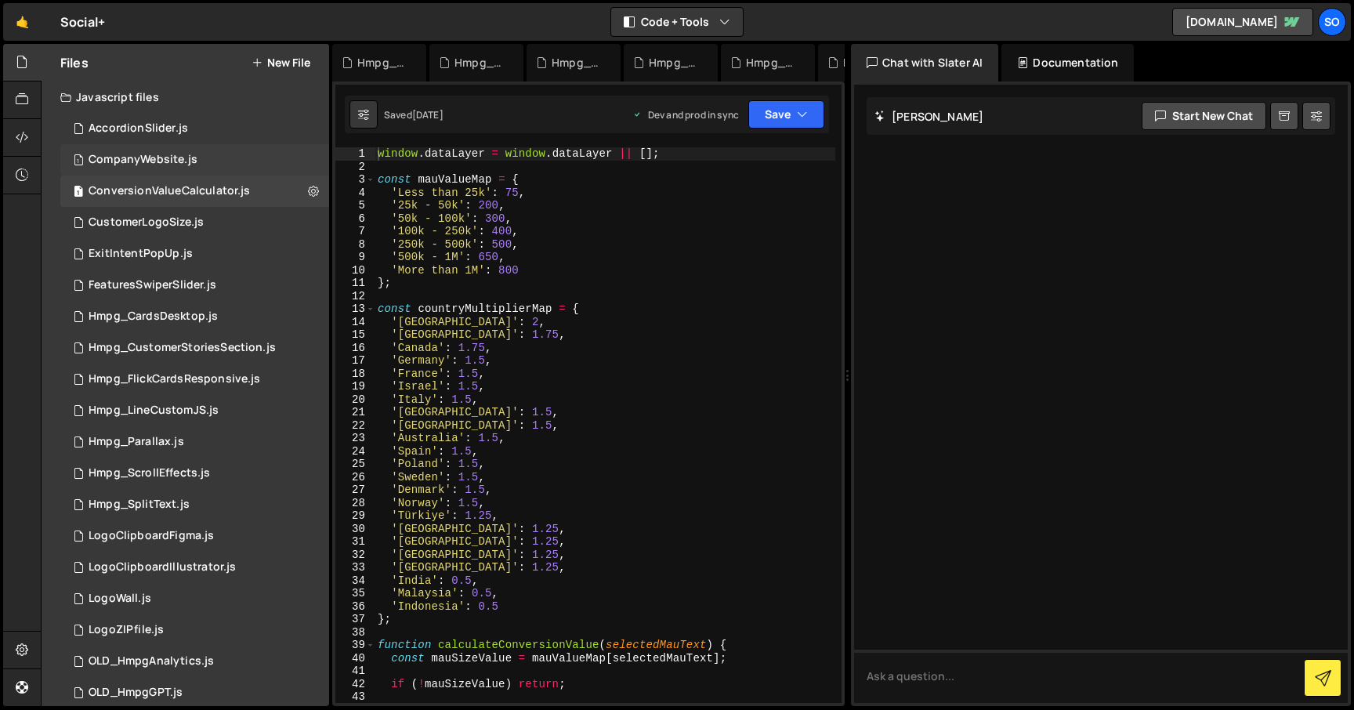
click at [306, 159] on div "1 CompanyWebsite.js 0" at bounding box center [194, 159] width 269 height 31
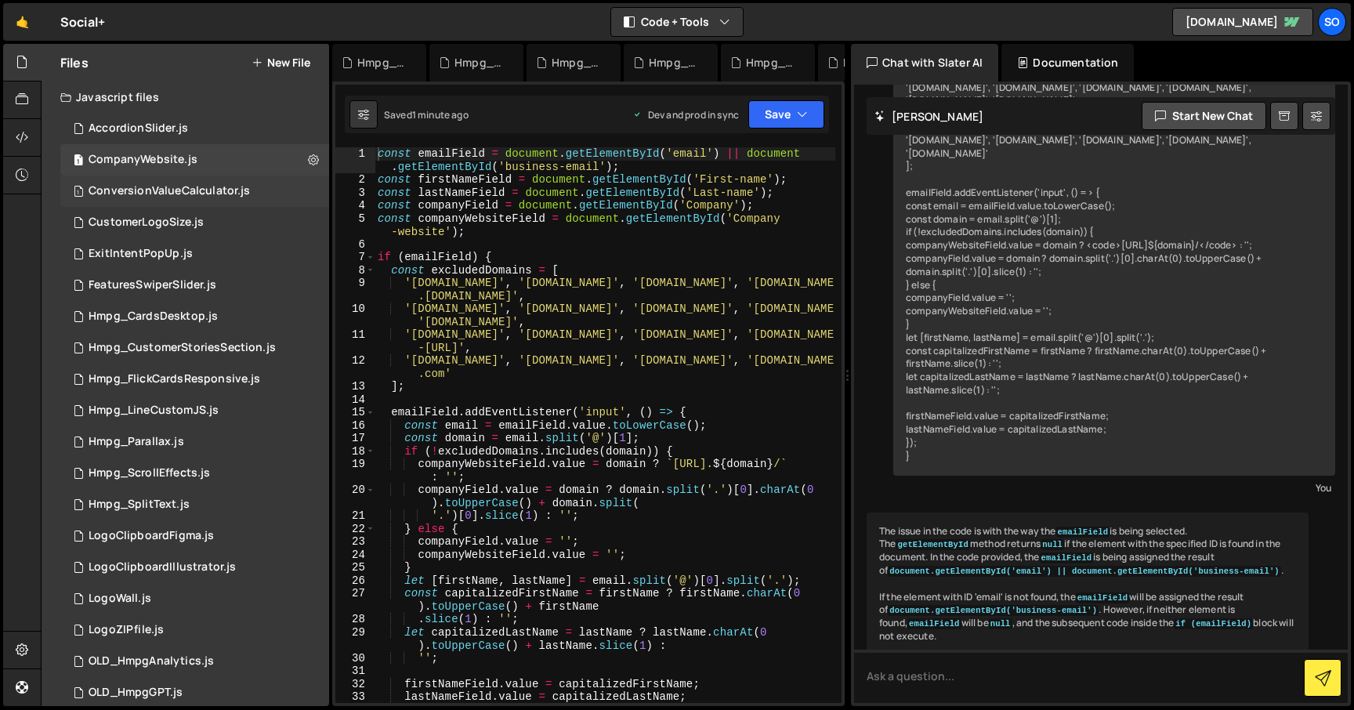
click at [304, 190] on div "1 ConversionValueCalculator.js 0" at bounding box center [194, 190] width 269 height 31
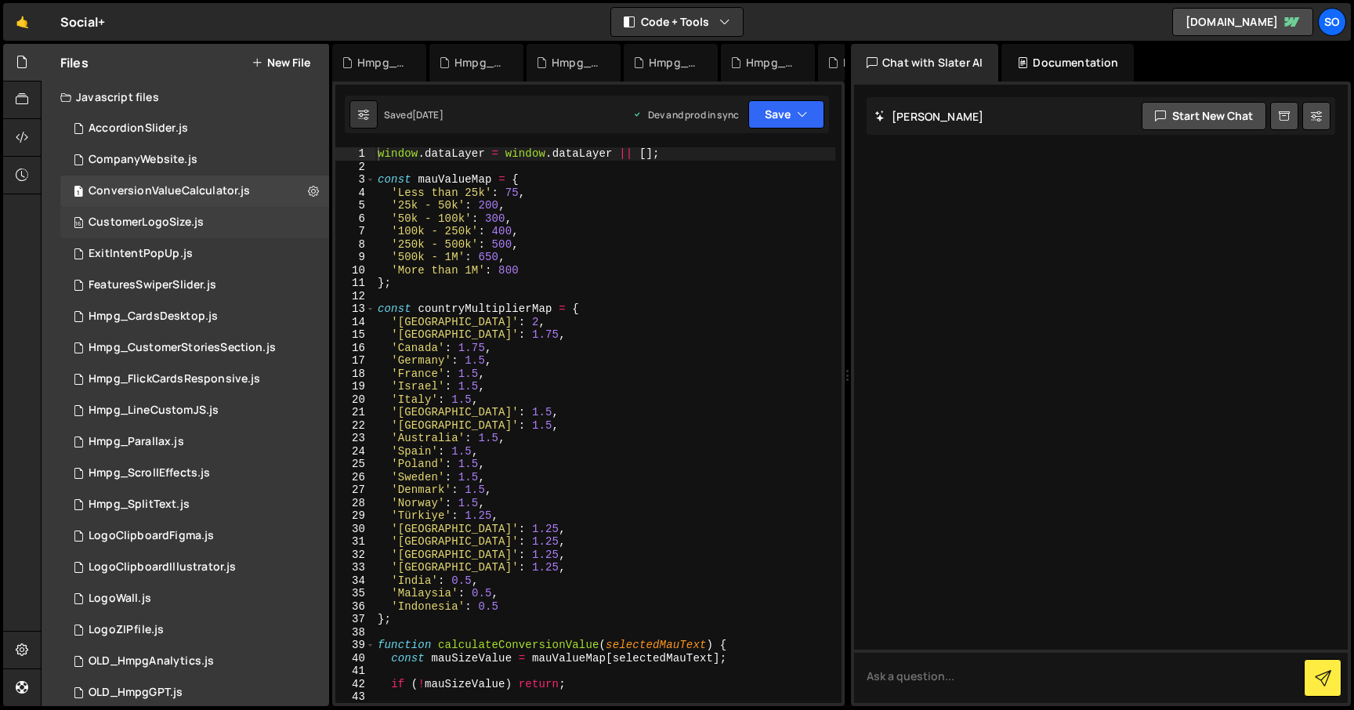
click at [308, 222] on div "16 CustomerLogoSize.js 0" at bounding box center [194, 222] width 269 height 31
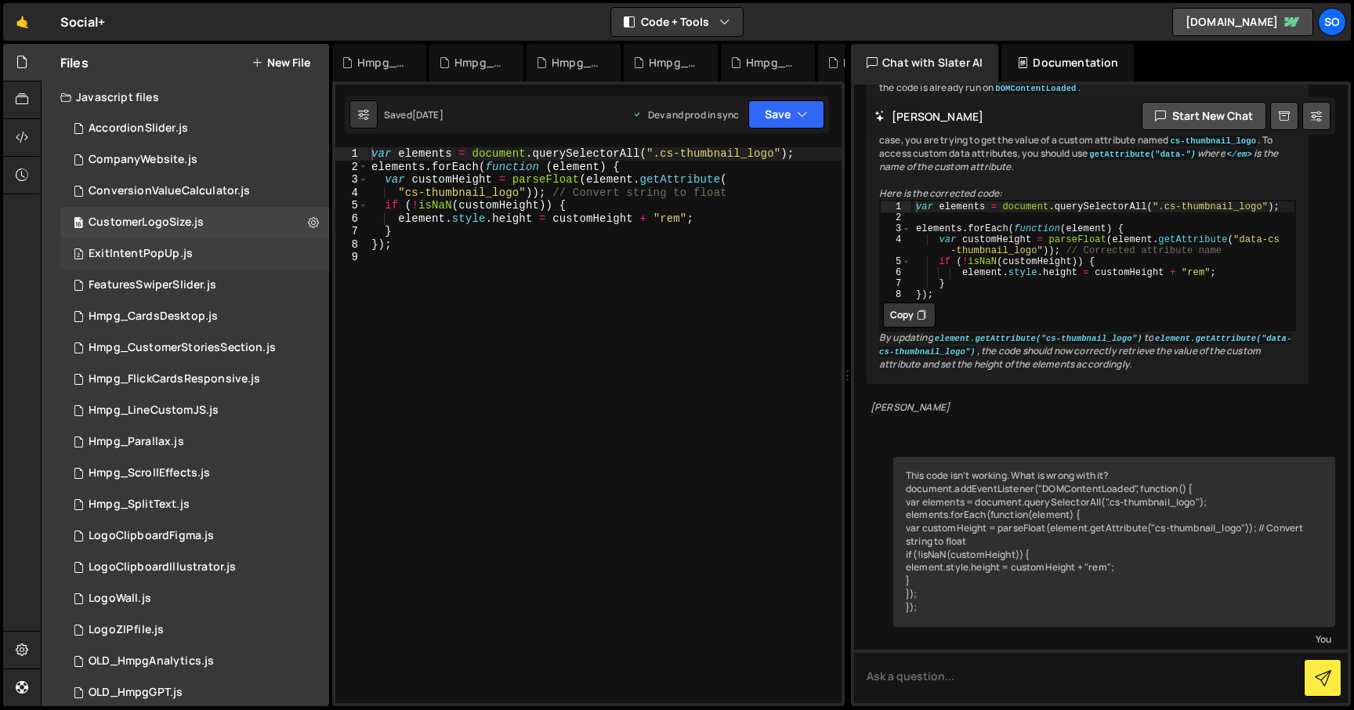
click at [302, 249] on div "2 ExitIntentPopUp.js 0" at bounding box center [194, 253] width 269 height 31
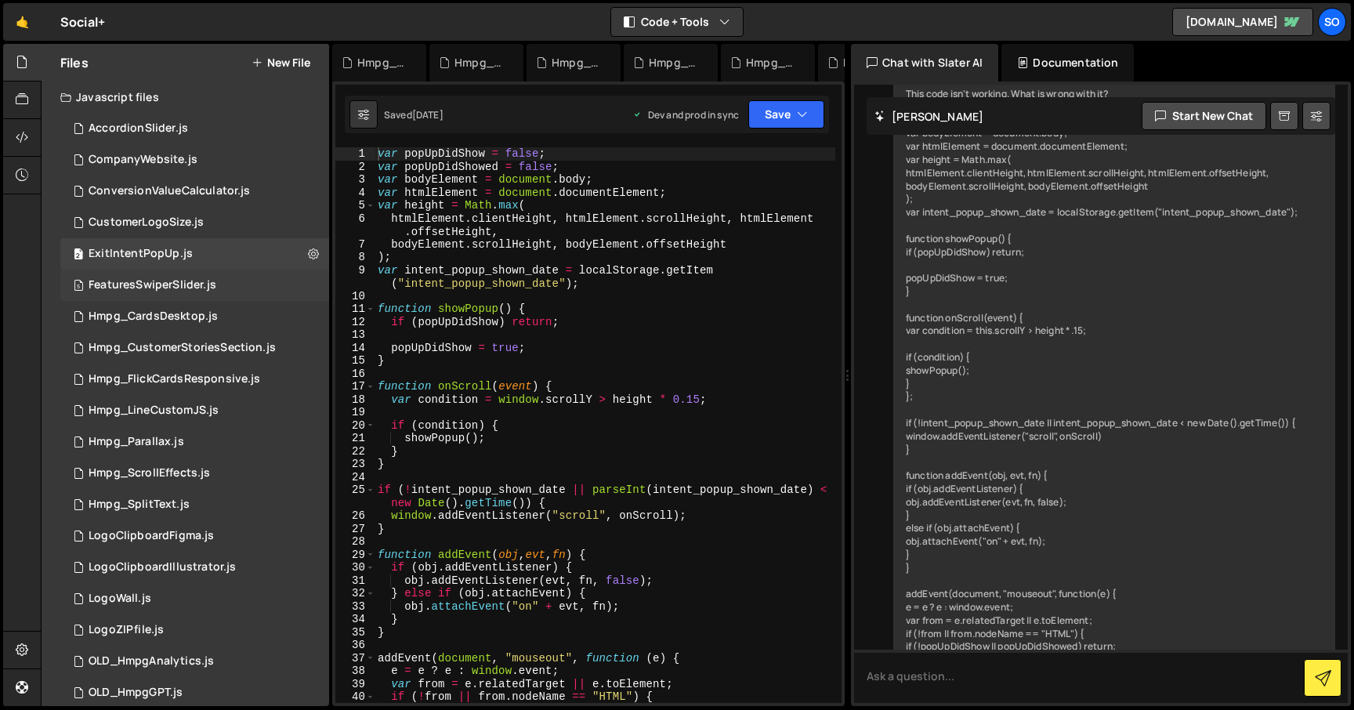
click at [313, 291] on div "5 FeaturesSwiperSlider.js 0" at bounding box center [194, 284] width 269 height 31
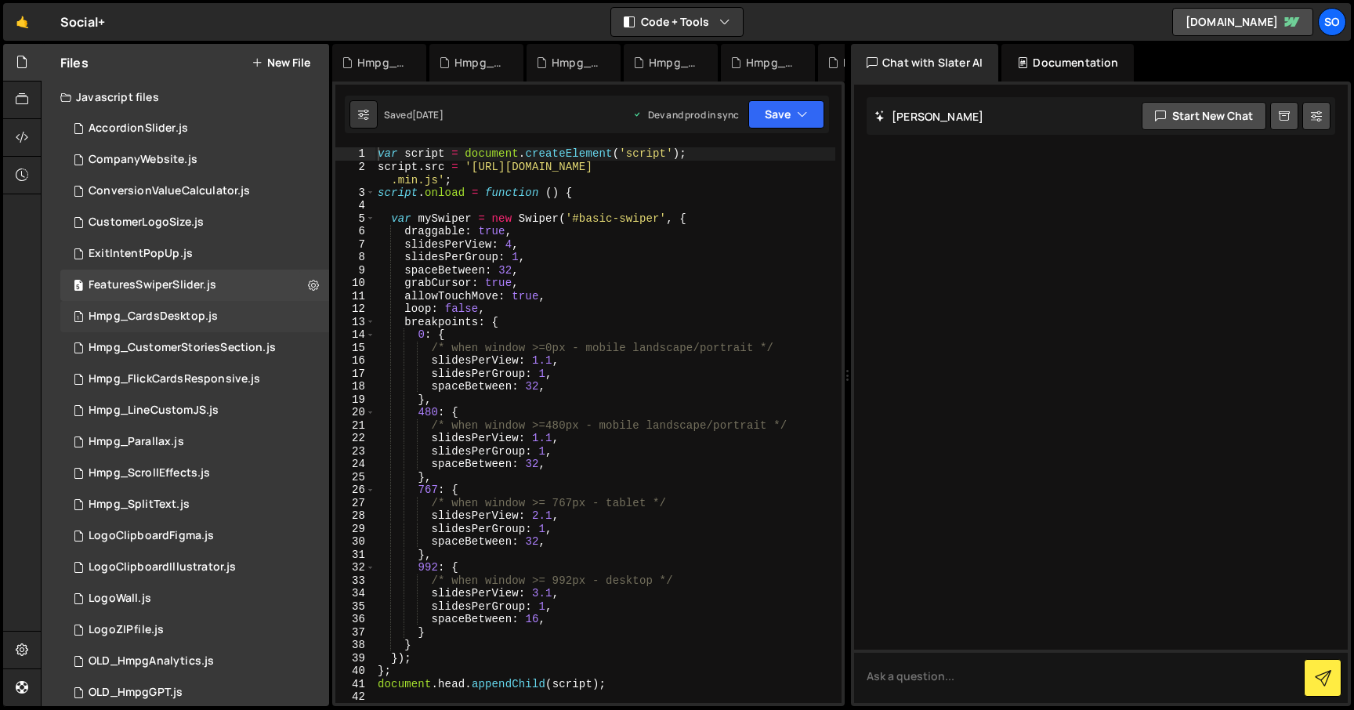
click at [308, 315] on div "1 Hmpg_CardsDesktop.js 0" at bounding box center [194, 316] width 269 height 31
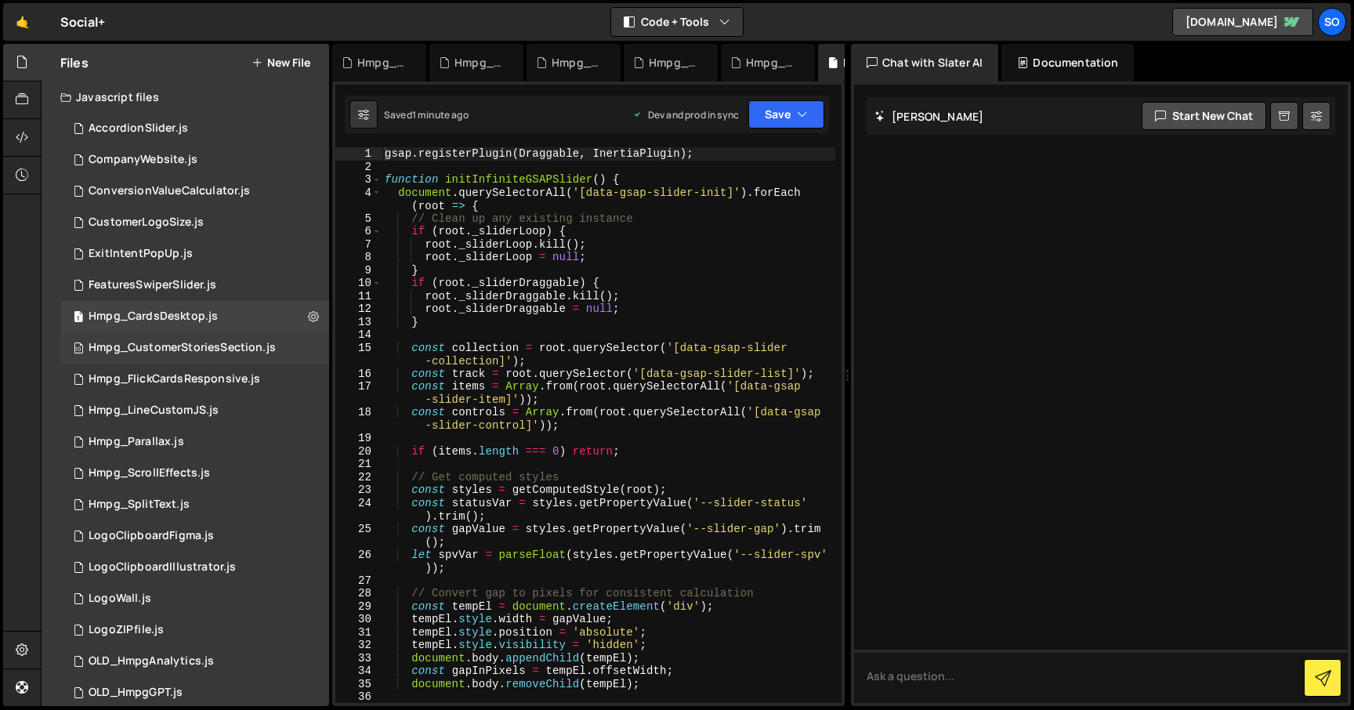
click at [306, 344] on div "10 Hmpg_CustomerStoriesSection.js 0" at bounding box center [194, 347] width 269 height 31
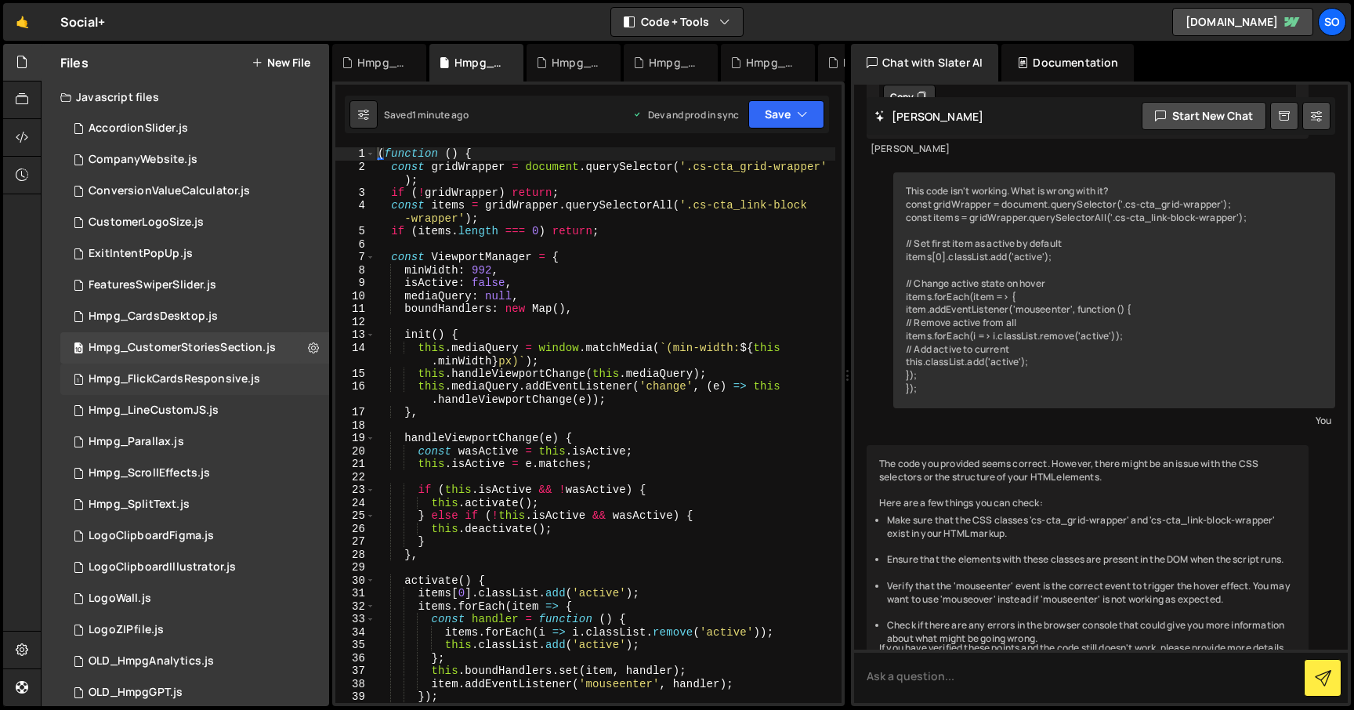
click at [309, 378] on div "1 Hmpg_FlickCardsResponsive.js 0" at bounding box center [194, 379] width 269 height 31
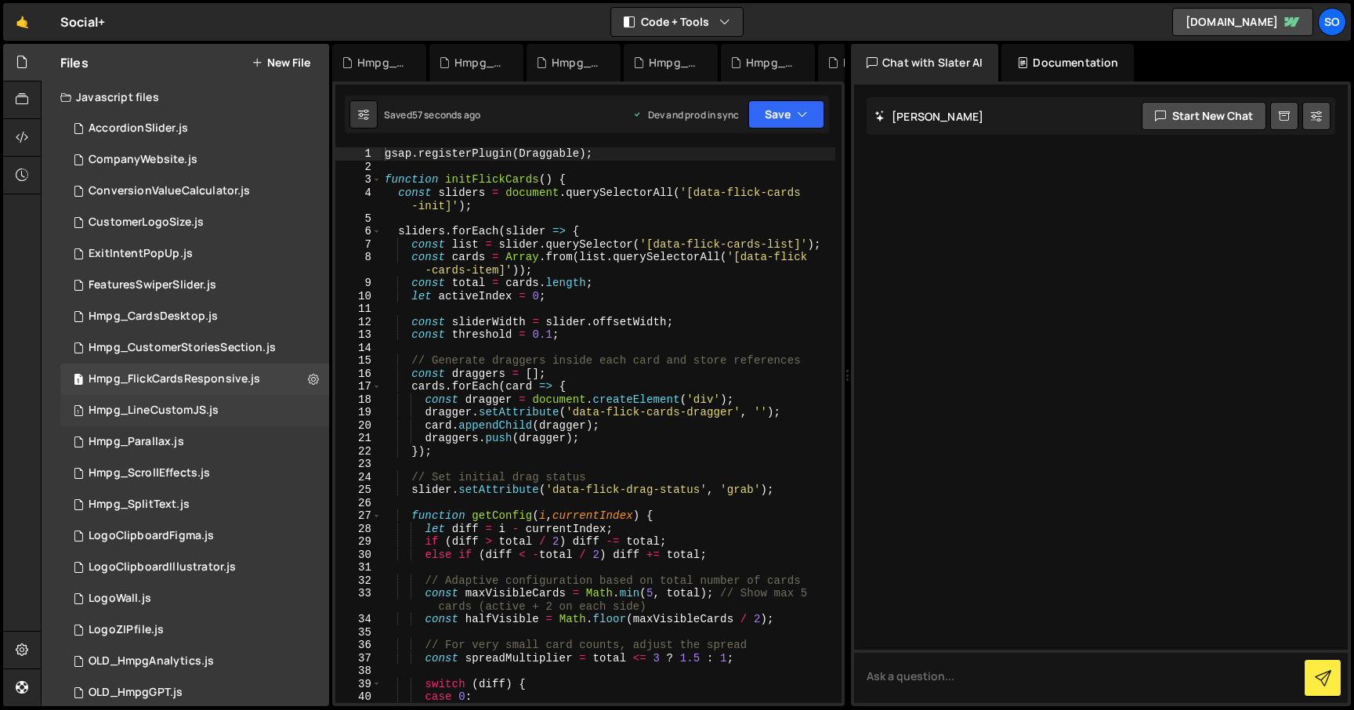
click at [308, 407] on div "1 Hmpg_LineCustomJS.js 0" at bounding box center [194, 410] width 269 height 31
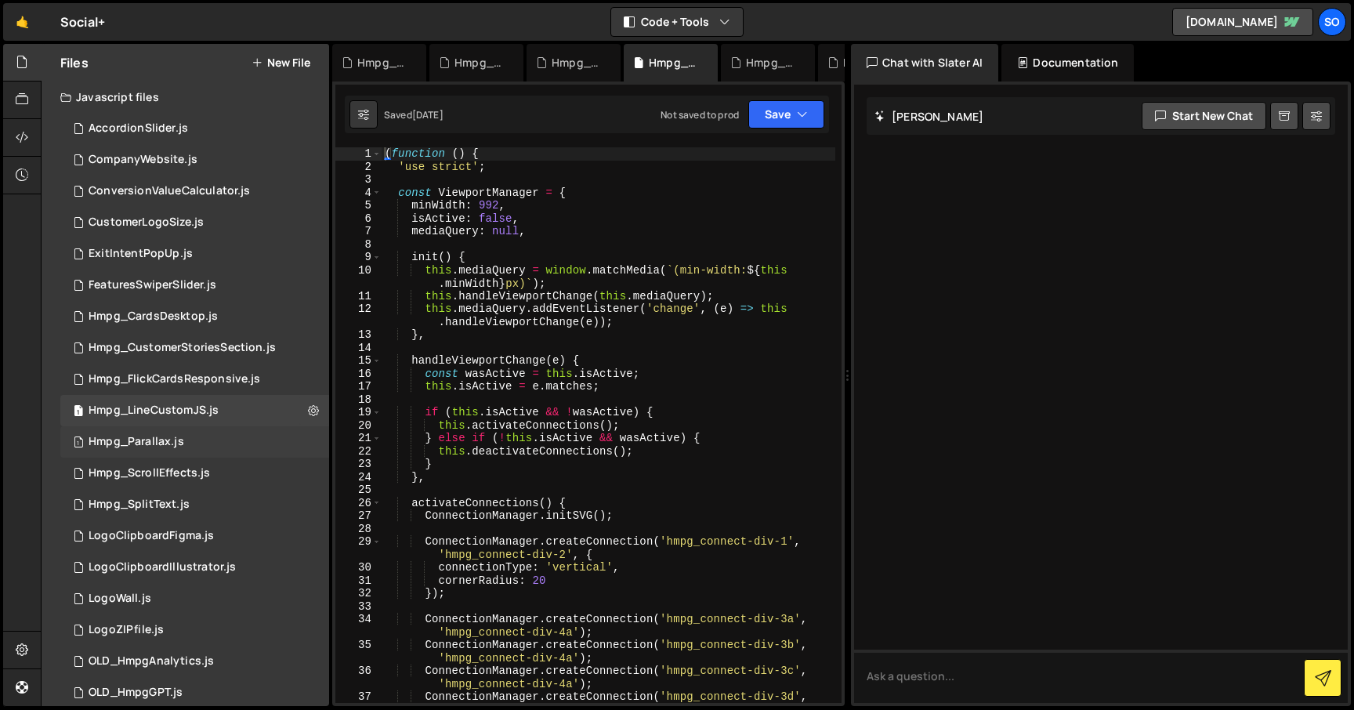
click at [307, 432] on div "1 Hmpg_Parallax.js 0" at bounding box center [194, 441] width 269 height 31
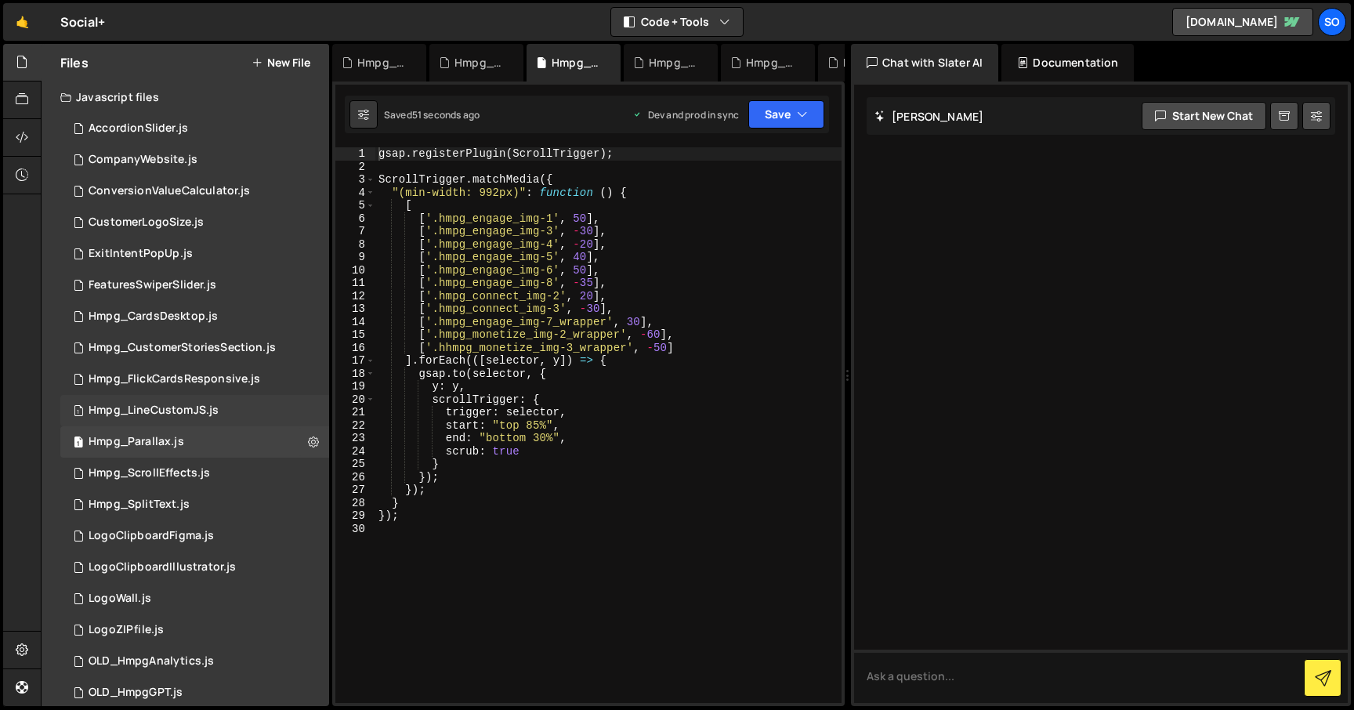
click at [306, 406] on div "1 Hmpg_LineCustomJS.js 0" at bounding box center [194, 410] width 269 height 31
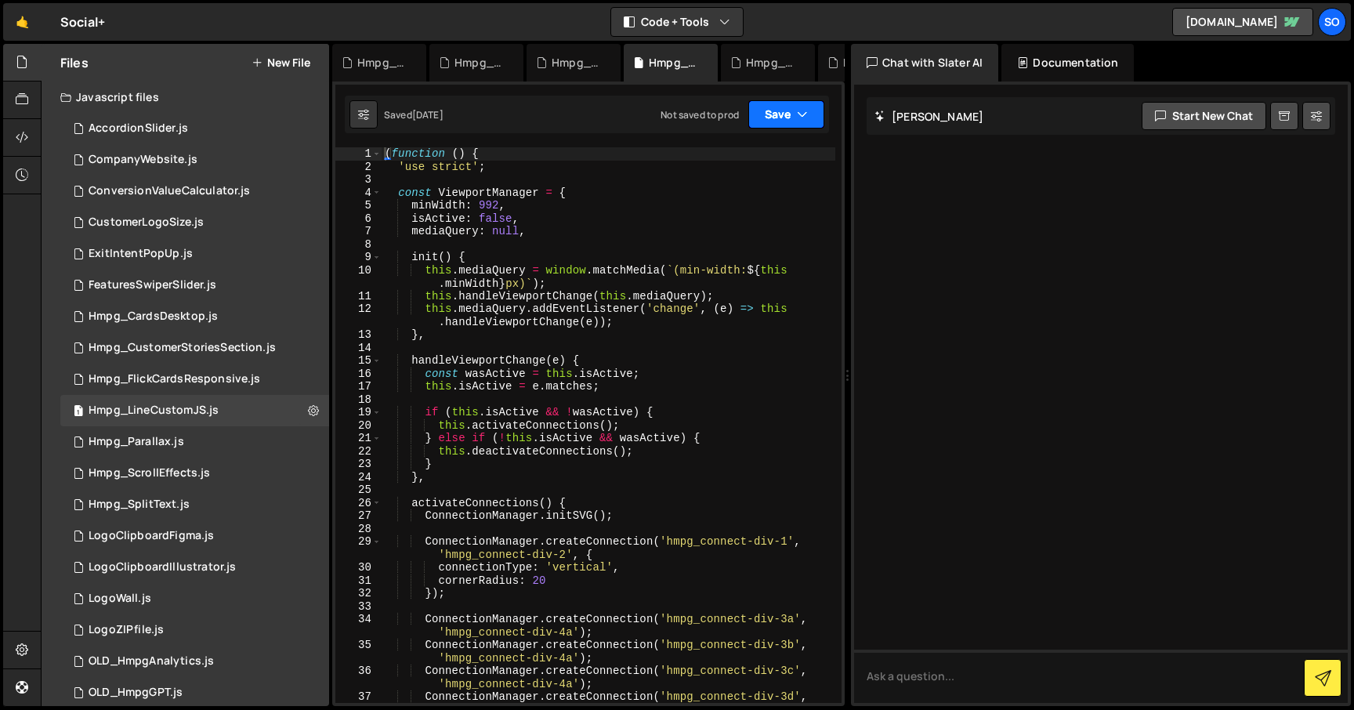
drag, startPoint x: 790, startPoint y: 110, endPoint x: 773, endPoint y: 134, distance: 28.7
click at [790, 110] on button "Save" at bounding box center [786, 114] width 76 height 28
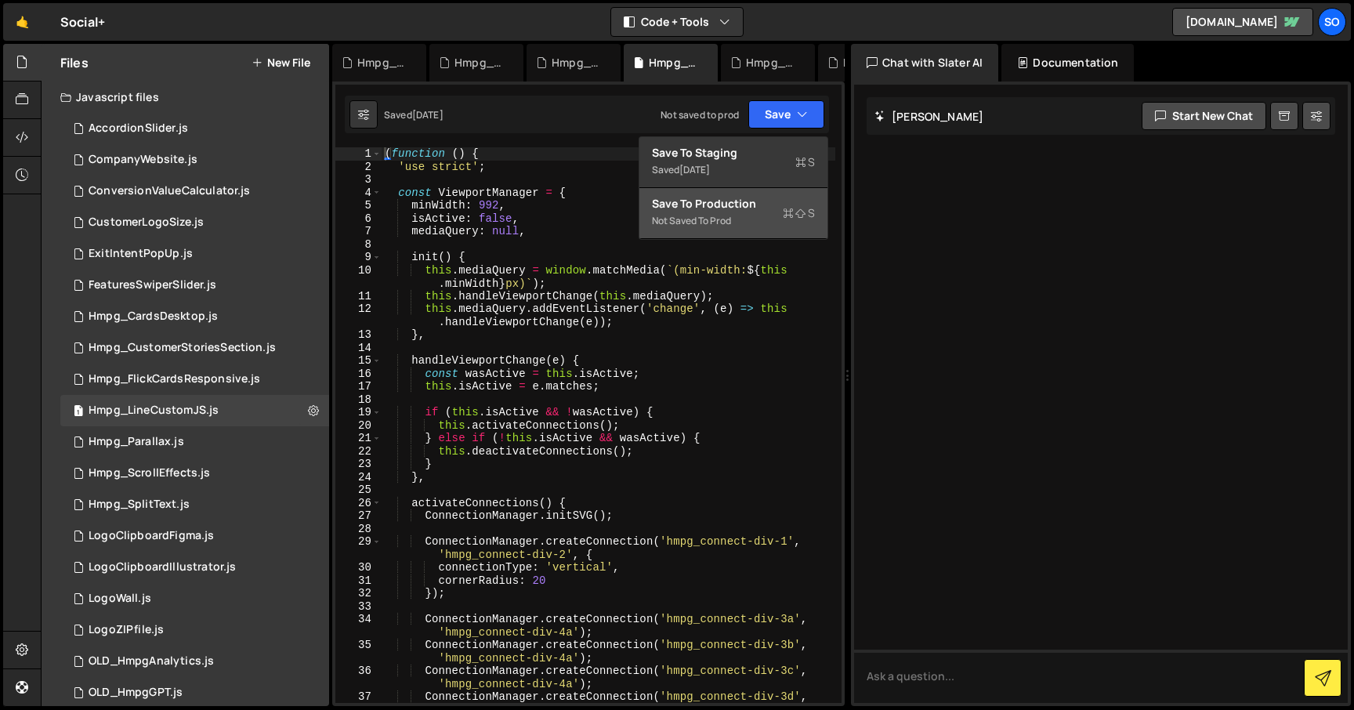
click at [721, 215] on div "Not saved to prod" at bounding box center [733, 221] width 163 height 19
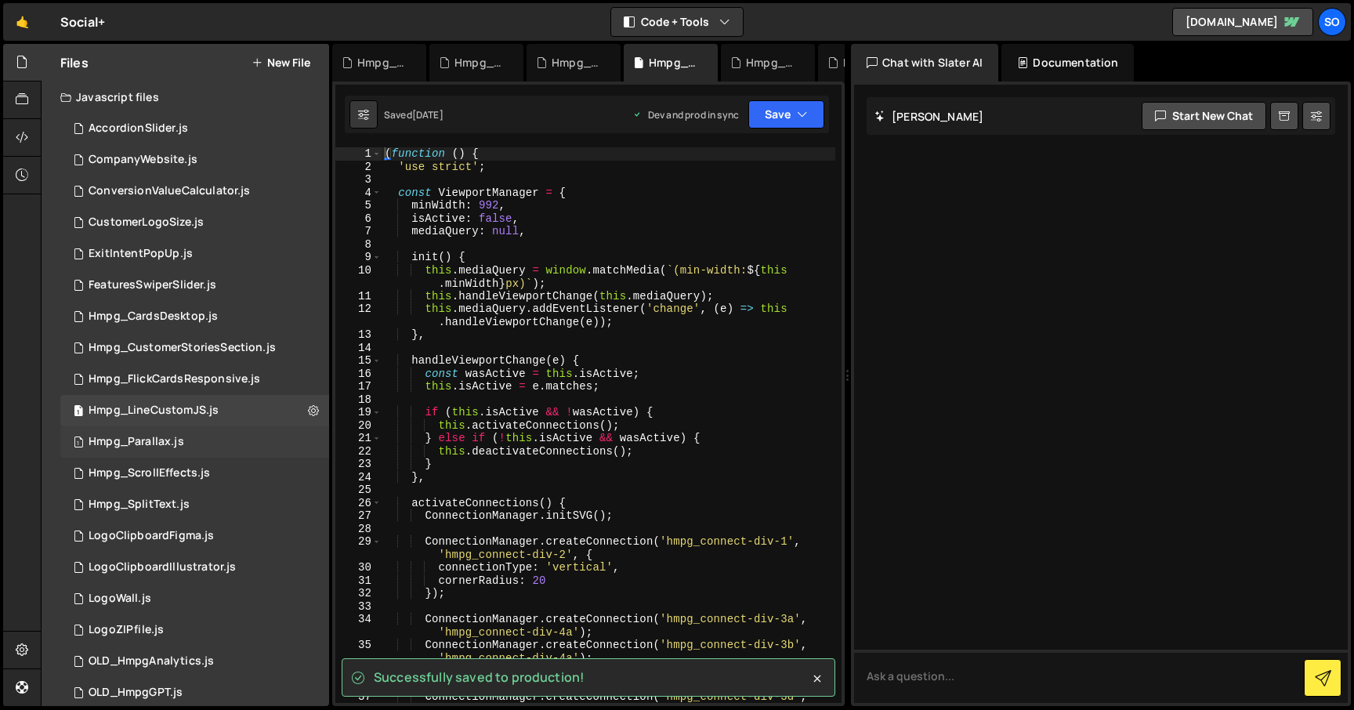
click at [309, 439] on div "1 Hmpg_Parallax.js 0" at bounding box center [194, 441] width 269 height 31
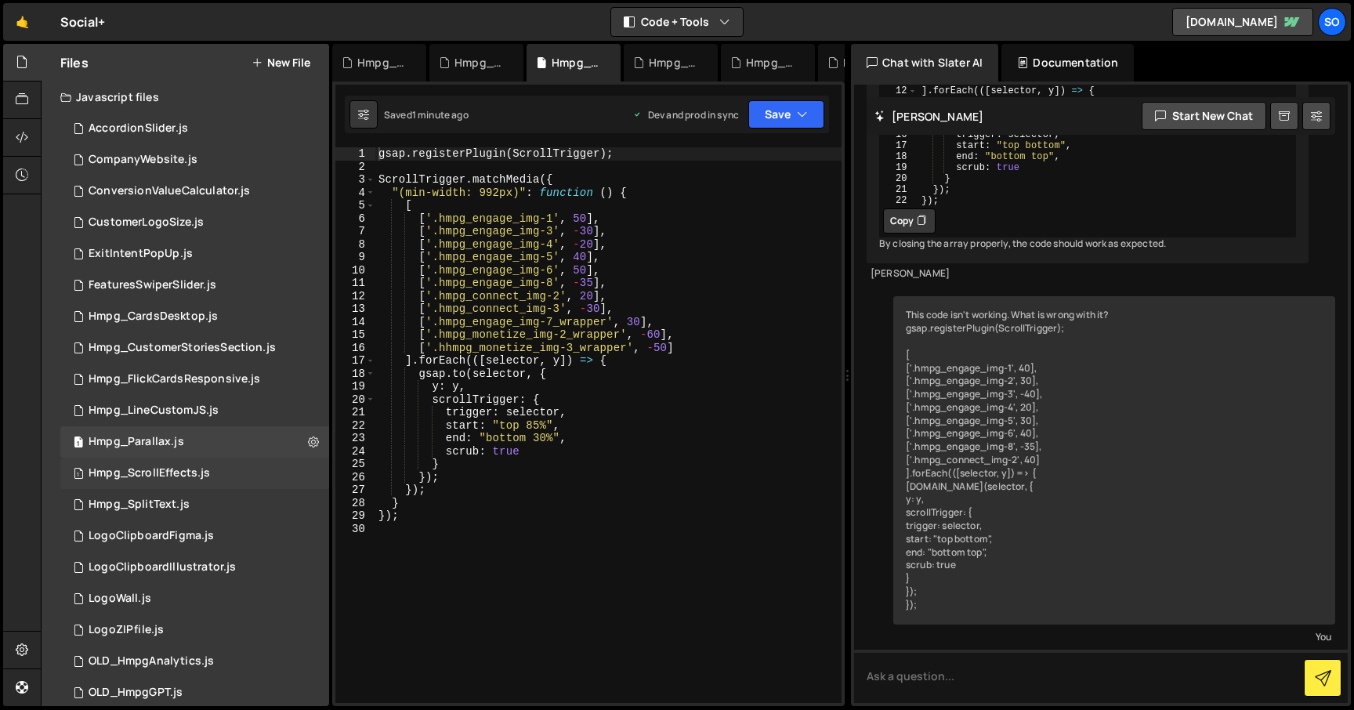
scroll to position [704, 0]
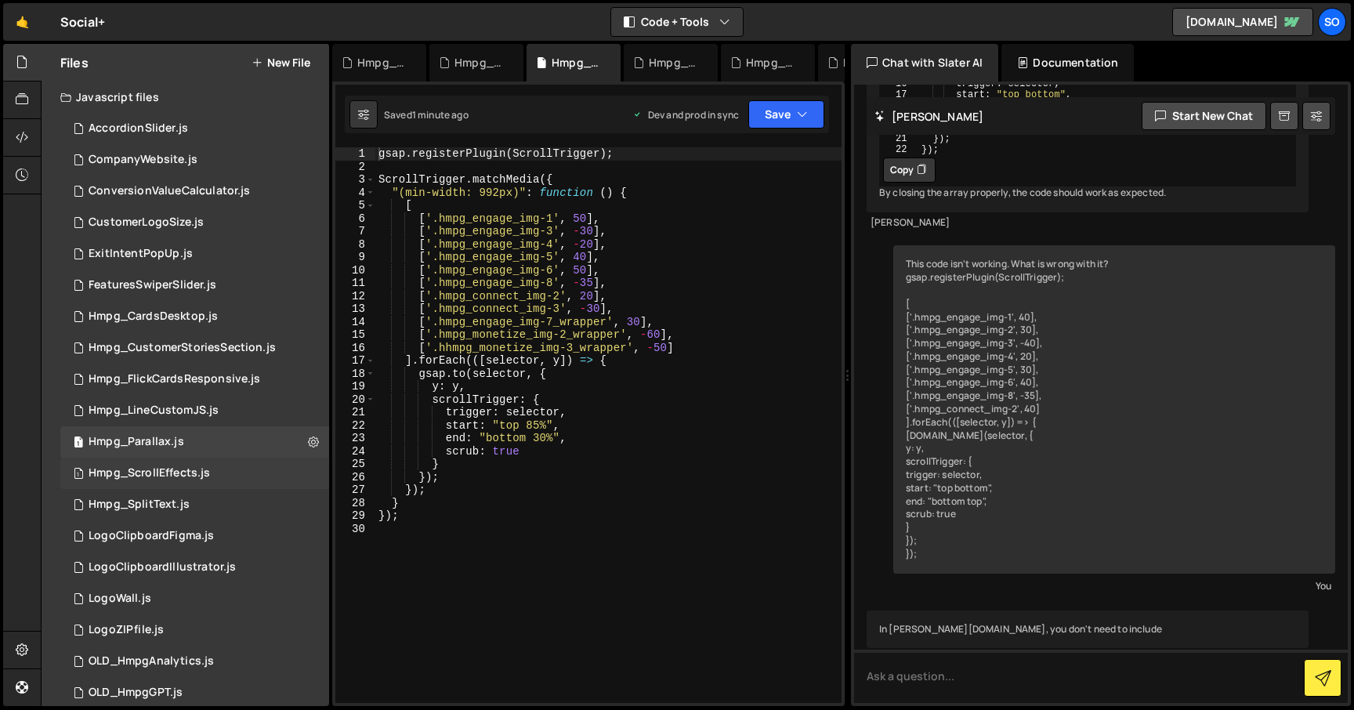
click at [302, 472] on div "1 Hmpg_ScrollEffects.js 0" at bounding box center [194, 473] width 269 height 31
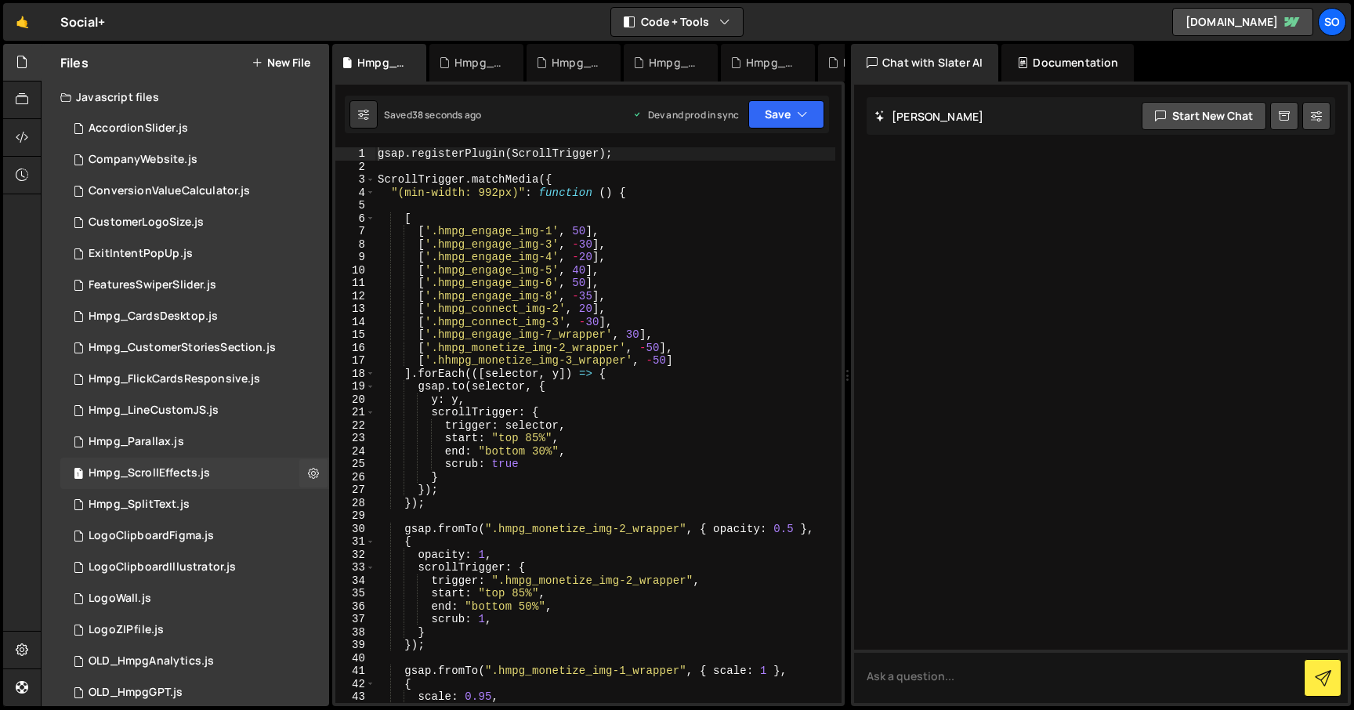
scroll to position [0, 0]
click at [306, 501] on div "1 Hmpg_SplitText.js 0" at bounding box center [194, 504] width 269 height 31
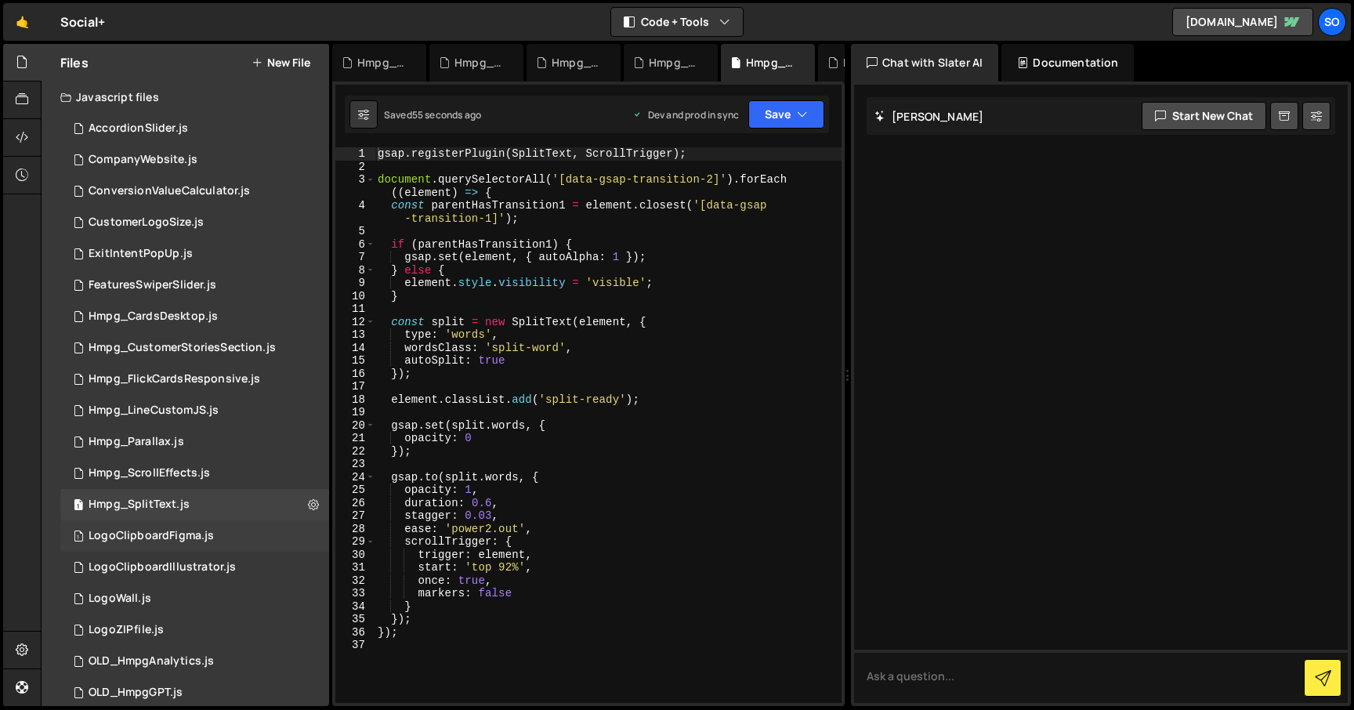
click at [310, 526] on div "1 LogoClipboardFigma.js 0" at bounding box center [194, 535] width 269 height 31
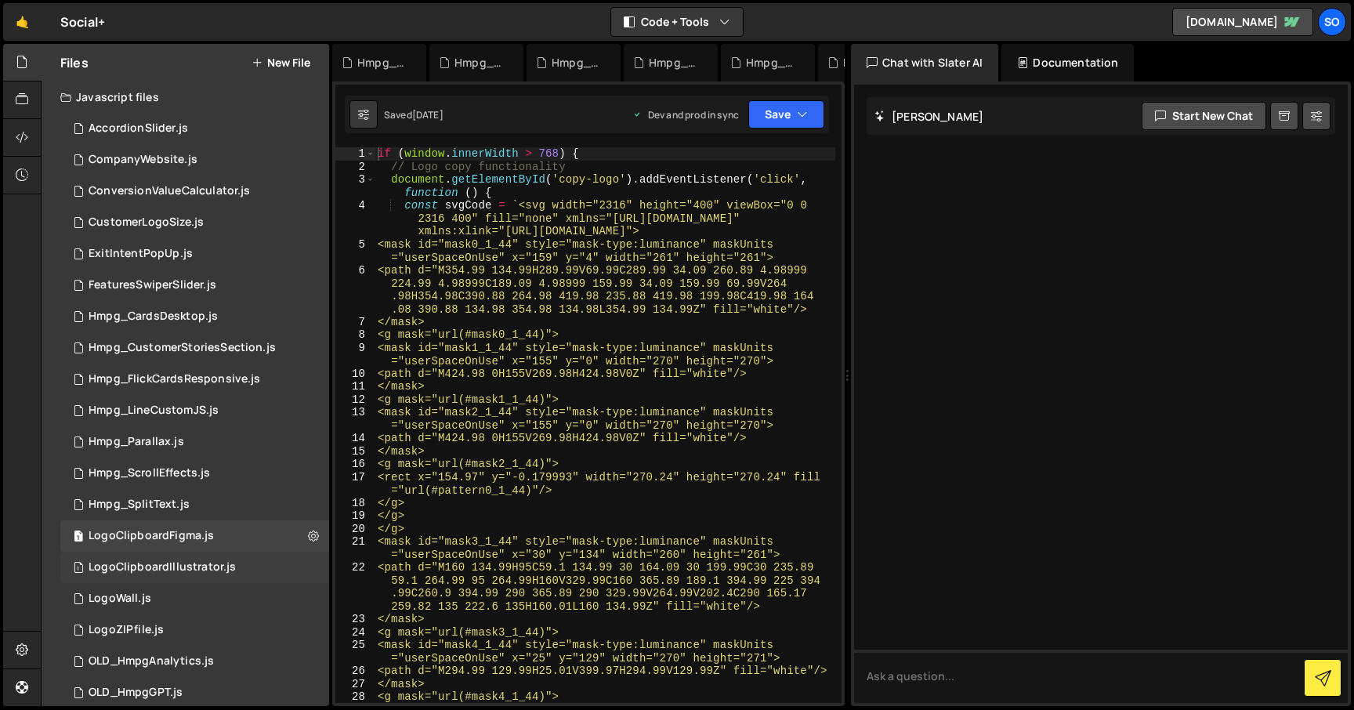
click at [309, 563] on div "1 LogoClipboardIllustrator.js 0" at bounding box center [194, 567] width 269 height 31
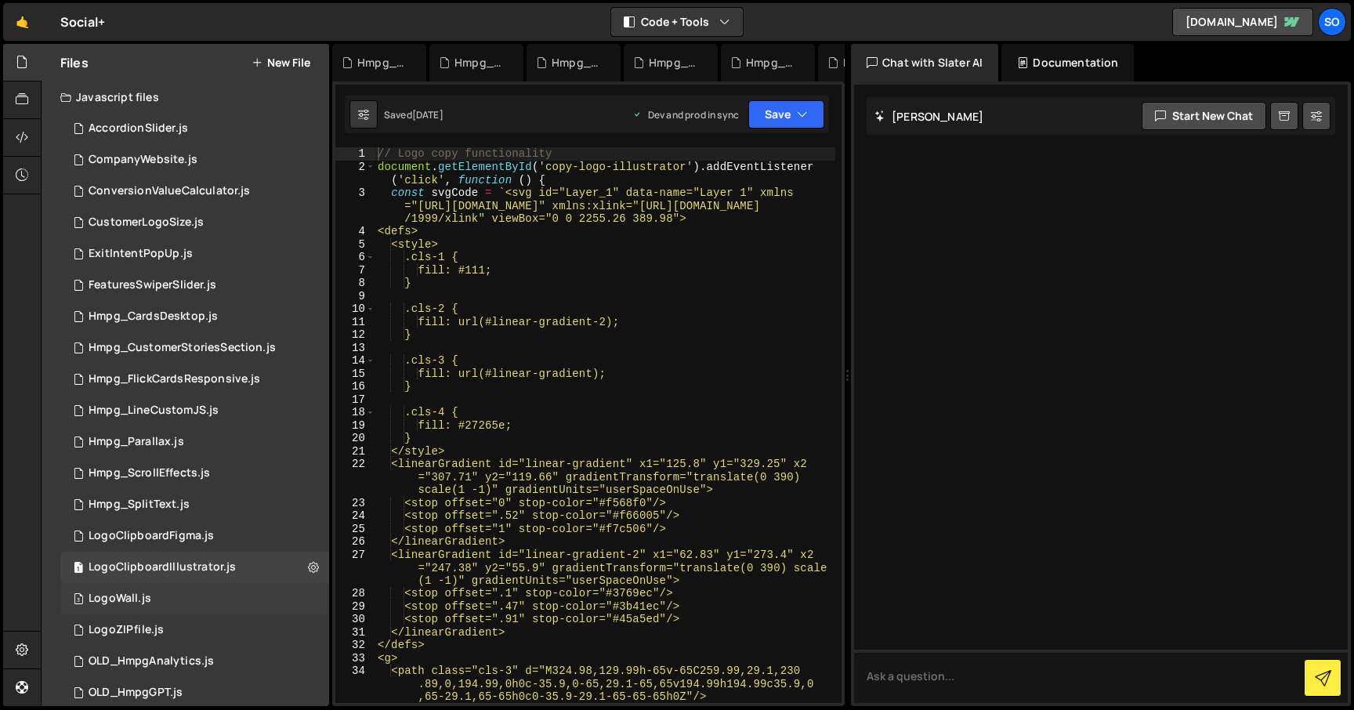
click at [302, 599] on div "3 LogoWall.js 0" at bounding box center [194, 598] width 269 height 31
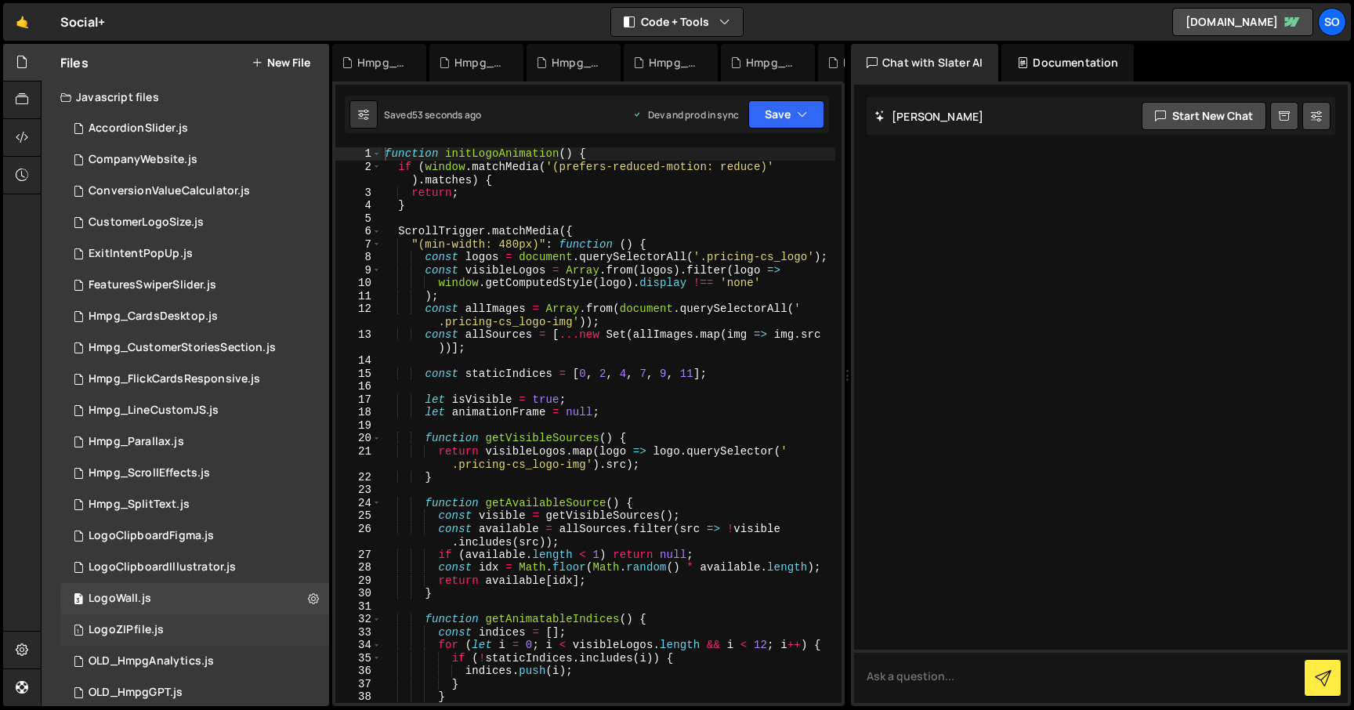
click at [307, 630] on div "1 LogoZIPfile.js 0" at bounding box center [194, 629] width 269 height 31
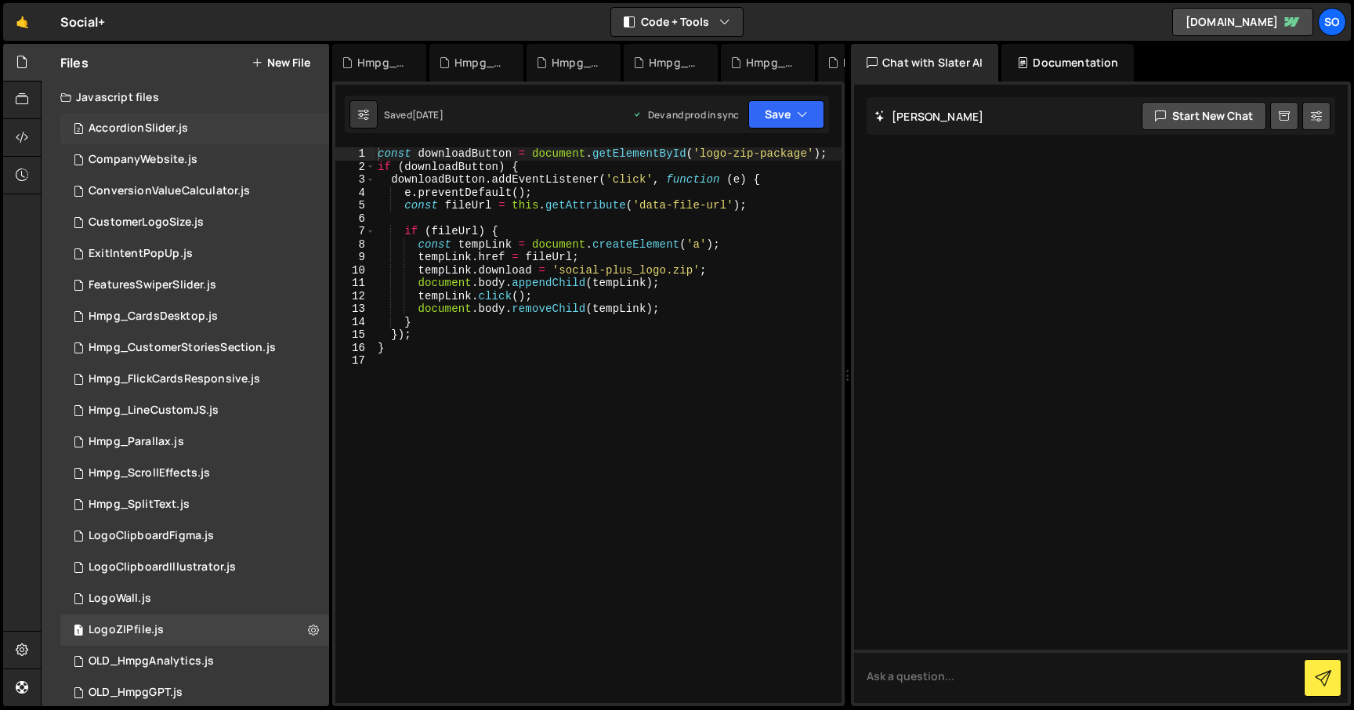
click at [304, 123] on div "2 AccordionSlider.js 0" at bounding box center [194, 128] width 269 height 31
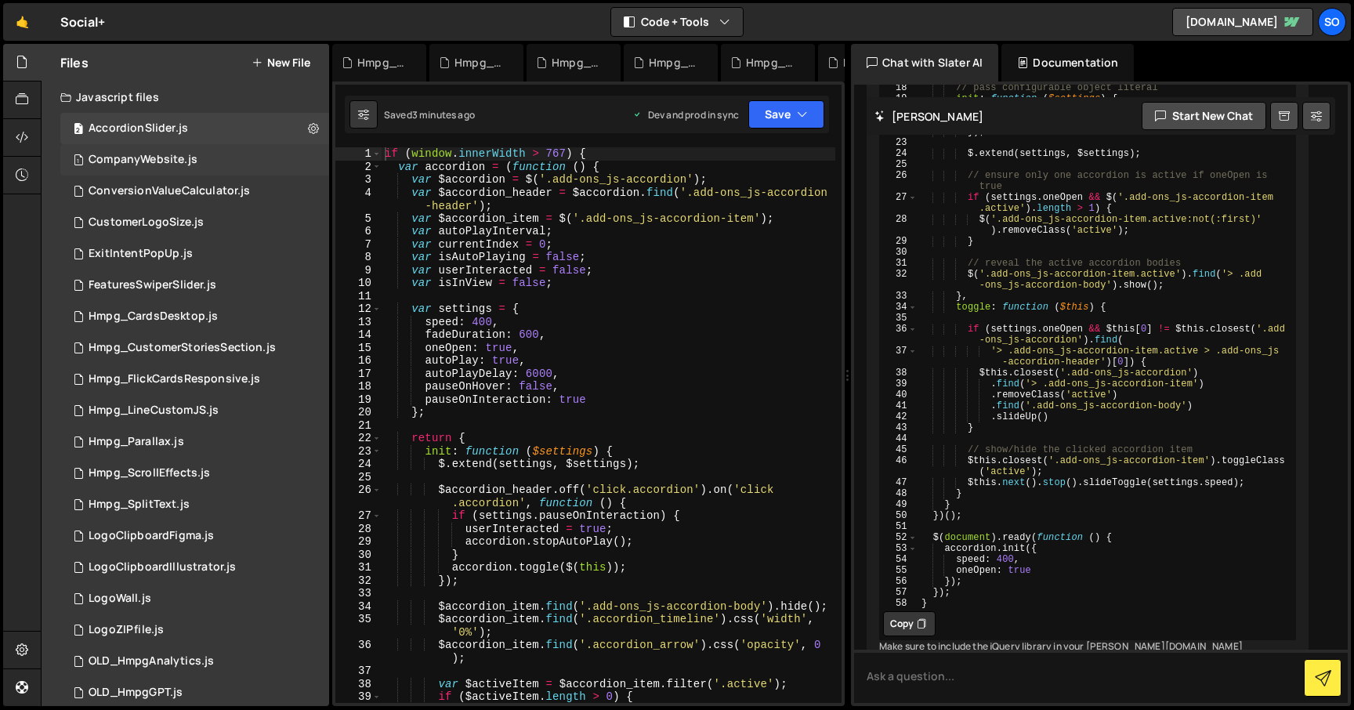
click at [306, 155] on div "1 CompanyWebsite.js 0" at bounding box center [194, 159] width 269 height 31
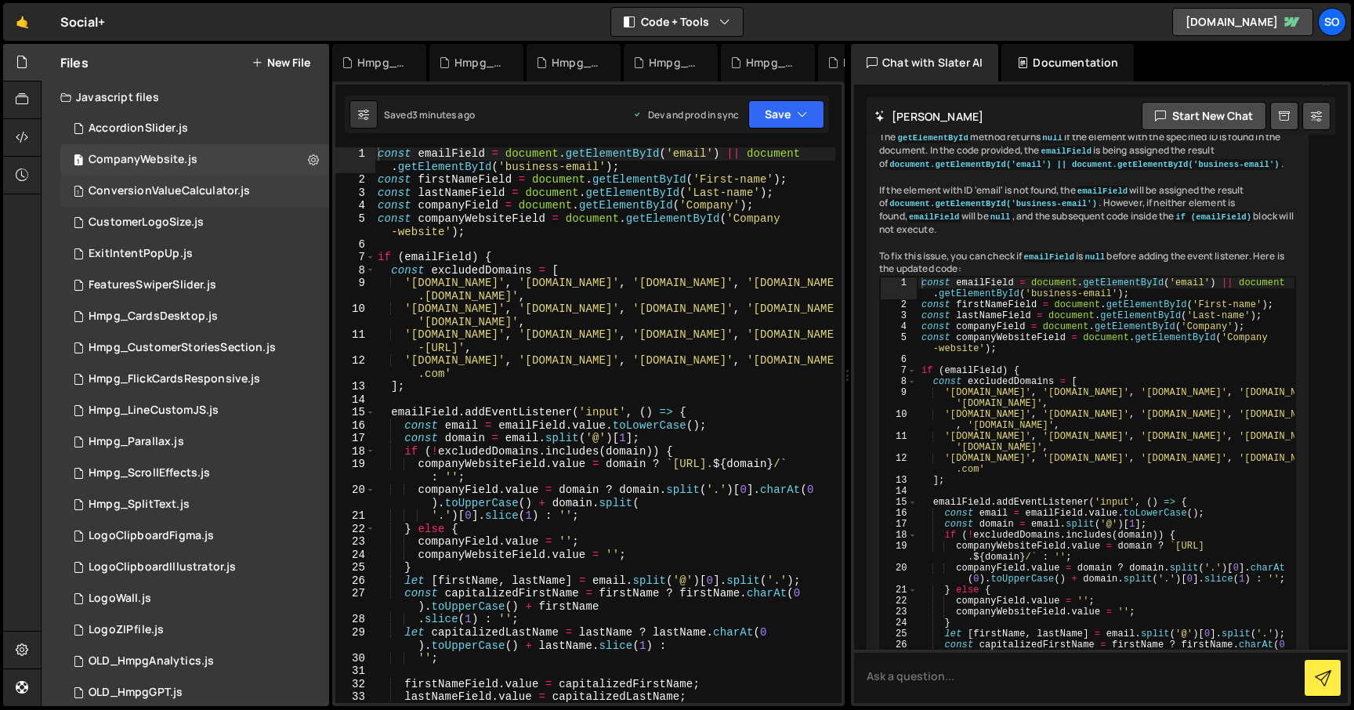
scroll to position [840, 0]
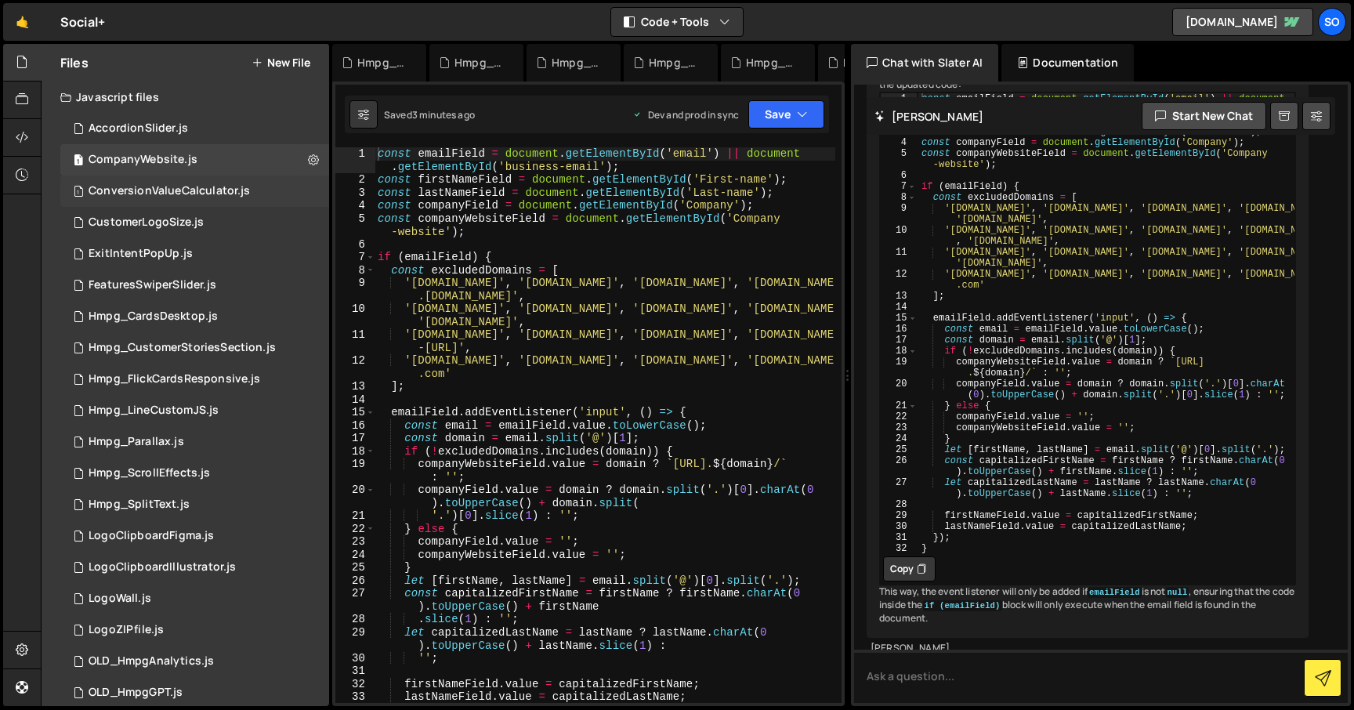
click at [307, 190] on div "1 ConversionValueCalculator.js 0" at bounding box center [194, 190] width 269 height 31
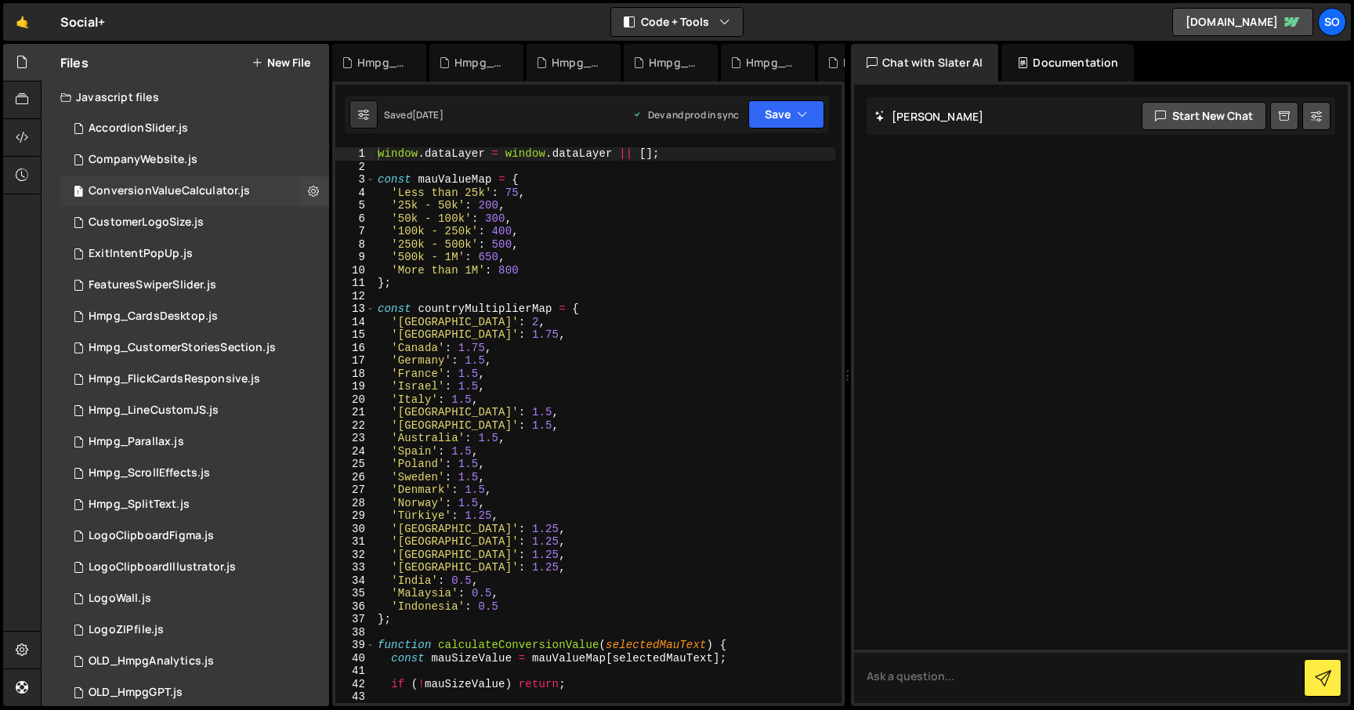
scroll to position [0, 0]
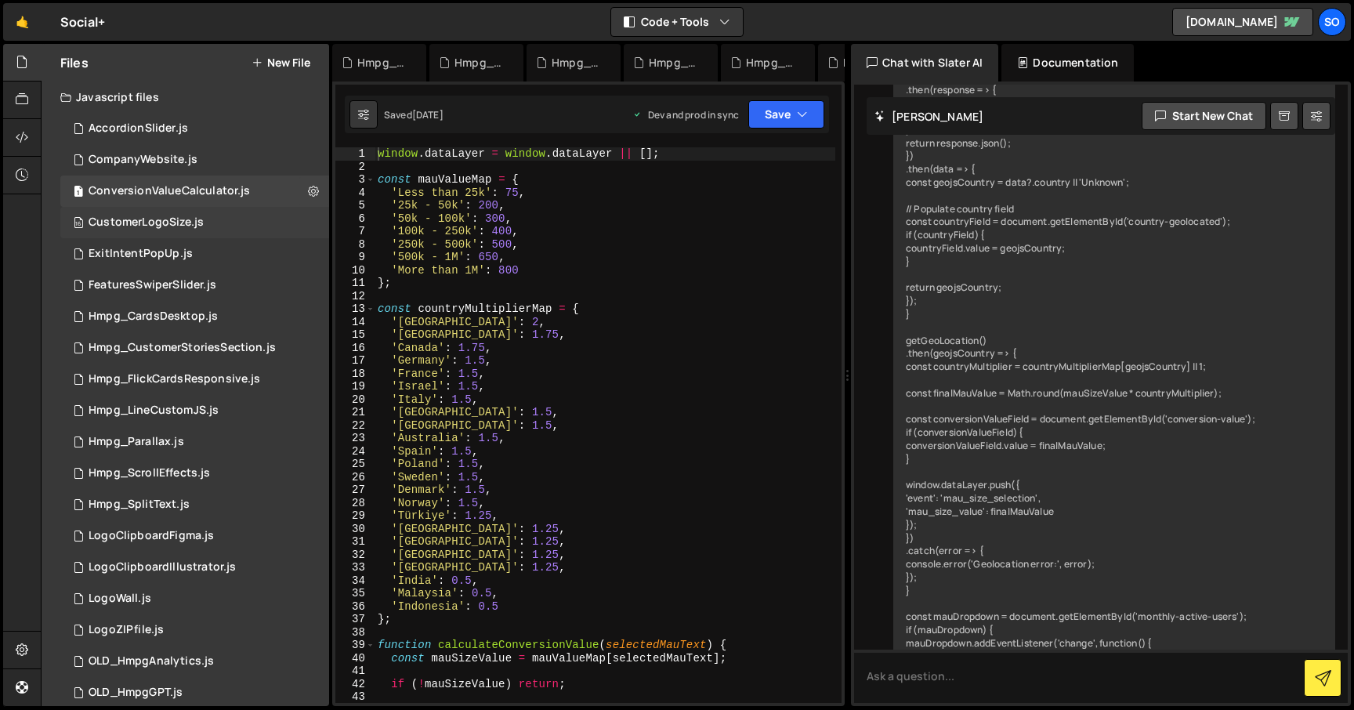
click at [307, 221] on div "16 CustomerLogoSize.js 0" at bounding box center [194, 222] width 269 height 31
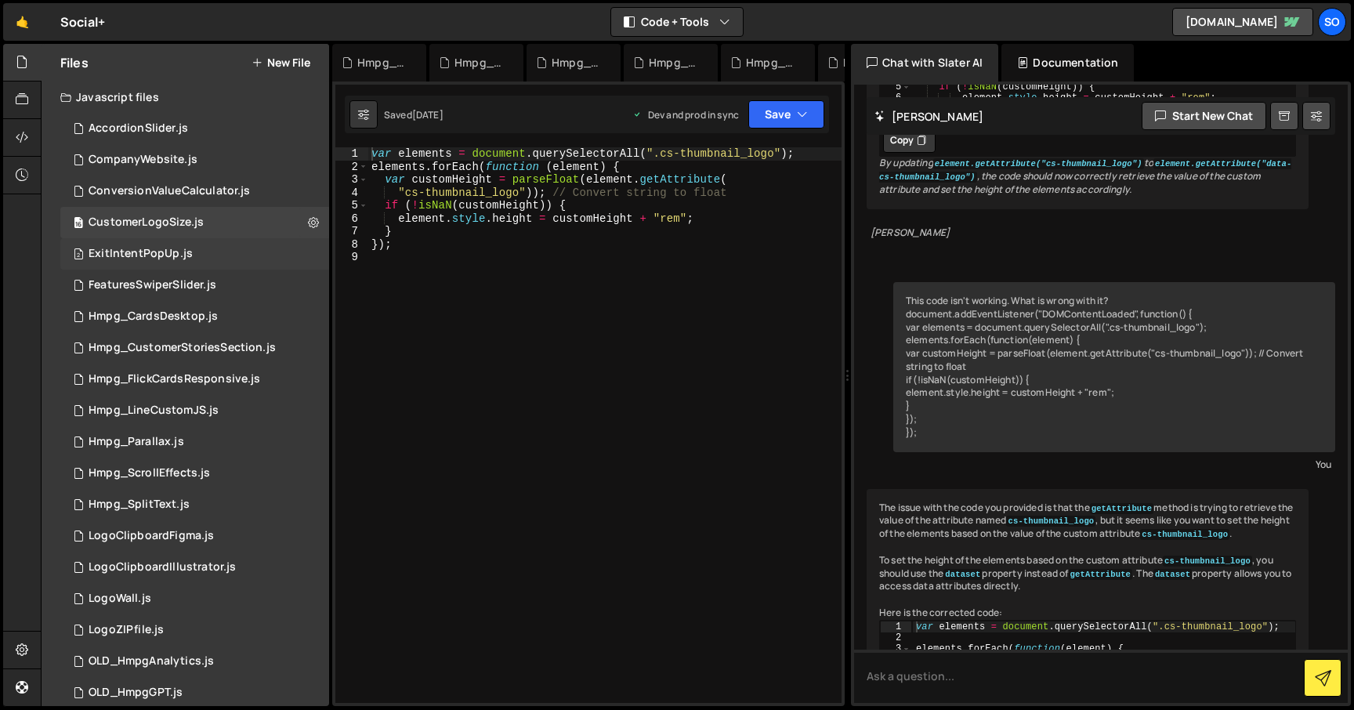
click at [307, 255] on div "2 ExitIntentPopUp.js 0" at bounding box center [194, 253] width 269 height 31
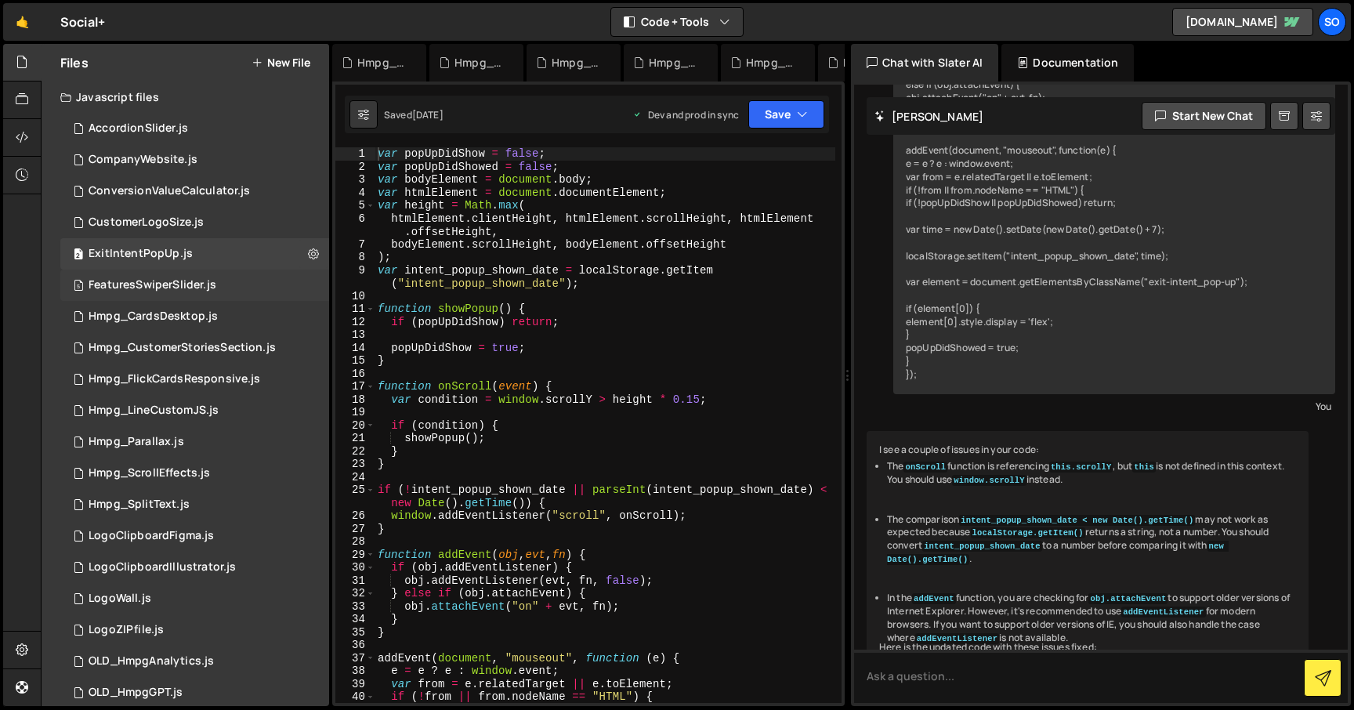
click at [304, 289] on div "5 FeaturesSwiperSlider.js 0" at bounding box center [194, 284] width 269 height 31
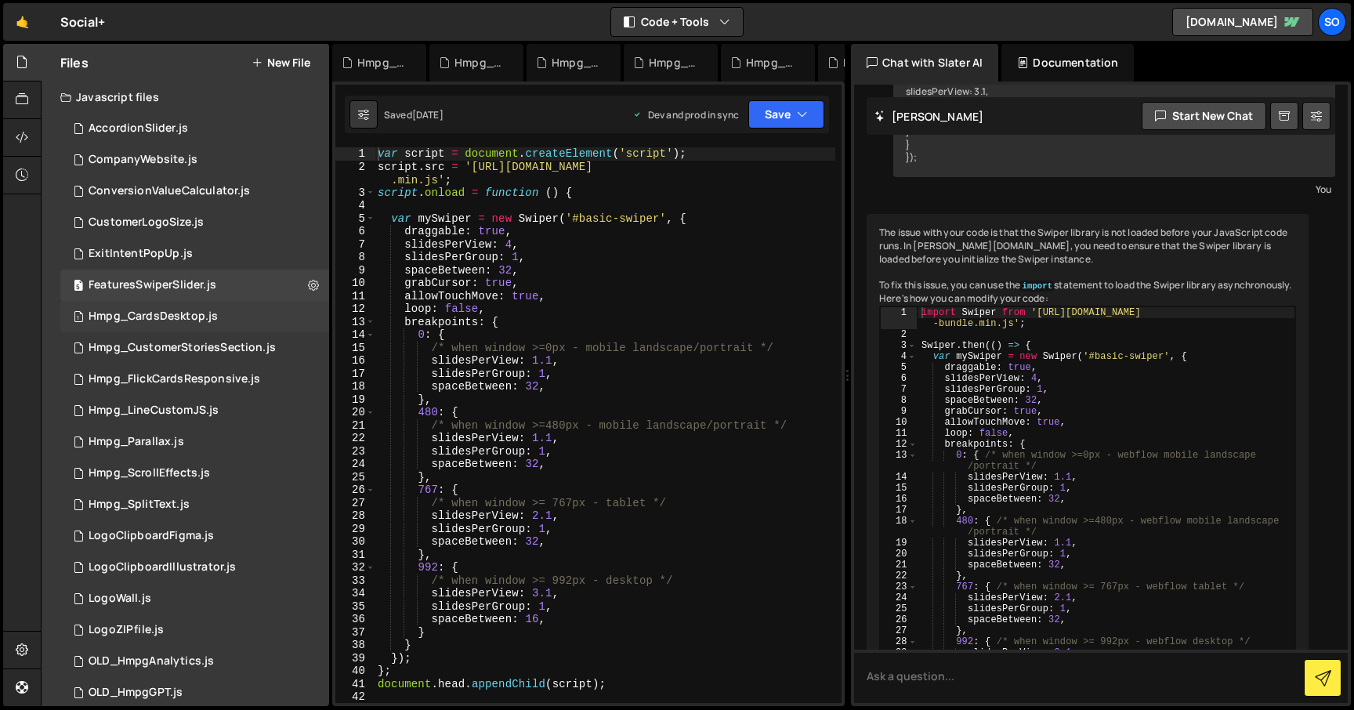
click at [305, 315] on div "1 Hmpg_CardsDesktop.js 0" at bounding box center [194, 316] width 269 height 31
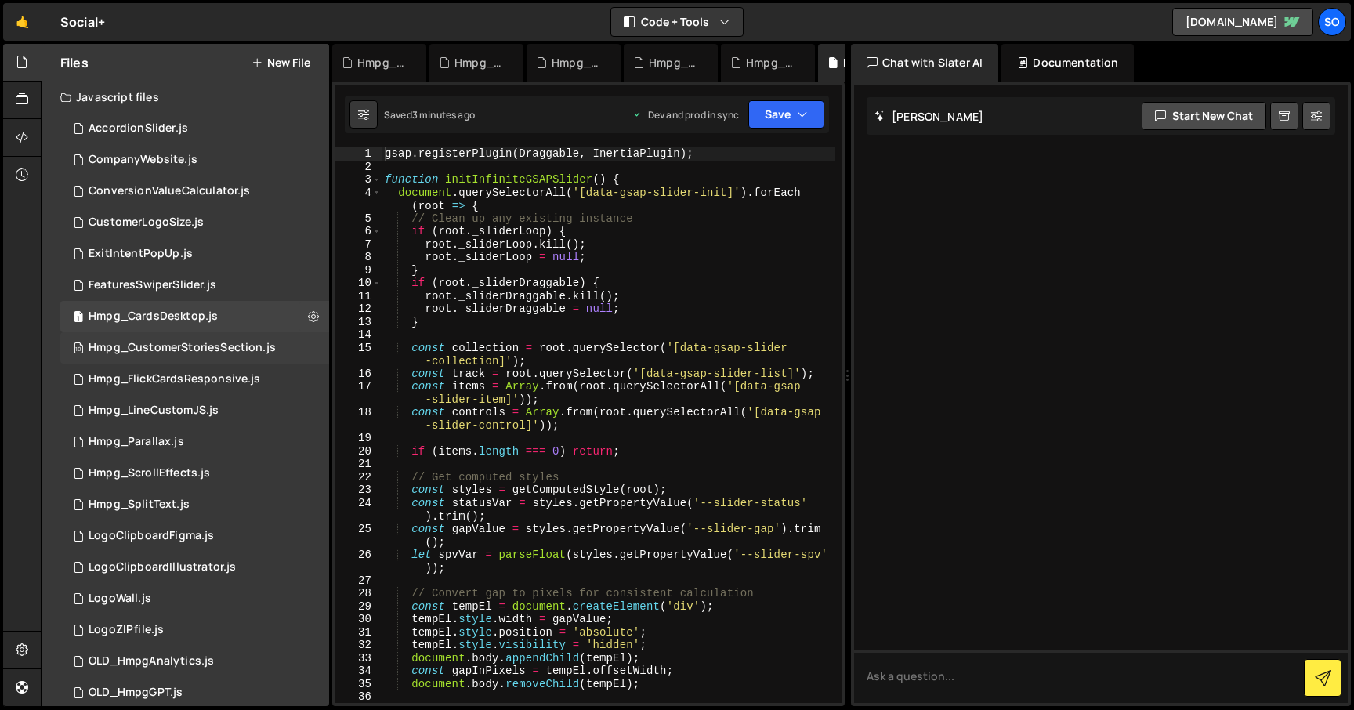
click at [305, 349] on div "10 Hmpg_CustomerStoriesSection.js 0" at bounding box center [194, 347] width 269 height 31
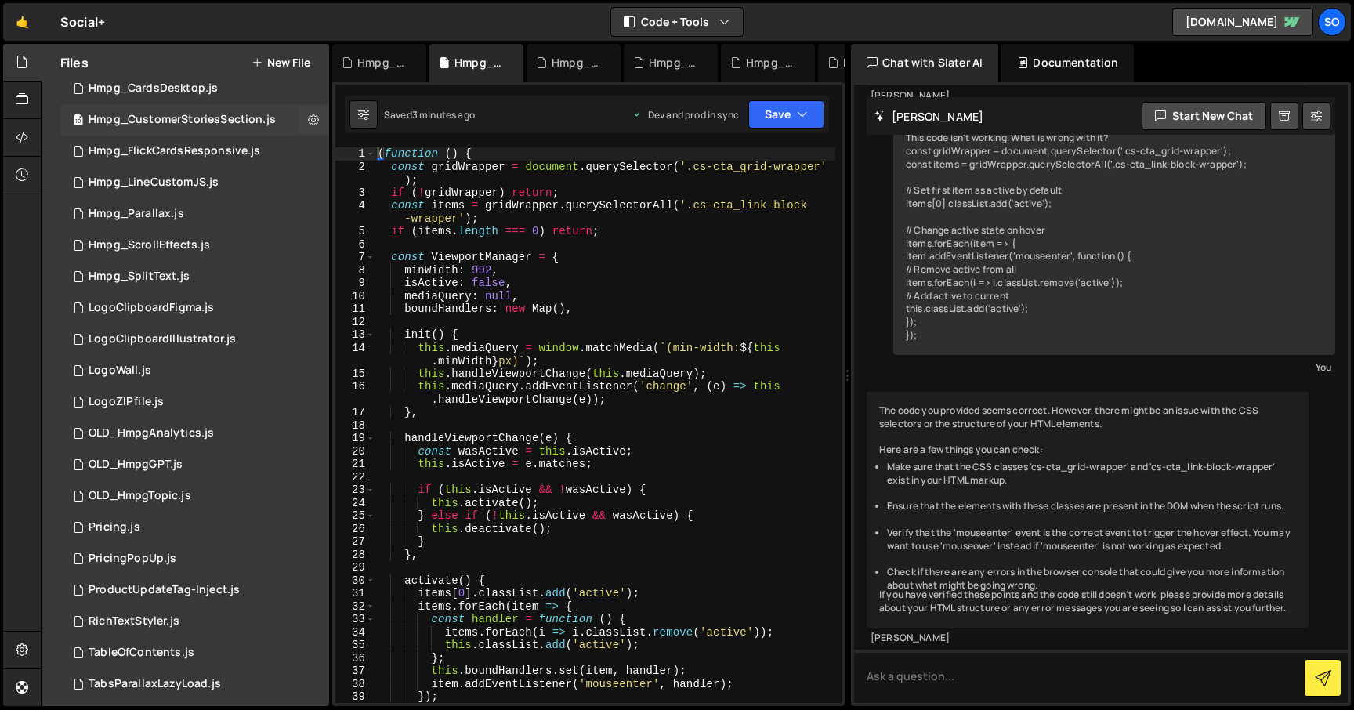
scroll to position [790, 0]
click at [312, 147] on div "1 Hmpg_FlickCardsResponsive.js 0" at bounding box center [194, 151] width 269 height 31
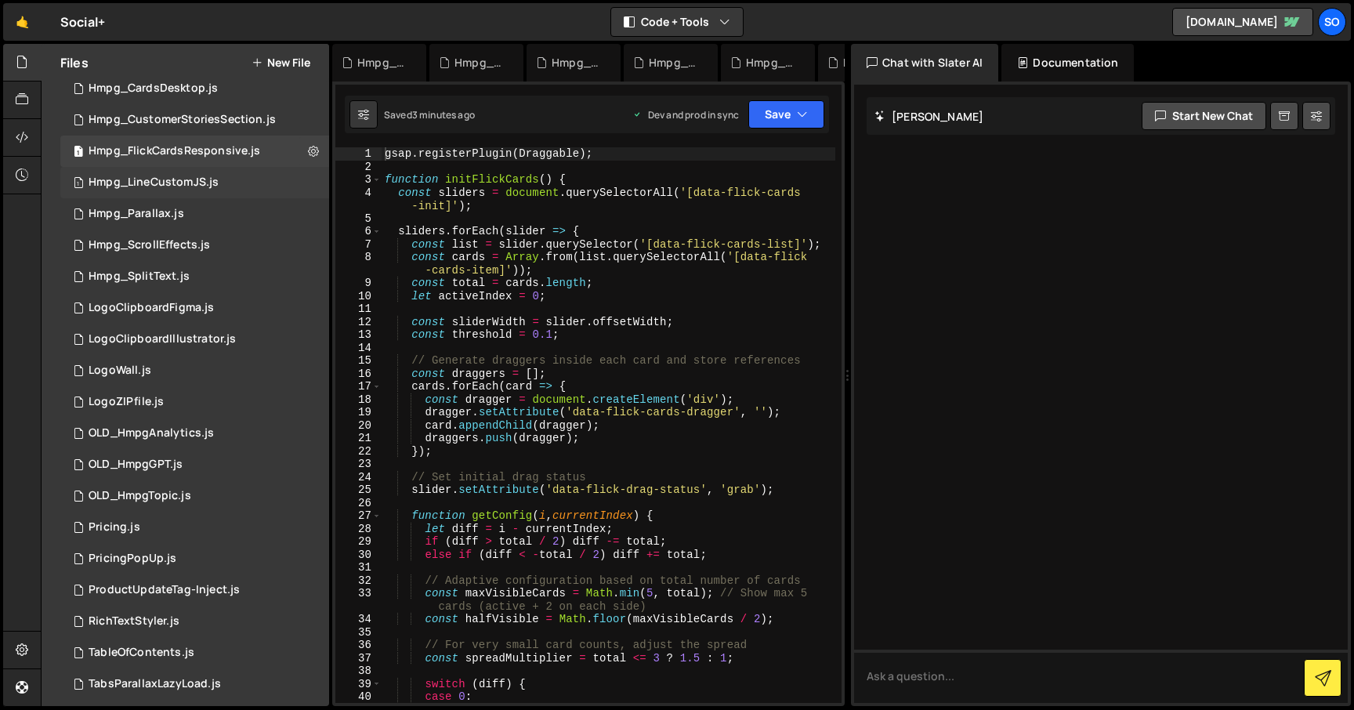
click at [306, 175] on div "1 Hmpg_LineCustomJS.js 0" at bounding box center [194, 182] width 269 height 31
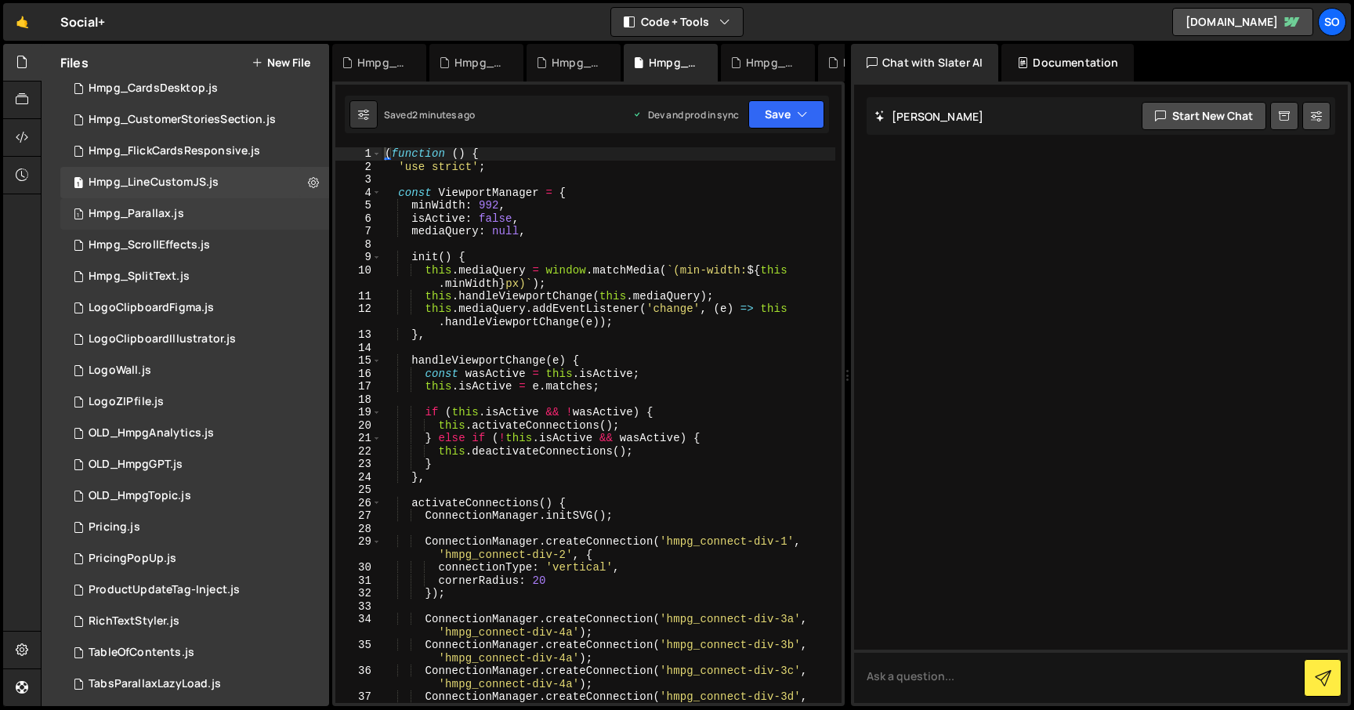
click at [304, 205] on div "1 Hmpg_Parallax.js 0" at bounding box center [194, 213] width 269 height 31
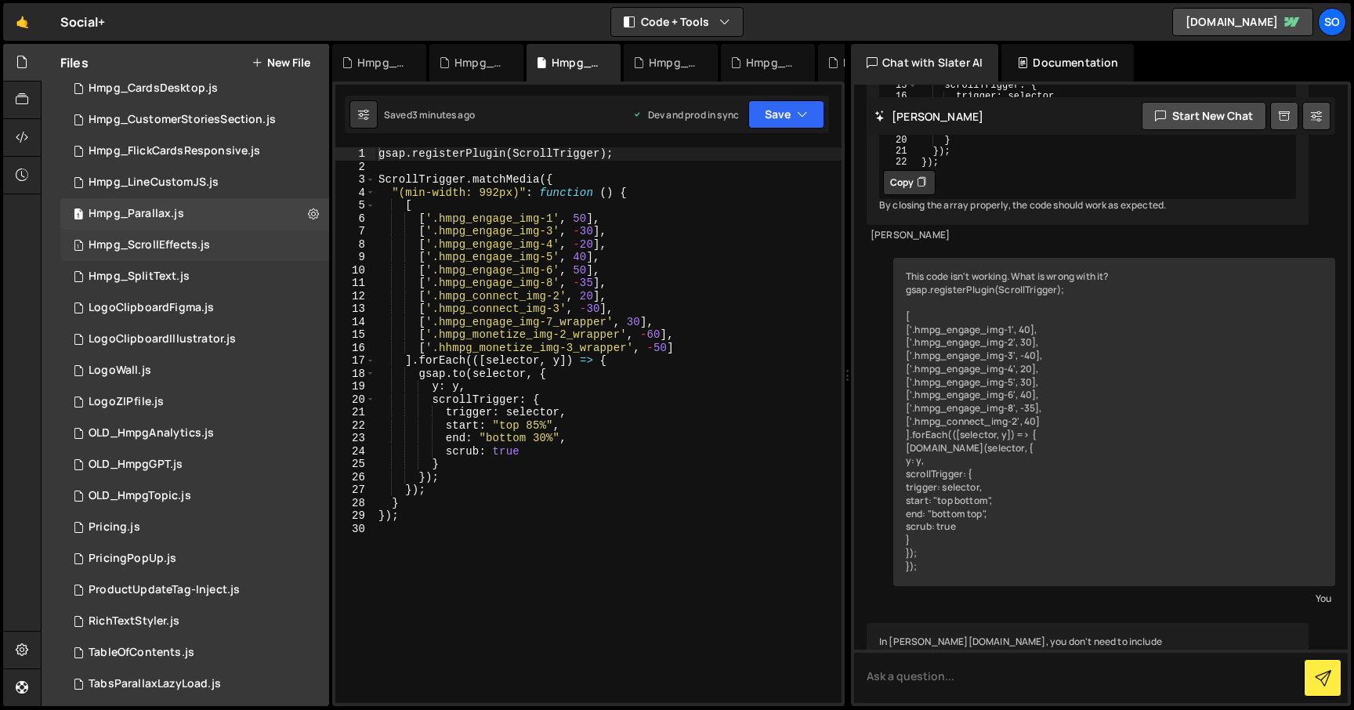
scroll to position [704, 0]
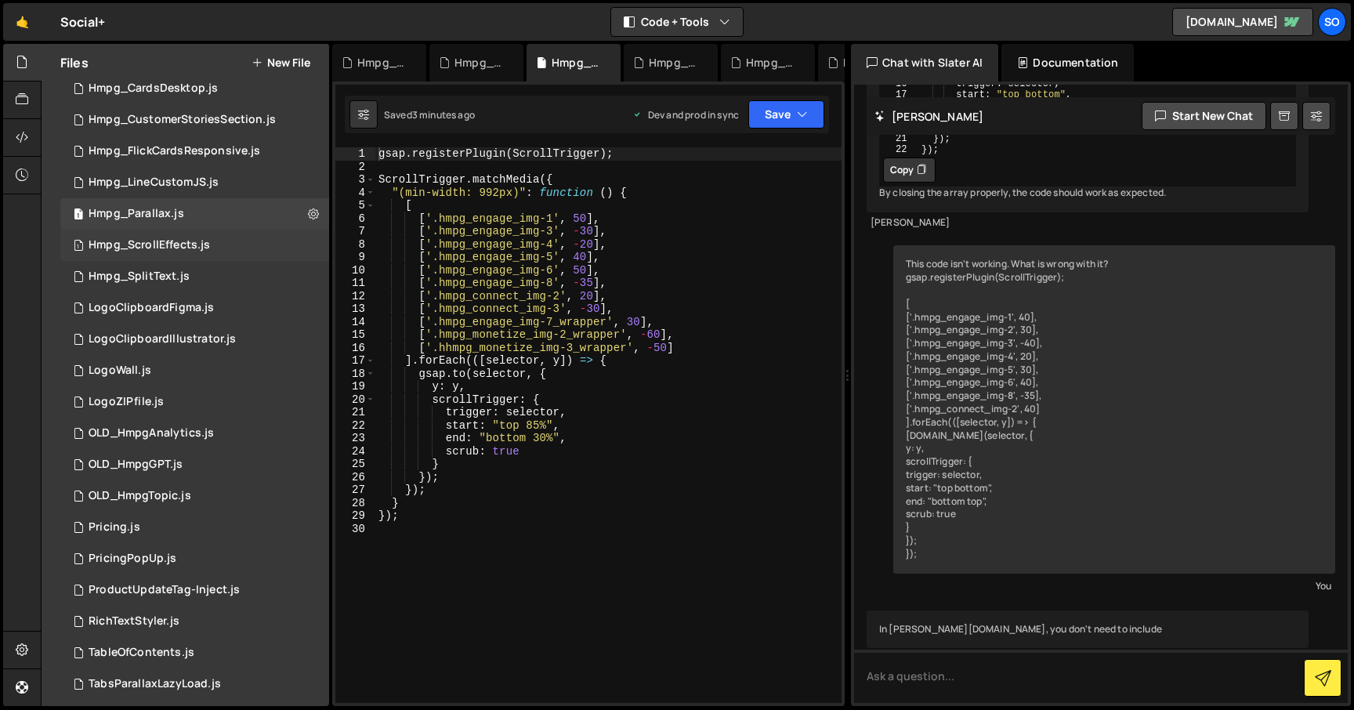
click at [305, 244] on div "1 Hmpg_ScrollEffects.js 0" at bounding box center [194, 245] width 269 height 31
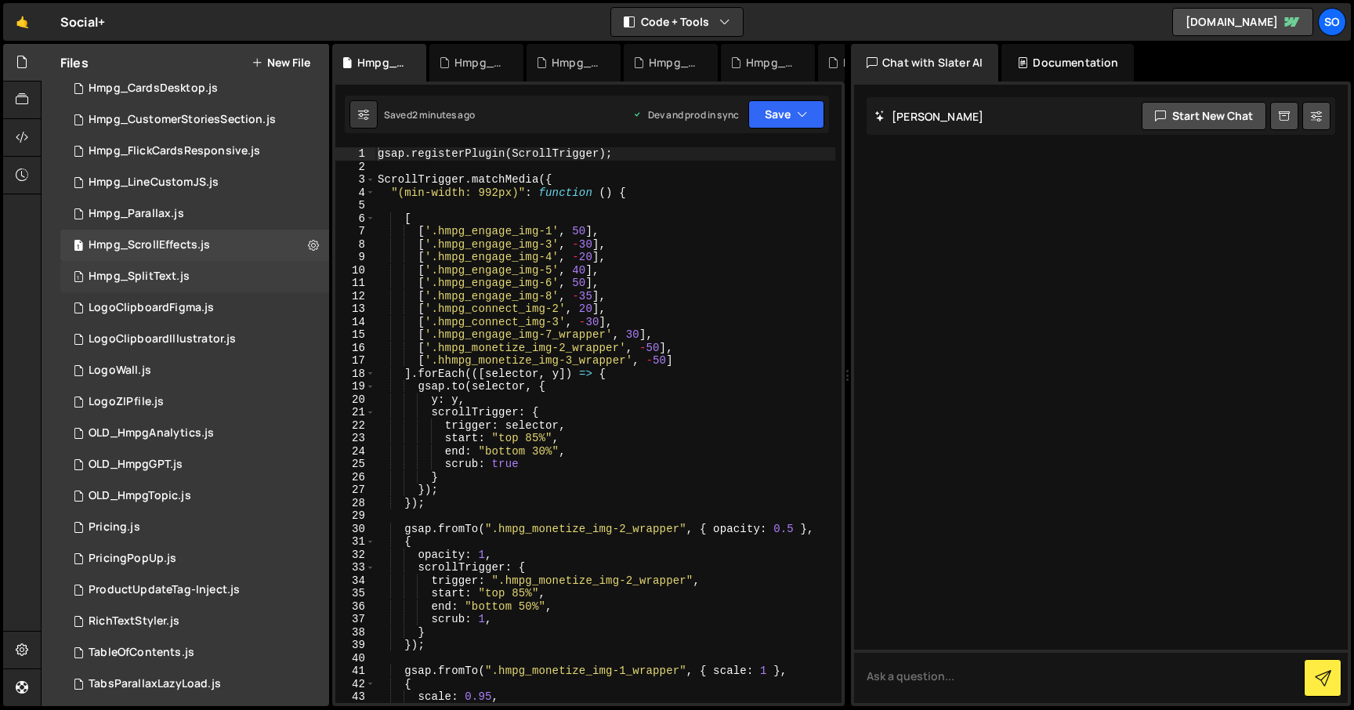
click at [305, 273] on div "1 Hmpg_SplitText.js 0" at bounding box center [194, 276] width 269 height 31
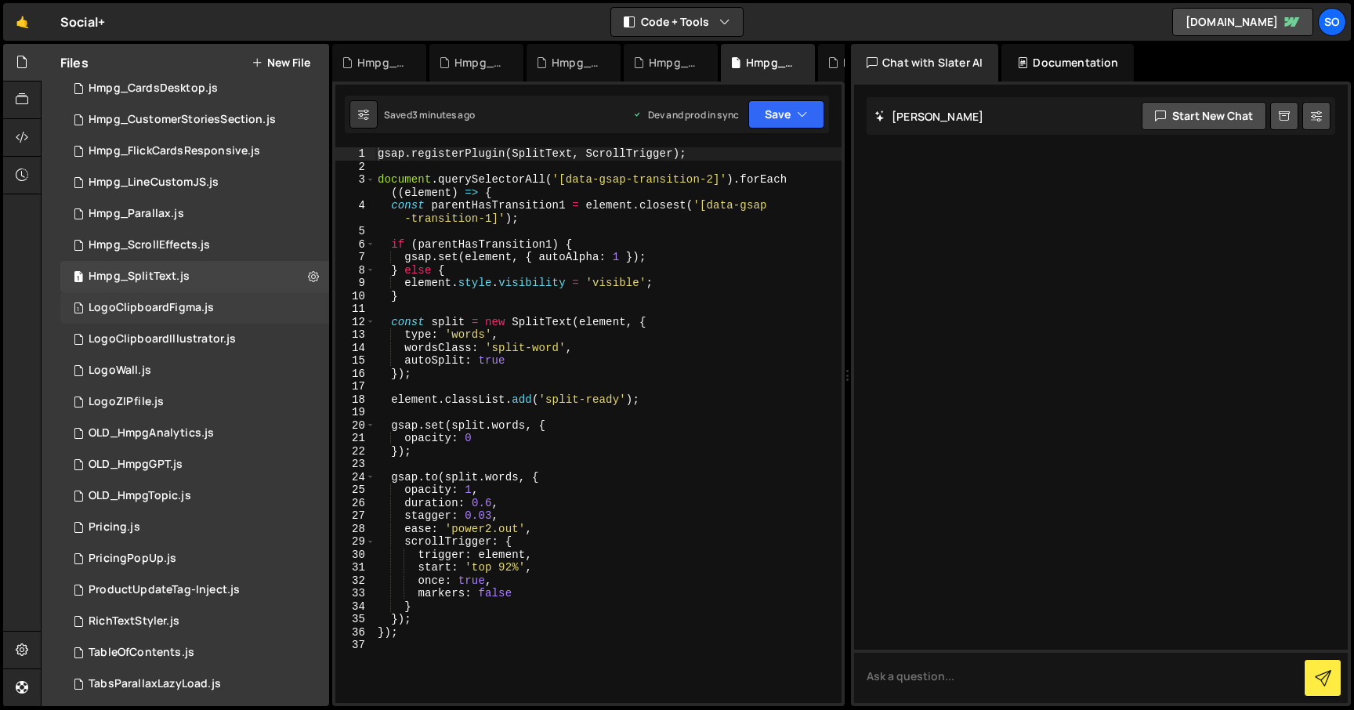
click at [303, 312] on div "1 LogoClipboardFigma.js 0" at bounding box center [194, 307] width 269 height 31
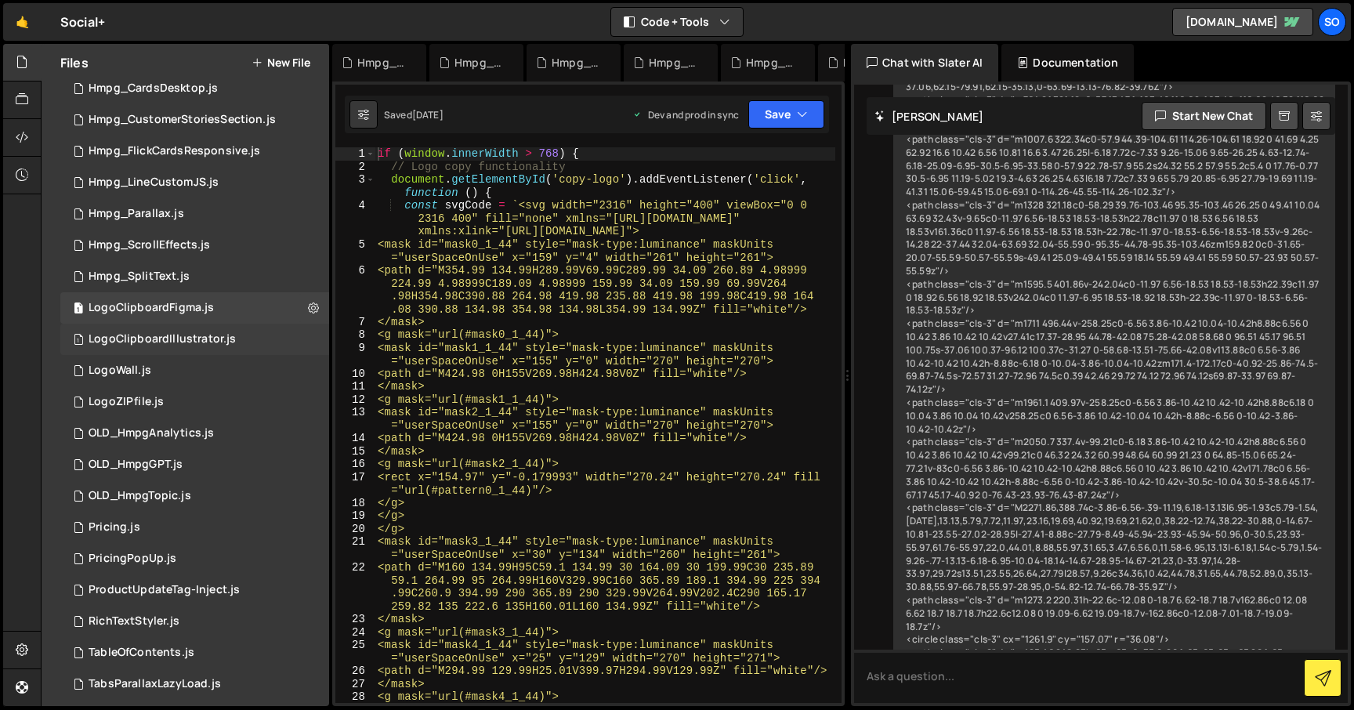
click at [303, 338] on div "1 LogoClipboardIllustrator.js 0" at bounding box center [194, 339] width 269 height 31
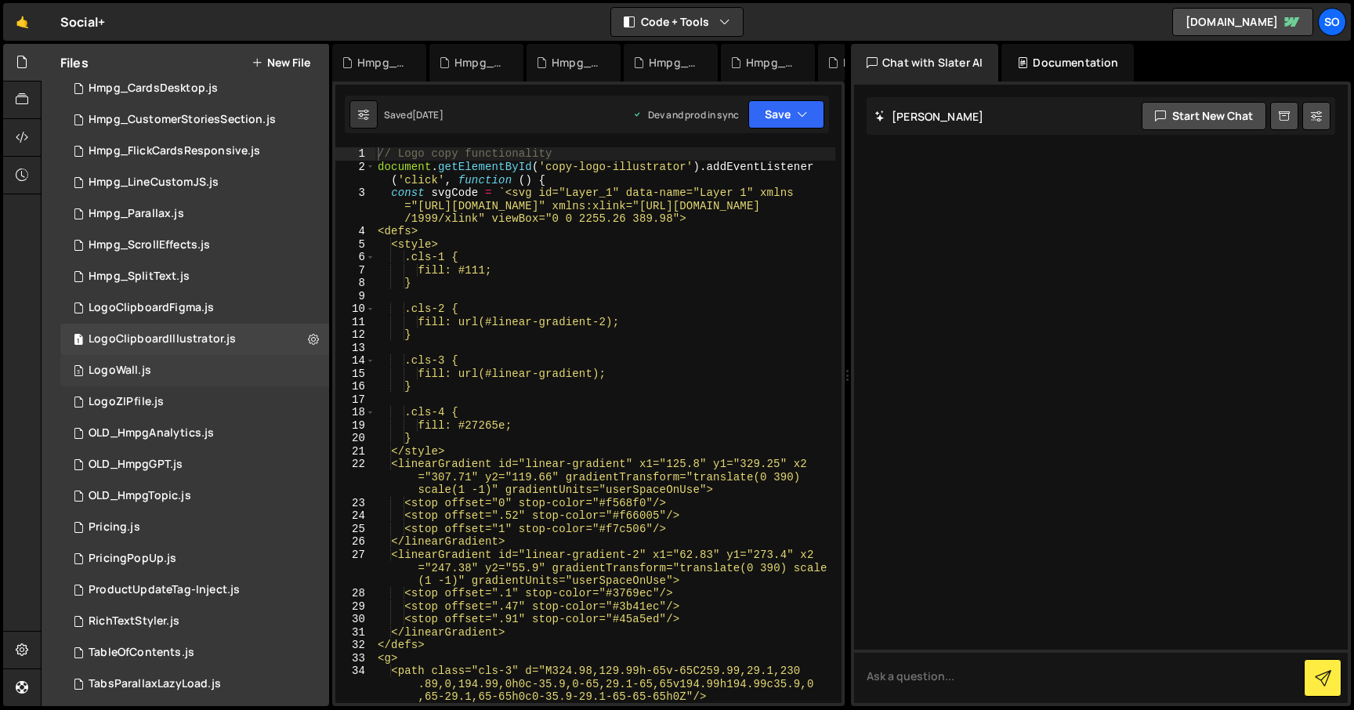
click at [303, 371] on div "3 LogoWall.js 0" at bounding box center [194, 370] width 269 height 31
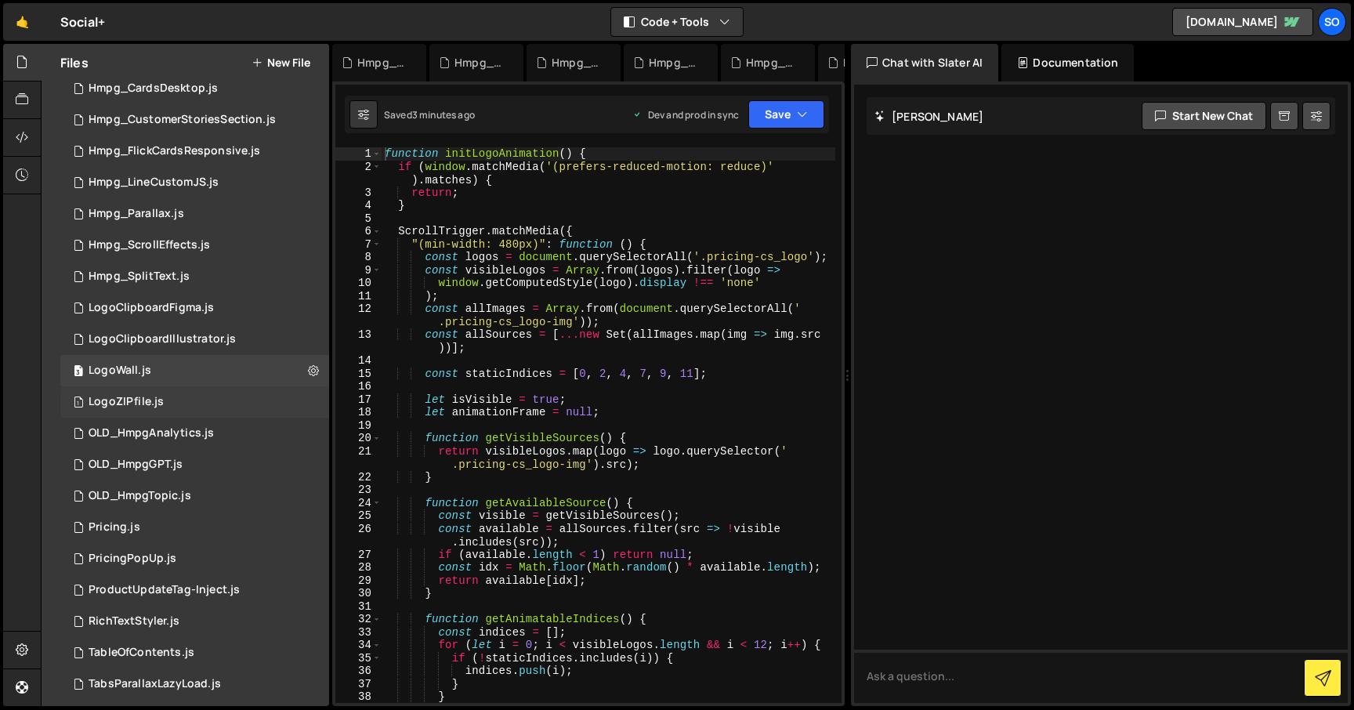
click at [303, 393] on div "1 LogoZIPfile.js 0" at bounding box center [194, 401] width 269 height 31
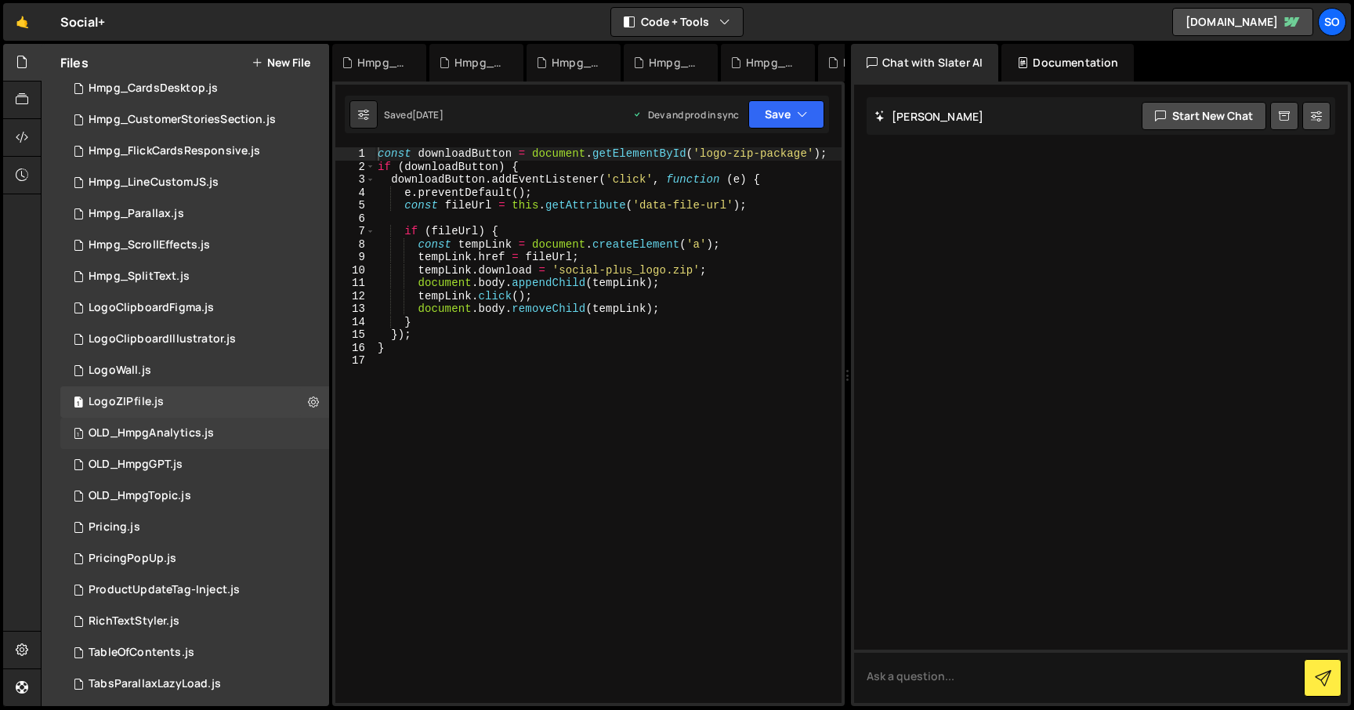
click at [304, 436] on div "1 OLD_HmpgAnalytics.js 0" at bounding box center [194, 433] width 269 height 31
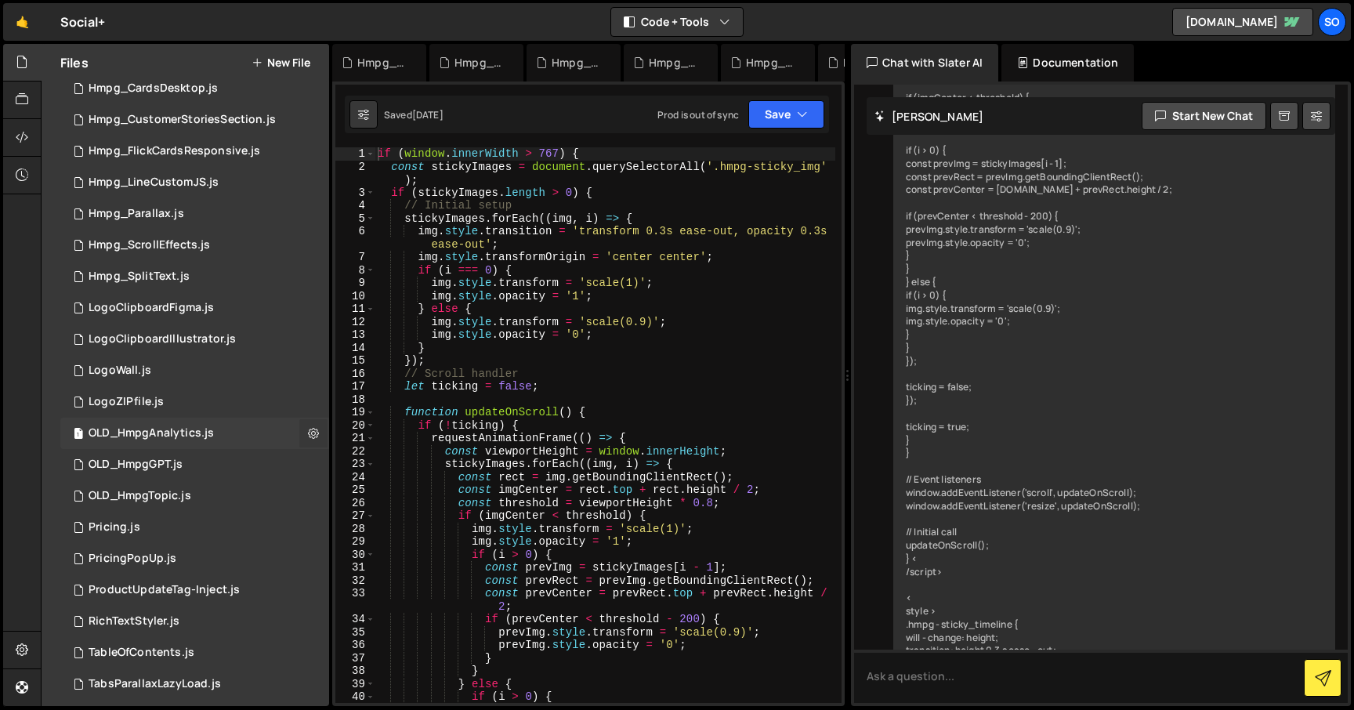
scroll to position [3536, 0]
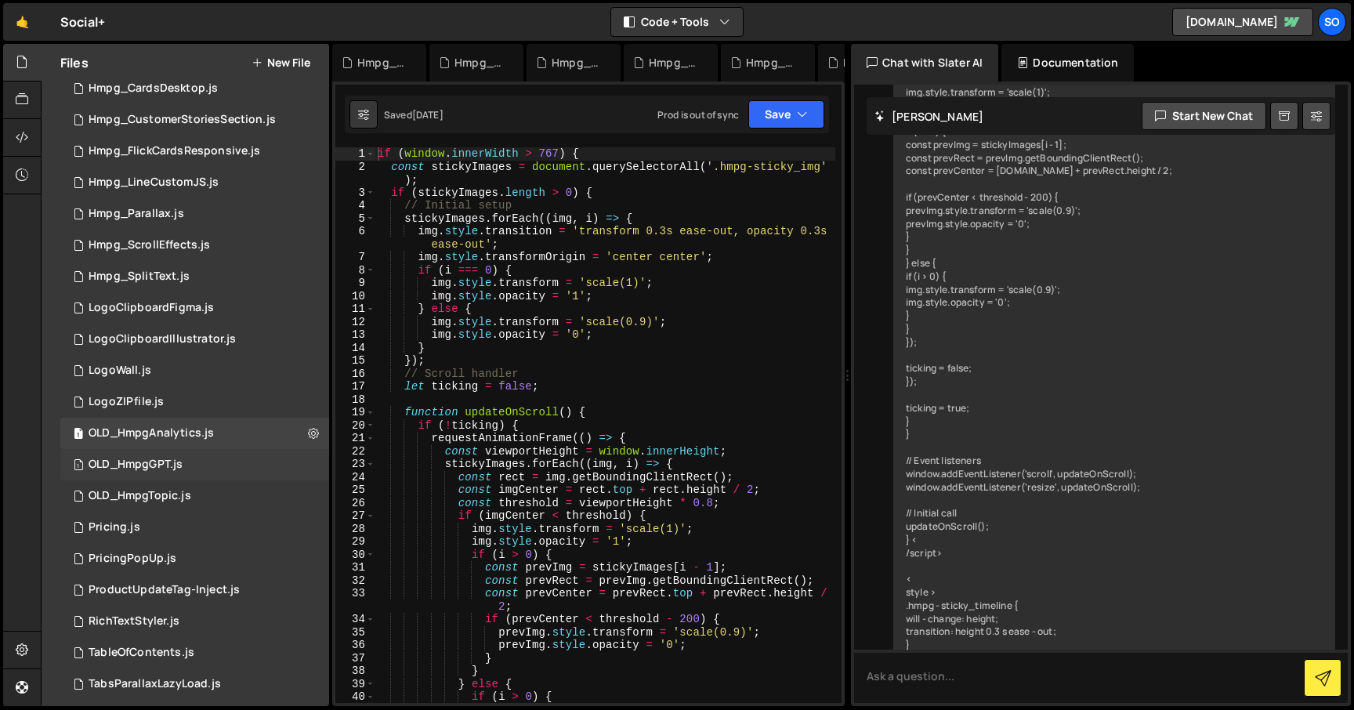
click at [306, 461] on div "1 OLD_HmpgGPT.js 0" at bounding box center [194, 464] width 269 height 31
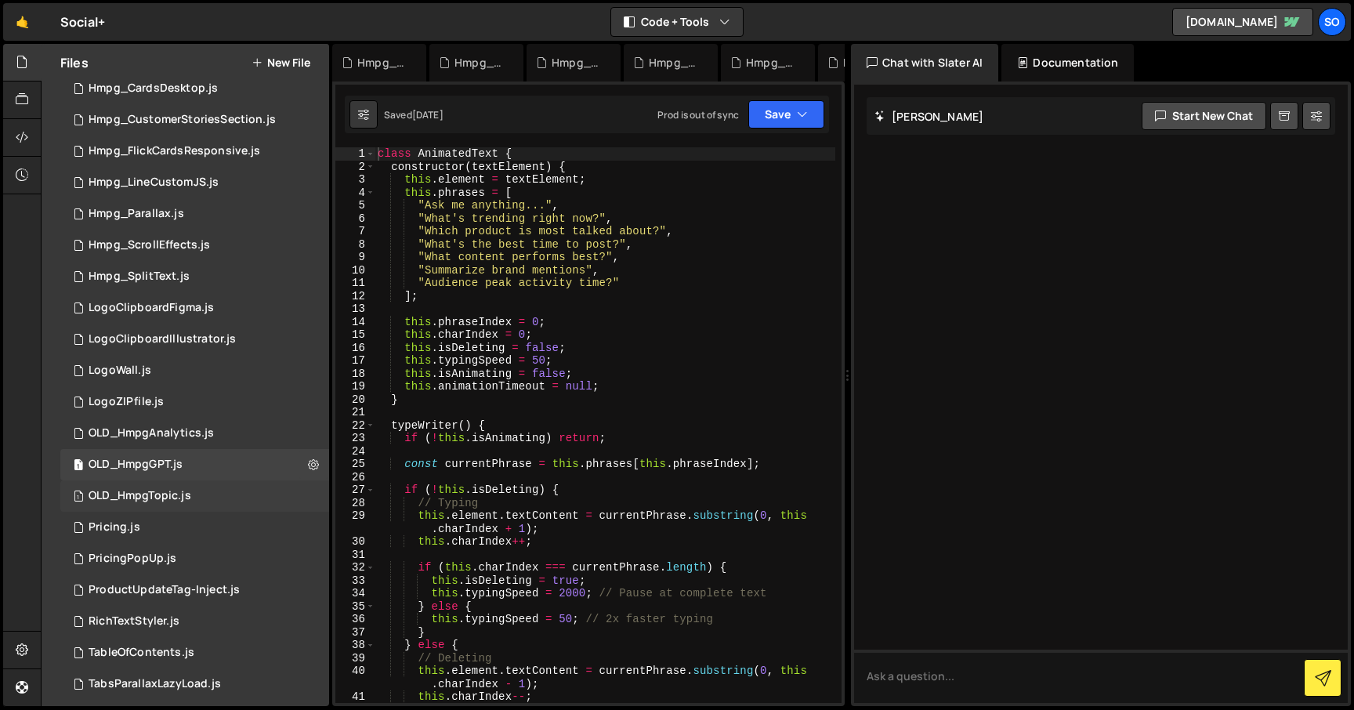
click at [306, 497] on div "1 OLD_HmpgTopic.js 0" at bounding box center [194, 495] width 269 height 31
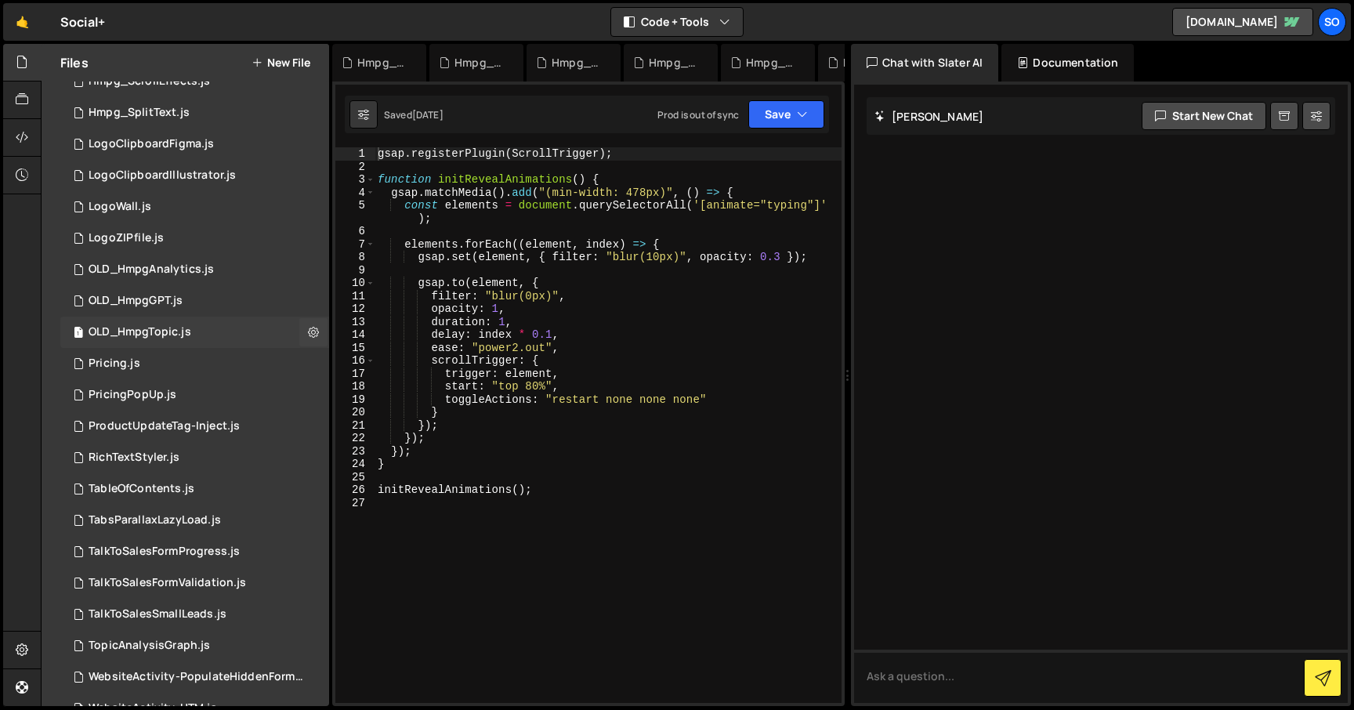
scroll to position [397, 0]
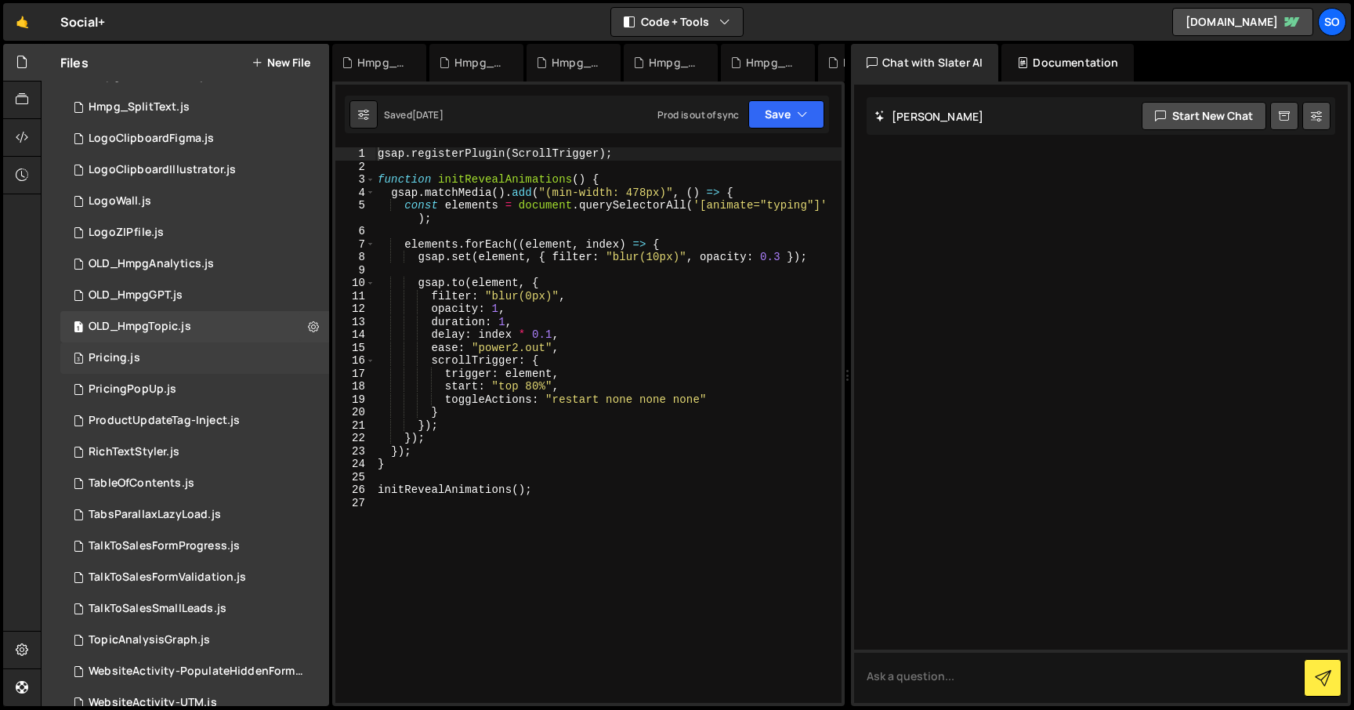
click at [305, 353] on div "3 Pricing.js 0" at bounding box center [194, 357] width 269 height 31
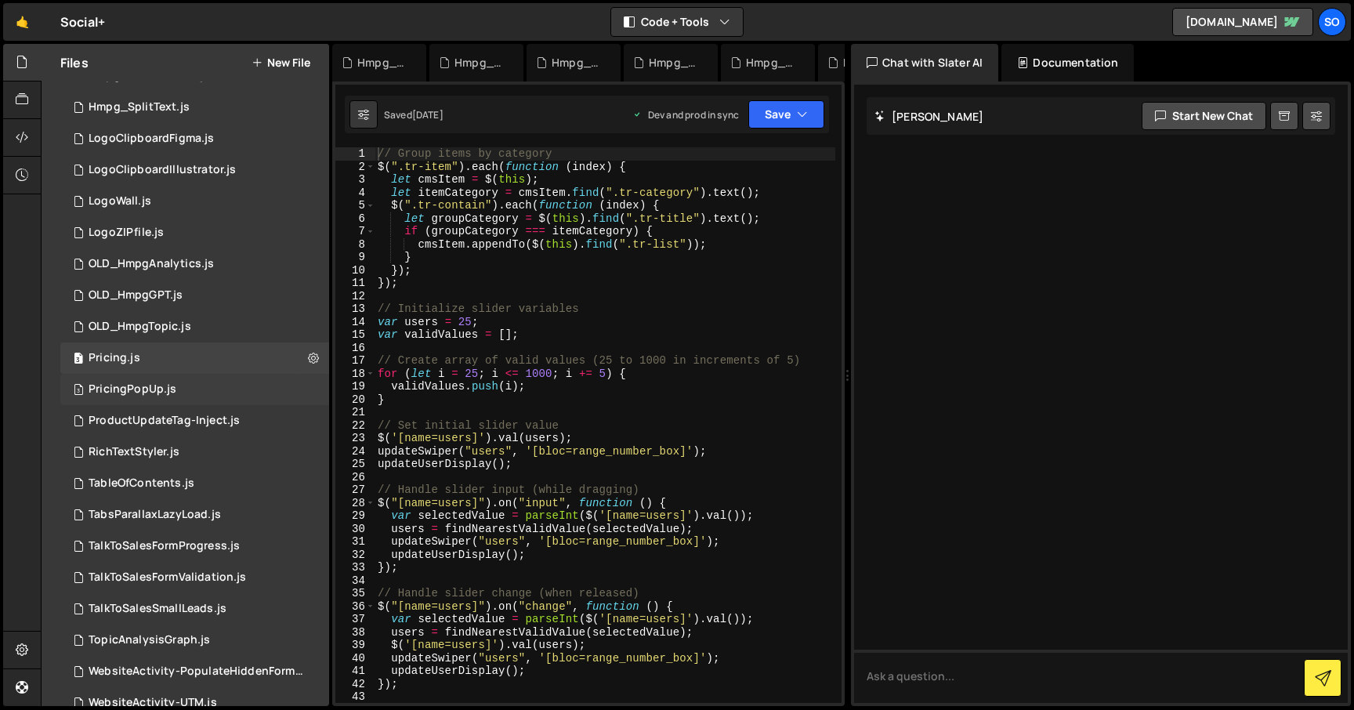
click at [304, 391] on div "3 PricingPopUp.js 0" at bounding box center [194, 389] width 269 height 31
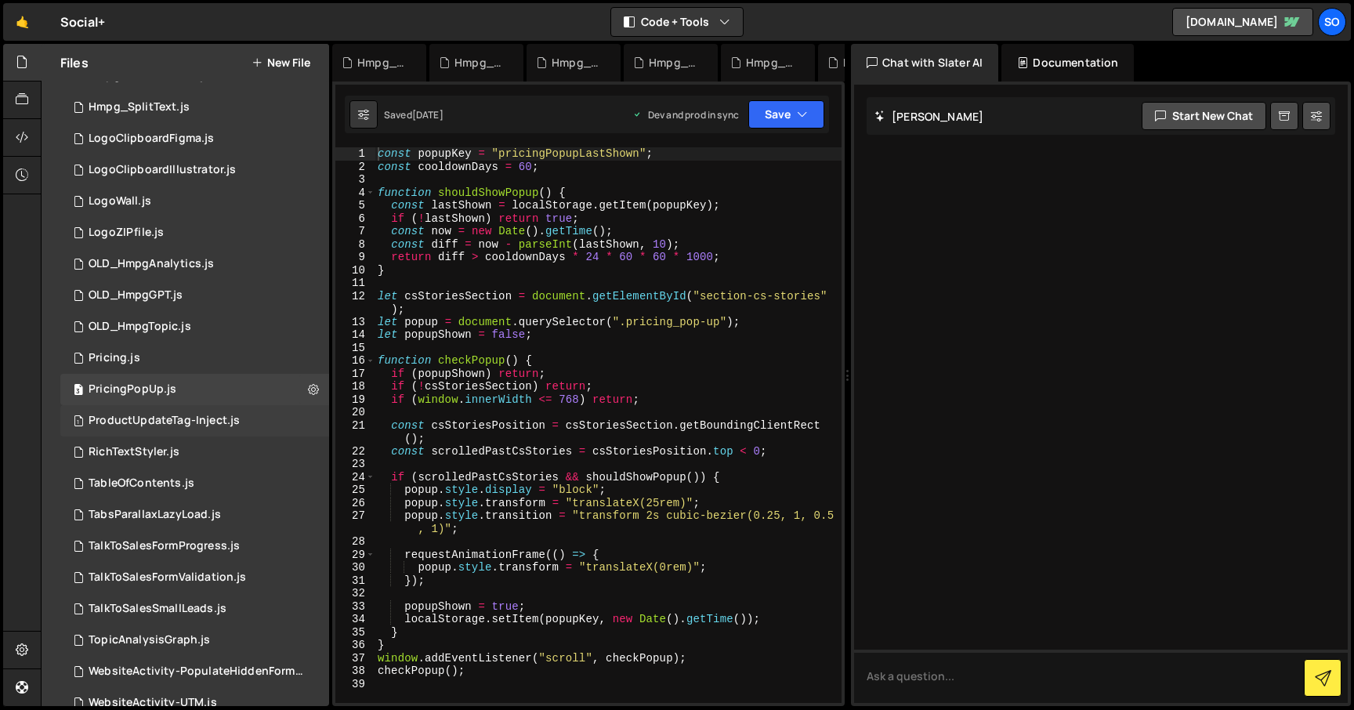
click at [303, 421] on div "1 ProductUpdateTag-Inject.js 0" at bounding box center [194, 420] width 269 height 31
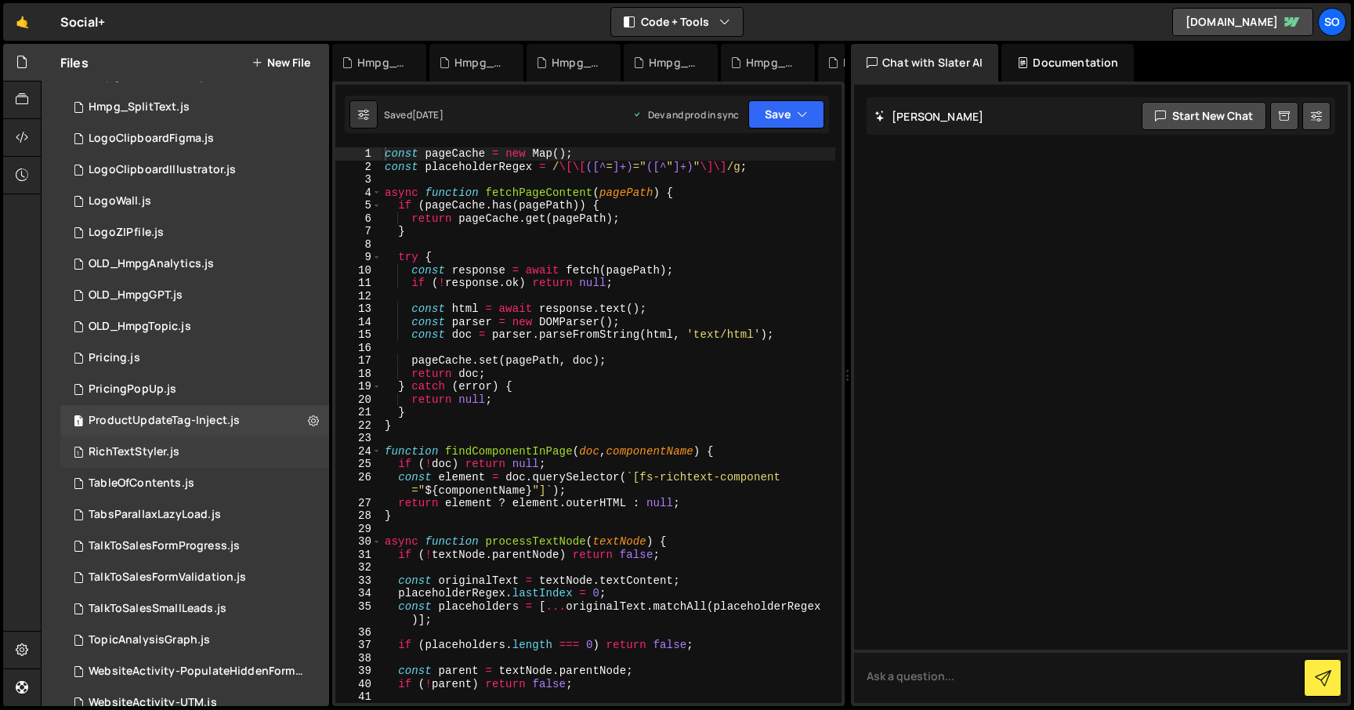
click at [302, 450] on div "1 RichTextStyler.js 0" at bounding box center [194, 451] width 269 height 31
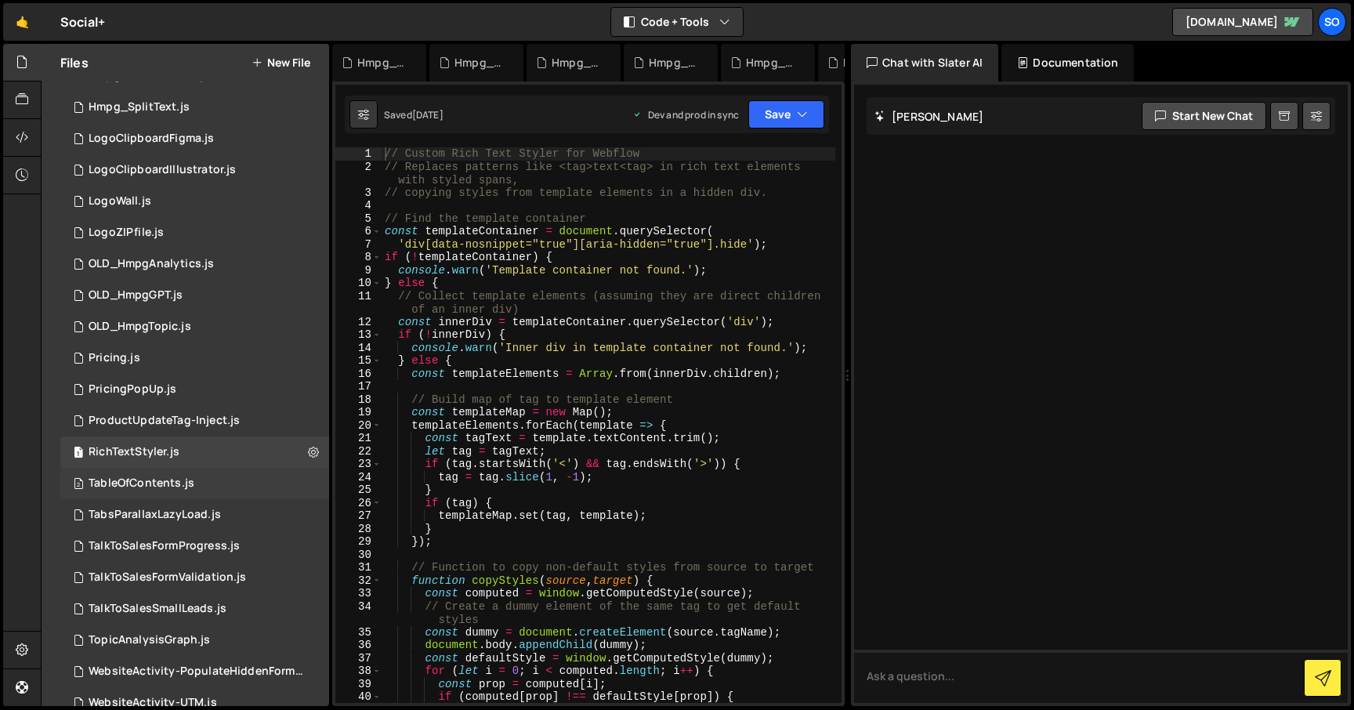
click at [306, 482] on div "2 TableOfContents.js 0" at bounding box center [194, 483] width 269 height 31
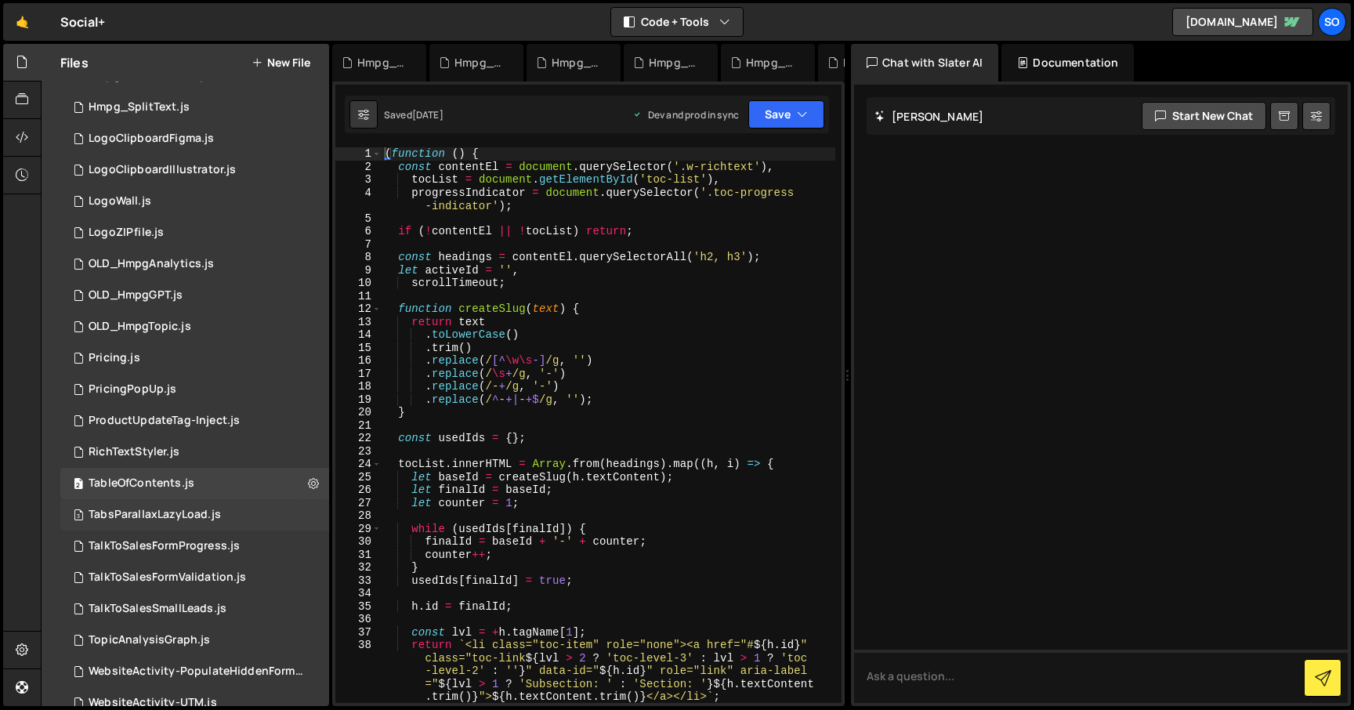
click at [306, 514] on div "3 TabsParallaxLazyLoad.js 0" at bounding box center [194, 514] width 269 height 31
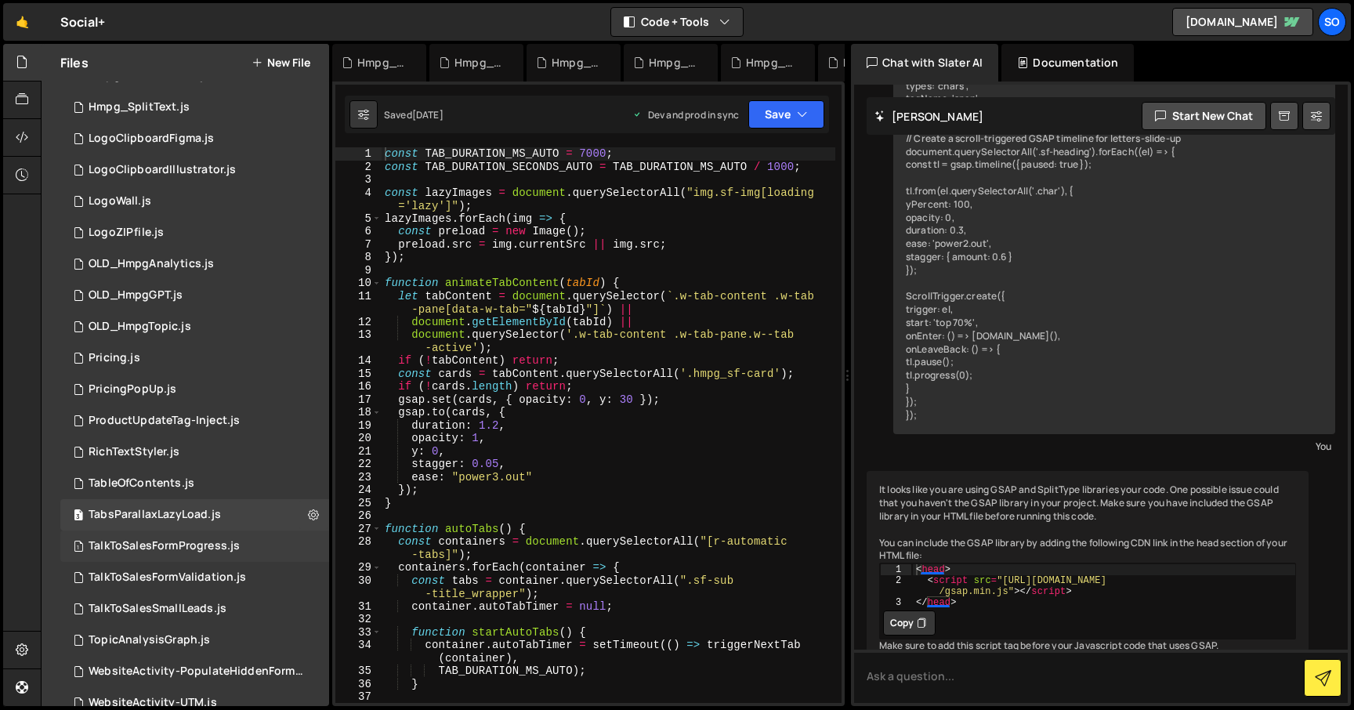
scroll to position [1765, 0]
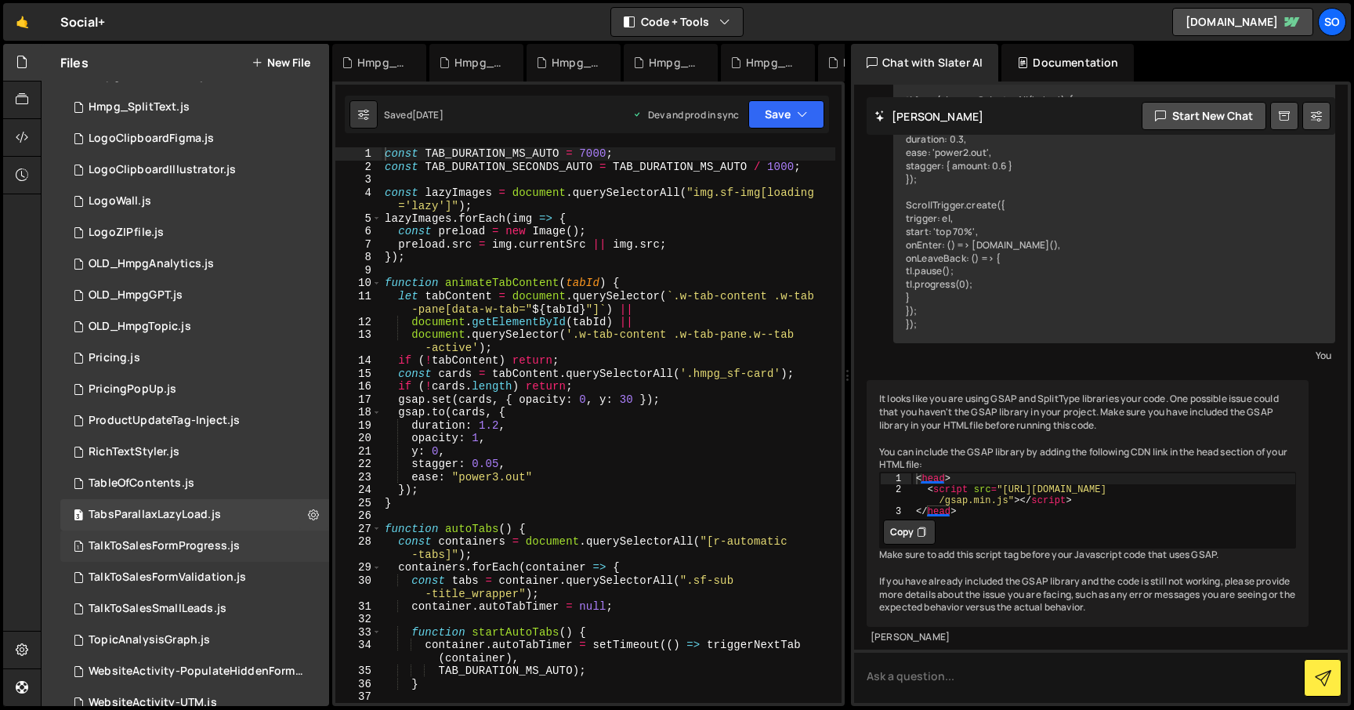
click at [304, 548] on div "1 TalkToSalesFormProgress.js 0" at bounding box center [194, 545] width 269 height 31
